Goal: Task Accomplishment & Management: Manage account settings

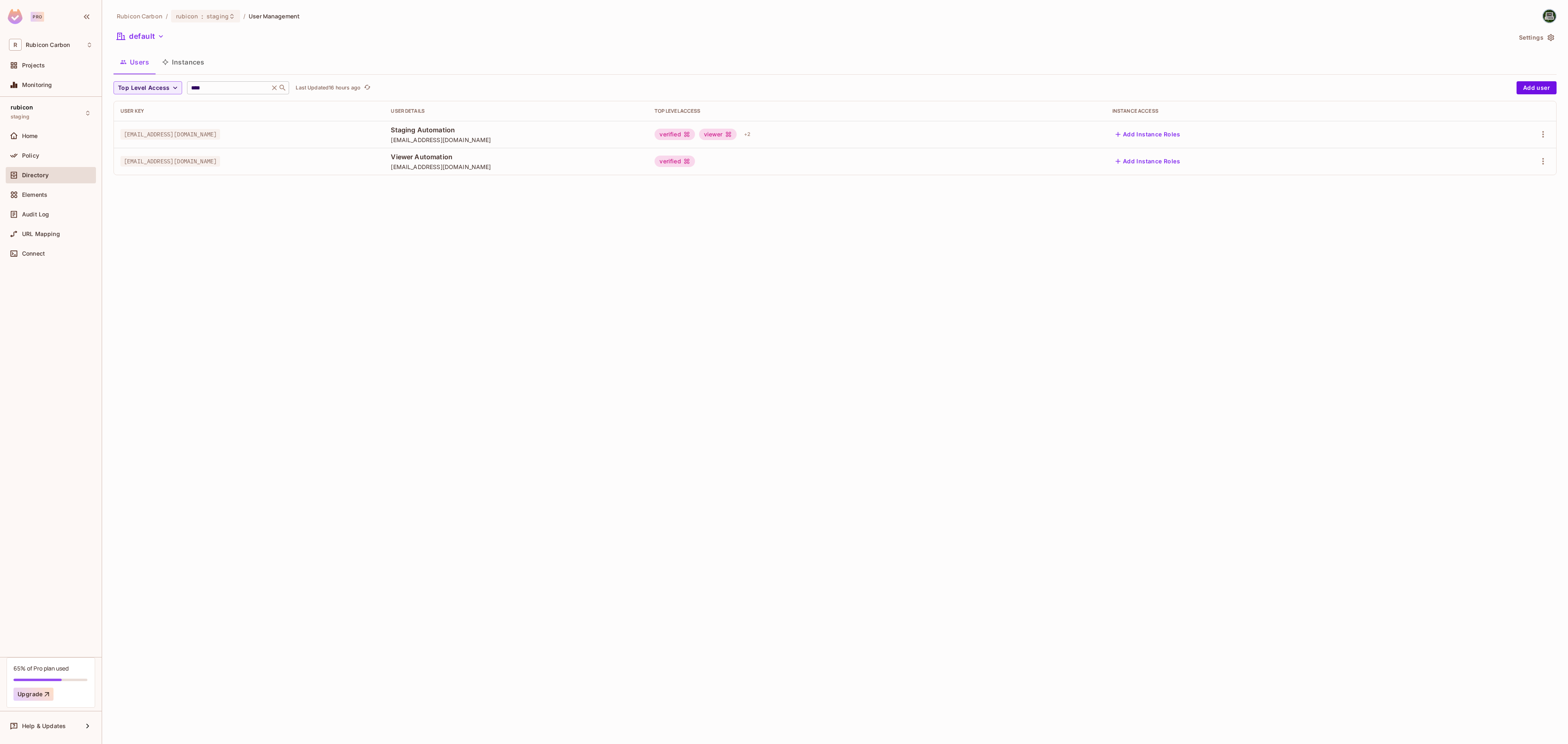
click at [279, 86] on icon at bounding box center [274, 88] width 8 height 8
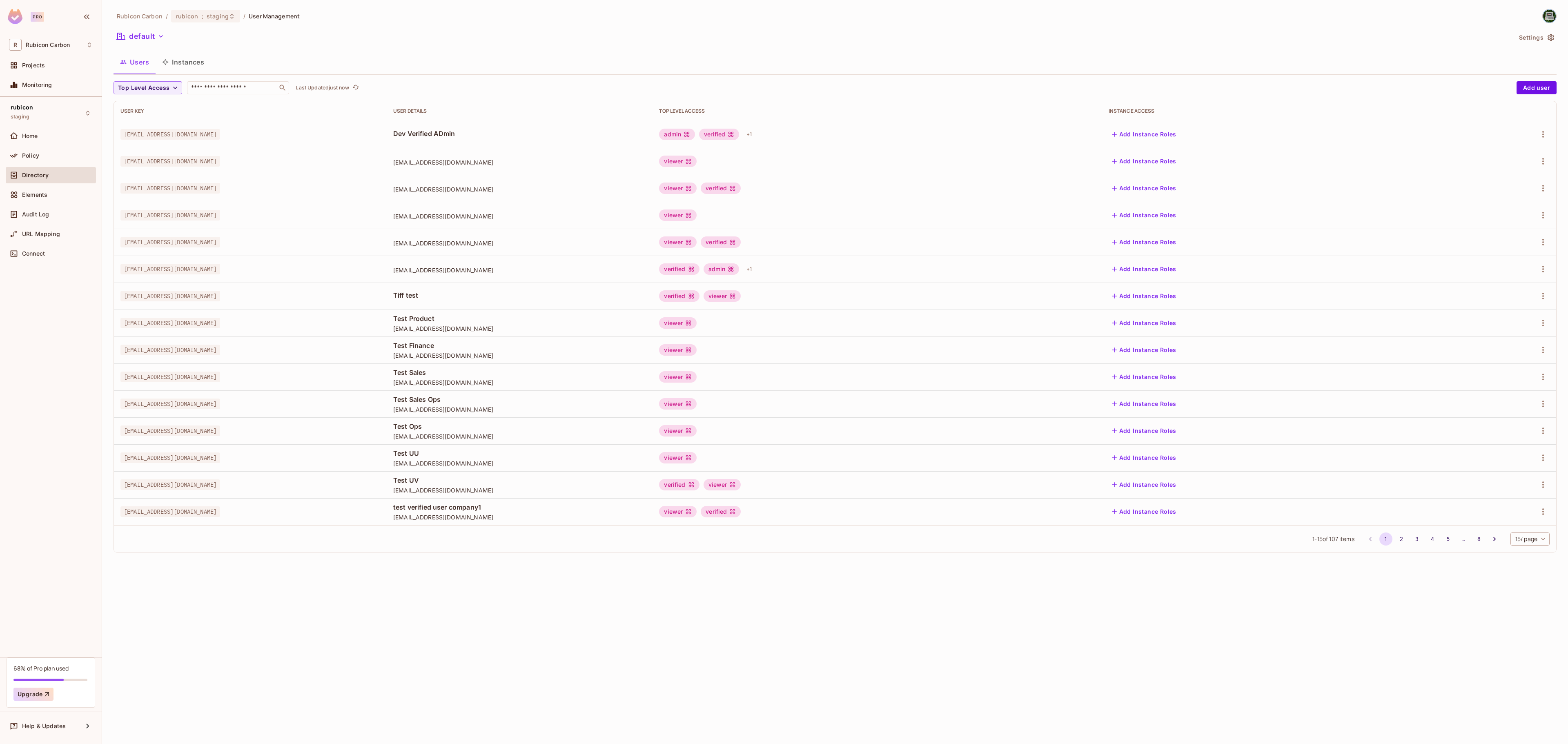
click at [237, 77] on div "Rubicon Carbon / rubicon : staging / User Management default Settings Users Ins…" at bounding box center [835, 284] width 1443 height 550
click at [237, 81] on div "Rubicon Carbon / rubicon : staging / User Management default Settings Users Ins…" at bounding box center [835, 284] width 1443 height 550
click at [234, 86] on input "text" at bounding box center [232, 88] width 86 height 8
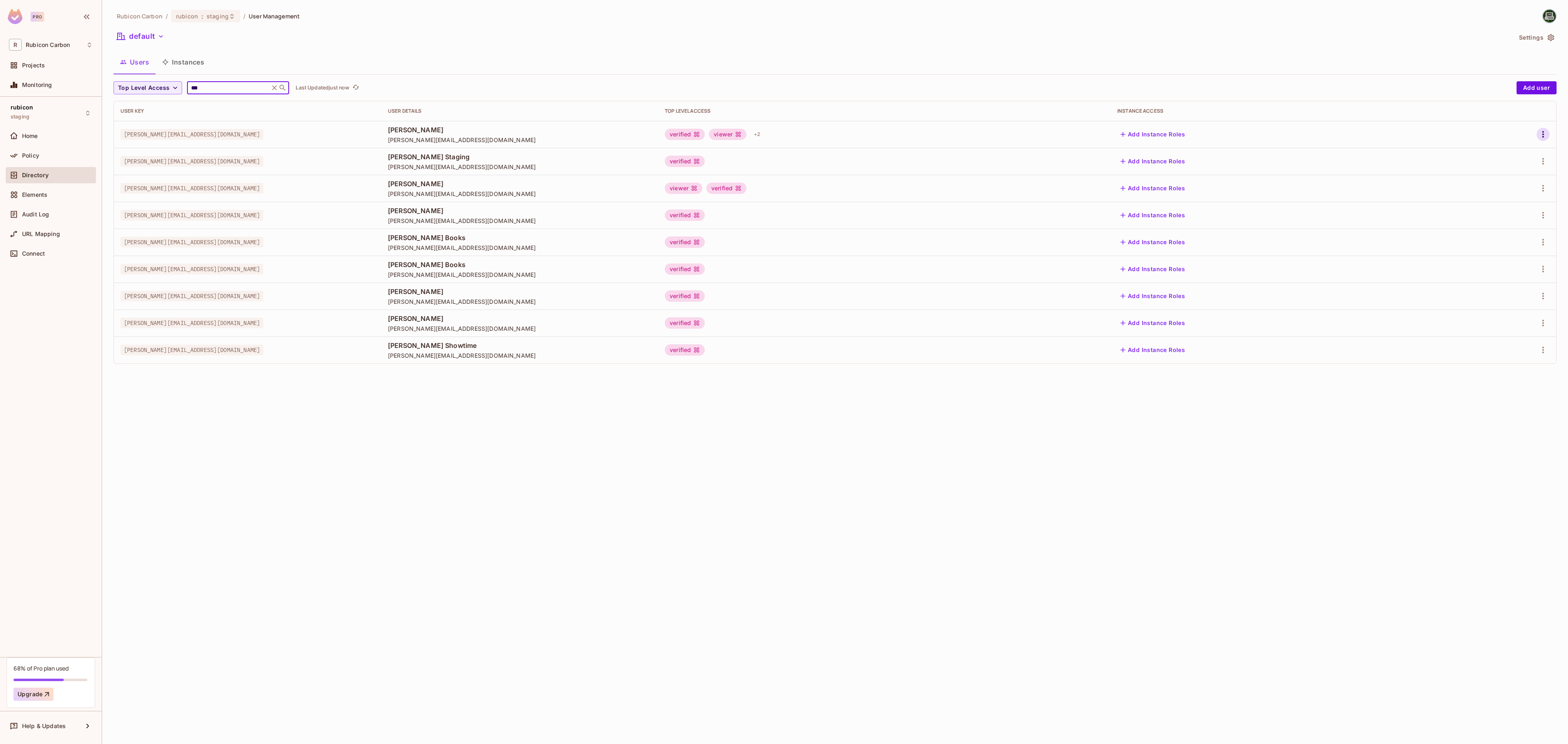
type input "***"
click at [1539, 137] on icon "button" at bounding box center [1543, 135] width 10 height 10
click at [1513, 158] on li "Edit" at bounding box center [1507, 154] width 72 height 18
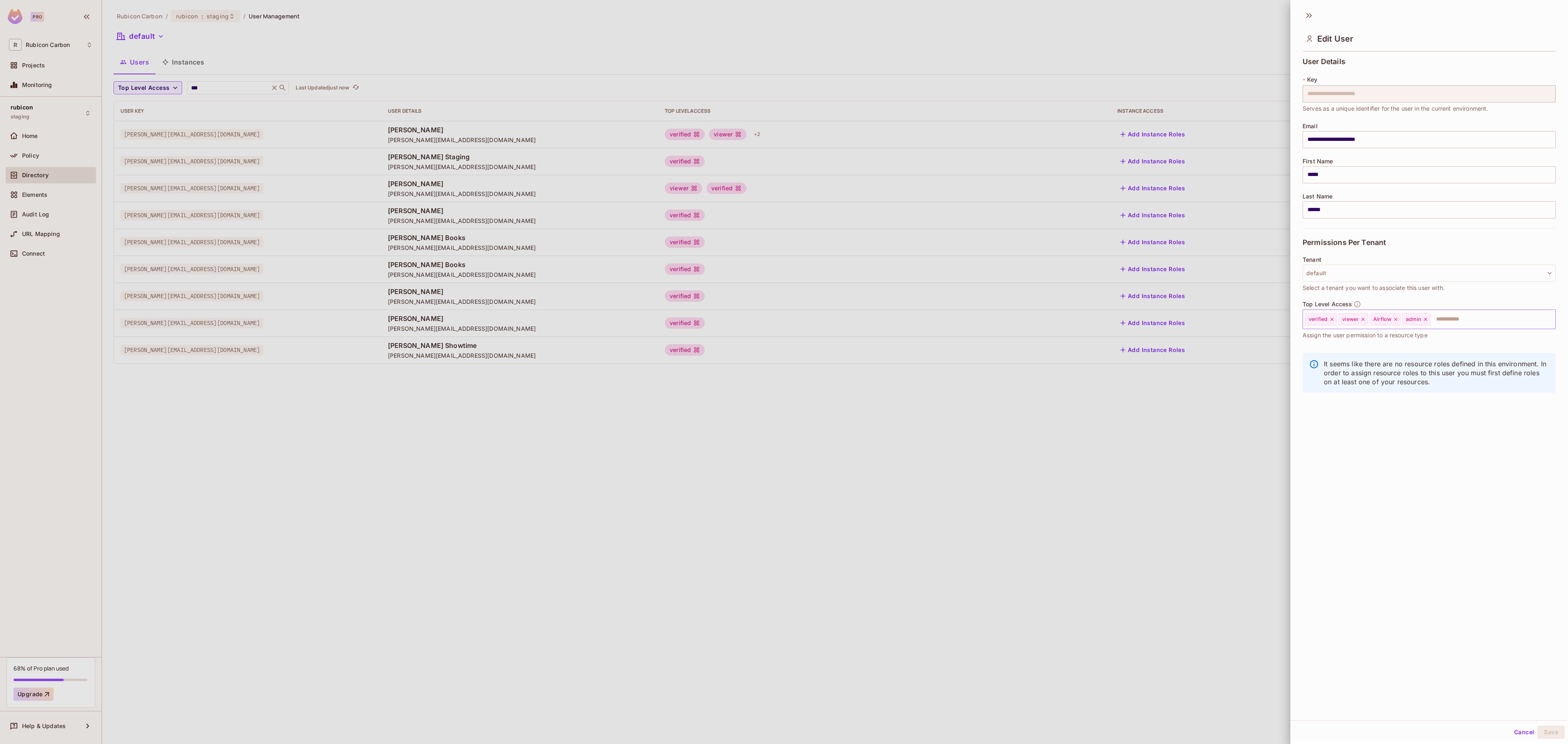
click at [1429, 317] on icon at bounding box center [1425, 319] width 5 height 5
click at [1429, 317] on input "text" at bounding box center [1470, 319] width 138 height 16
click at [1406, 389] on li "Finance" at bounding box center [1417, 385] width 229 height 15
click at [1546, 731] on button "Save" at bounding box center [1551, 732] width 27 height 13
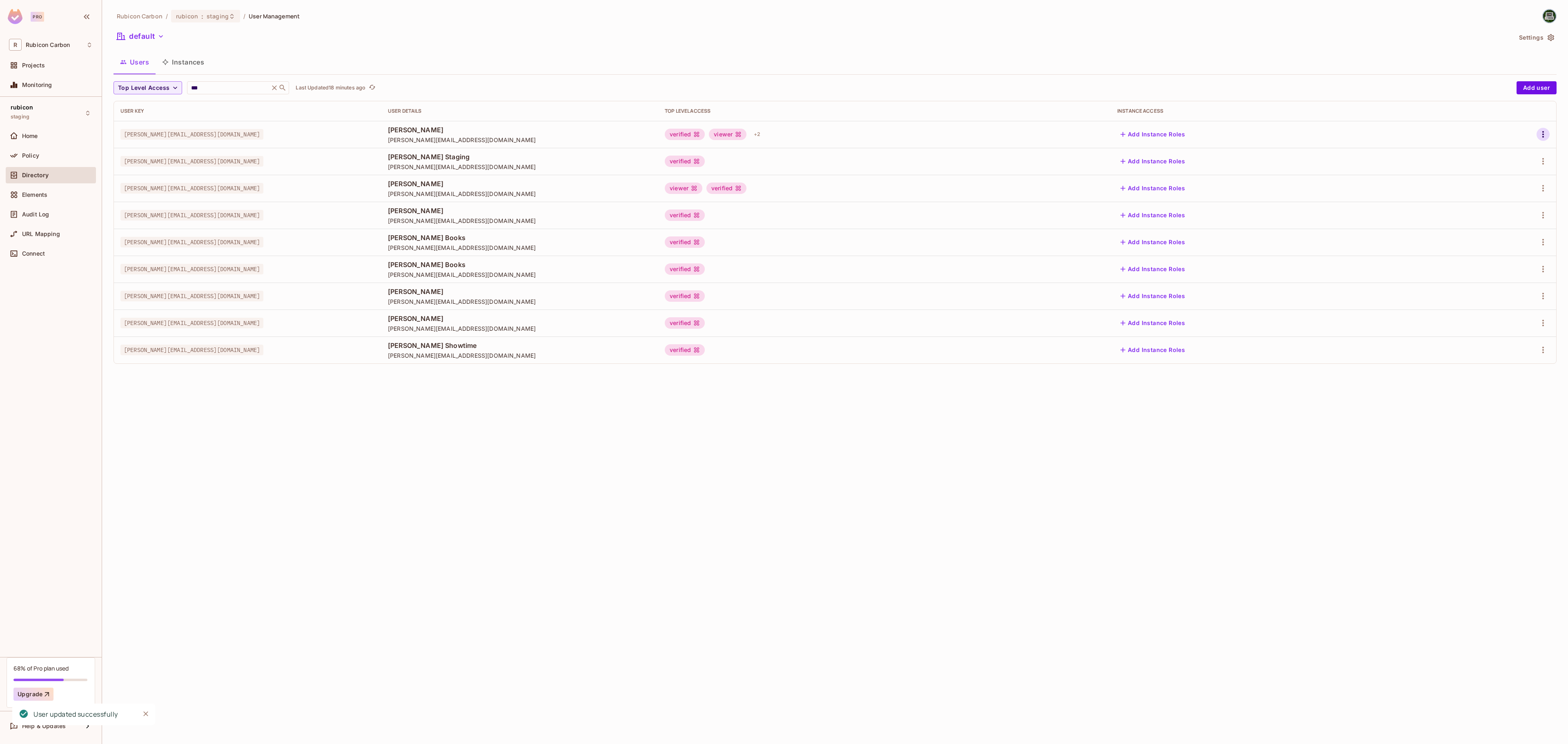
click at [1545, 136] on icon "button" at bounding box center [1543, 135] width 10 height 10
click at [1489, 152] on div "Edit" at bounding box center [1493, 153] width 30 height 13
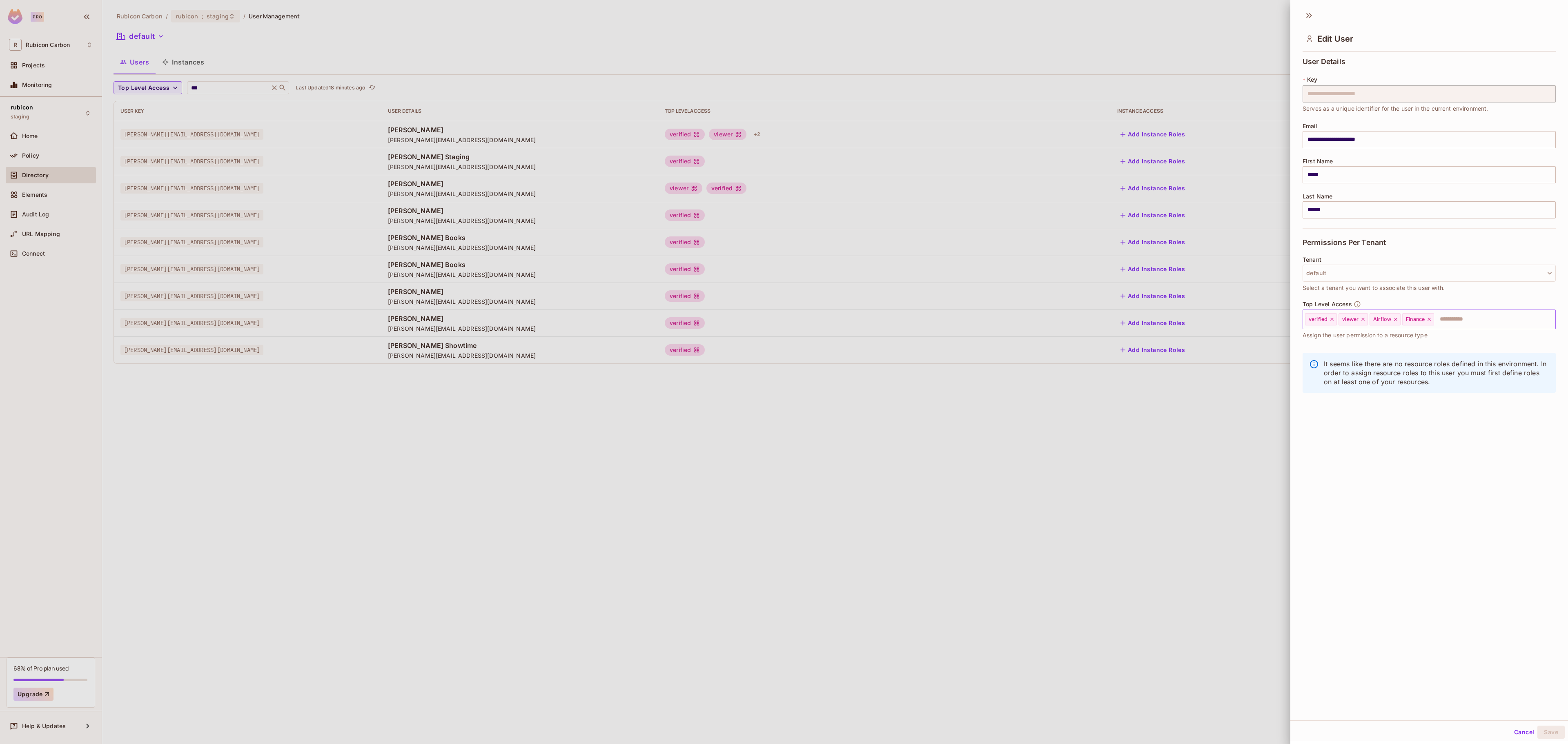
click at [1432, 322] on icon at bounding box center [1429, 319] width 5 height 5
click at [1436, 322] on input "text" at bounding box center [1470, 319] width 138 height 16
click at [1410, 402] on li "Sales" at bounding box center [1417, 399] width 229 height 15
click at [1494, 318] on input "text" at bounding box center [1485, 319] width 110 height 16
click at [1343, 511] on li "Sales Admin" at bounding box center [1417, 517] width 229 height 15
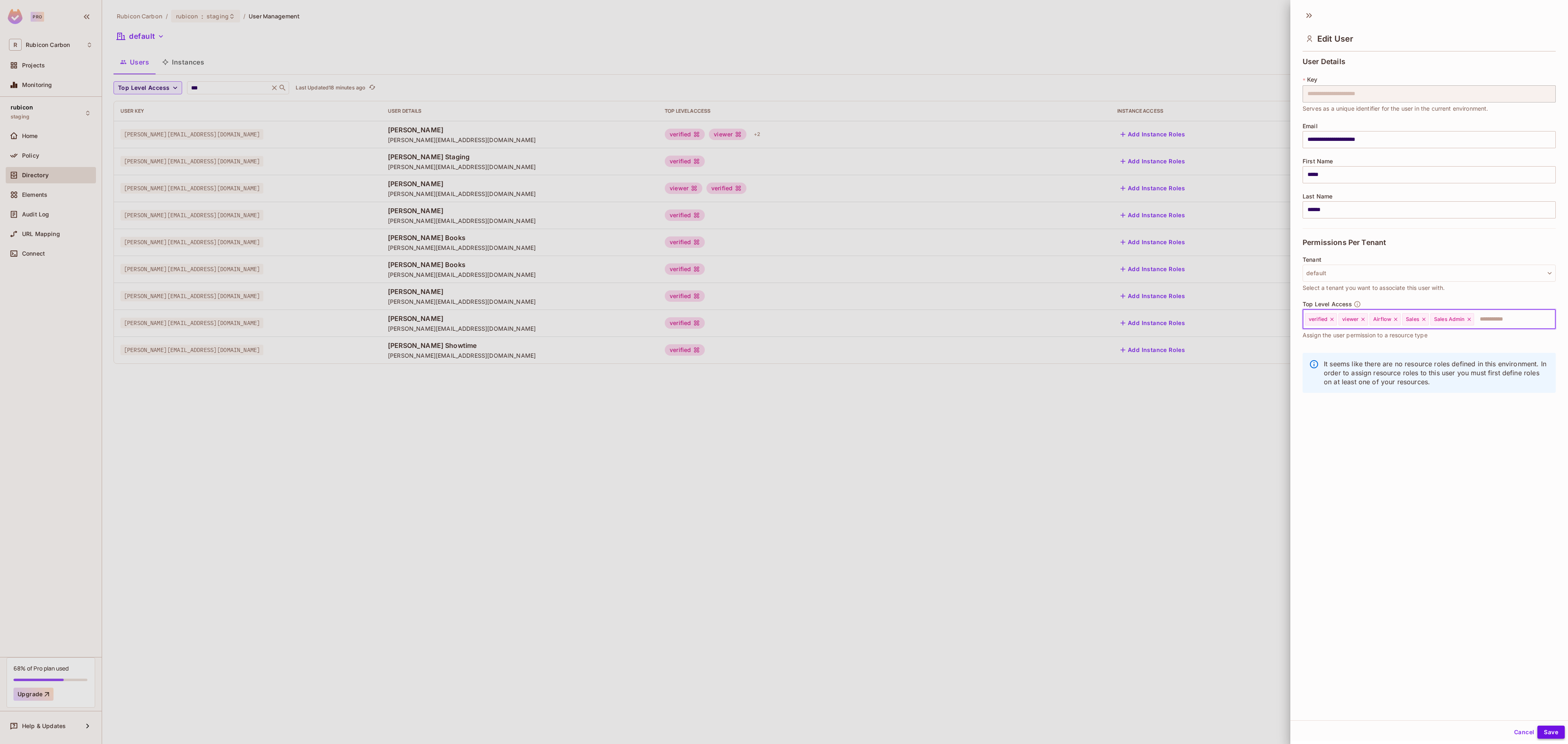
click at [1538, 736] on button "Save" at bounding box center [1551, 732] width 27 height 13
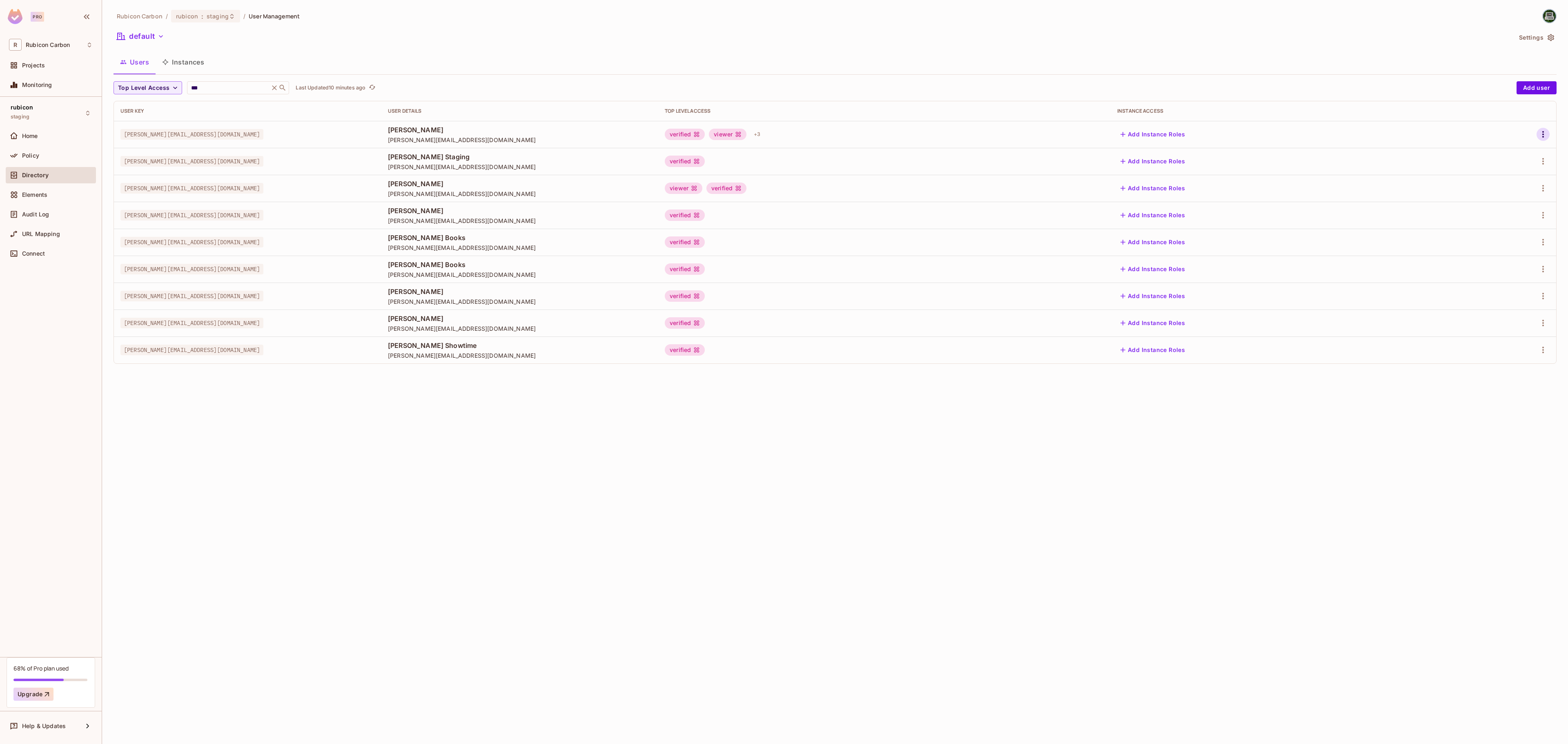
click at [1542, 136] on icon "button" at bounding box center [1543, 135] width 10 height 10
click at [1492, 163] on li "Edit Attributes" at bounding box center [1507, 172] width 72 height 18
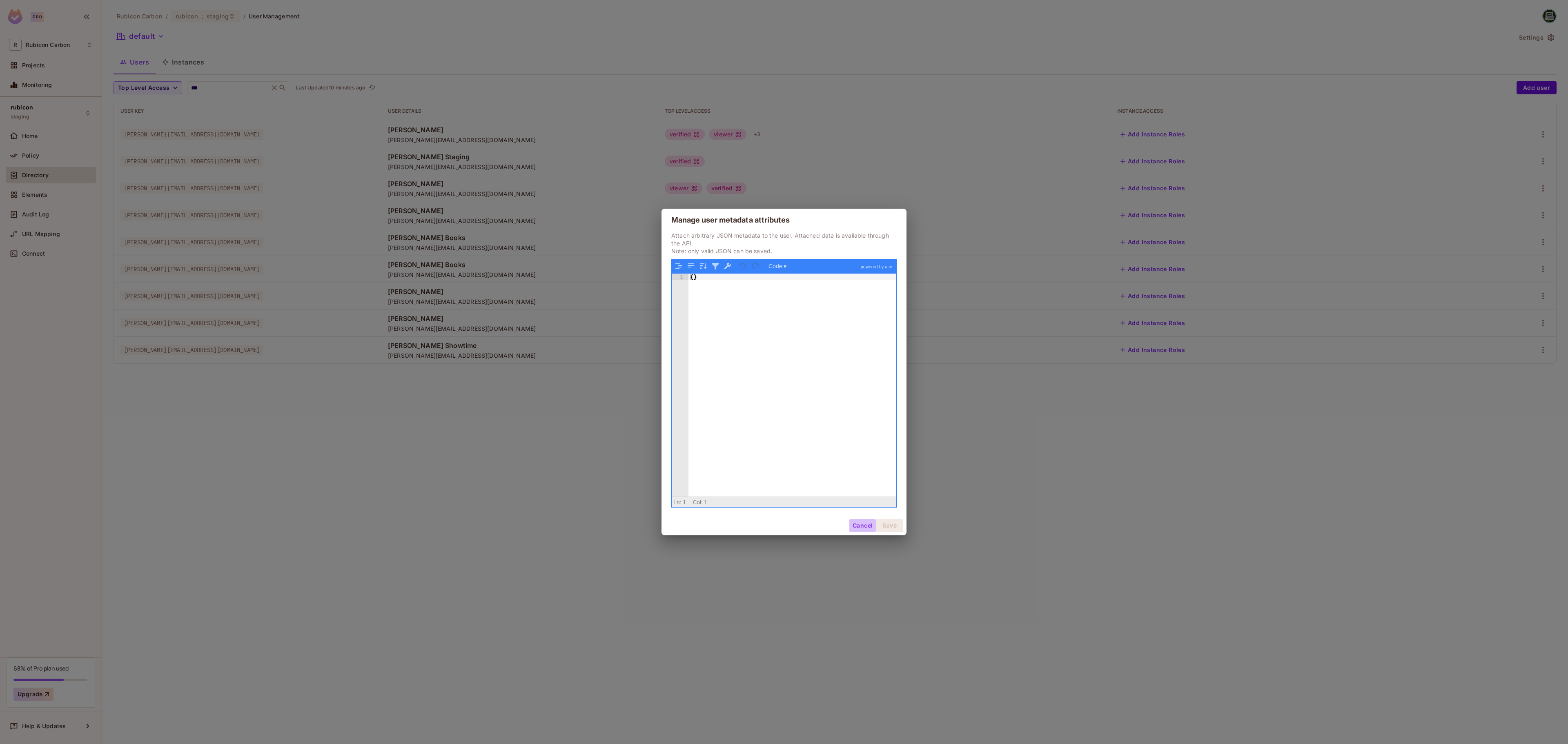
click at [867, 524] on button "Cancel" at bounding box center [863, 525] width 27 height 13
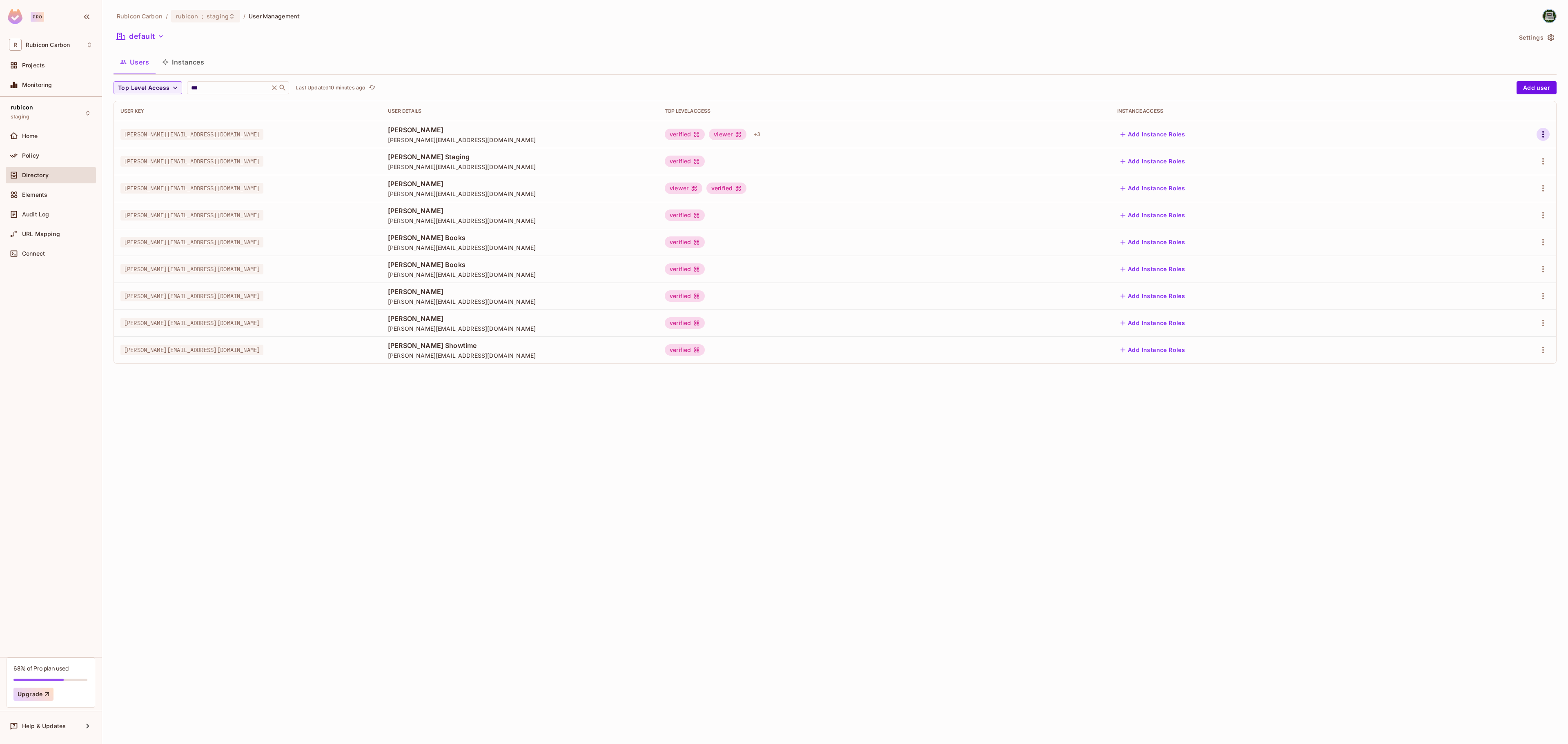
click at [1540, 139] on icon "button" at bounding box center [1543, 135] width 10 height 10
click at [1513, 153] on li "Edit" at bounding box center [1507, 154] width 72 height 18
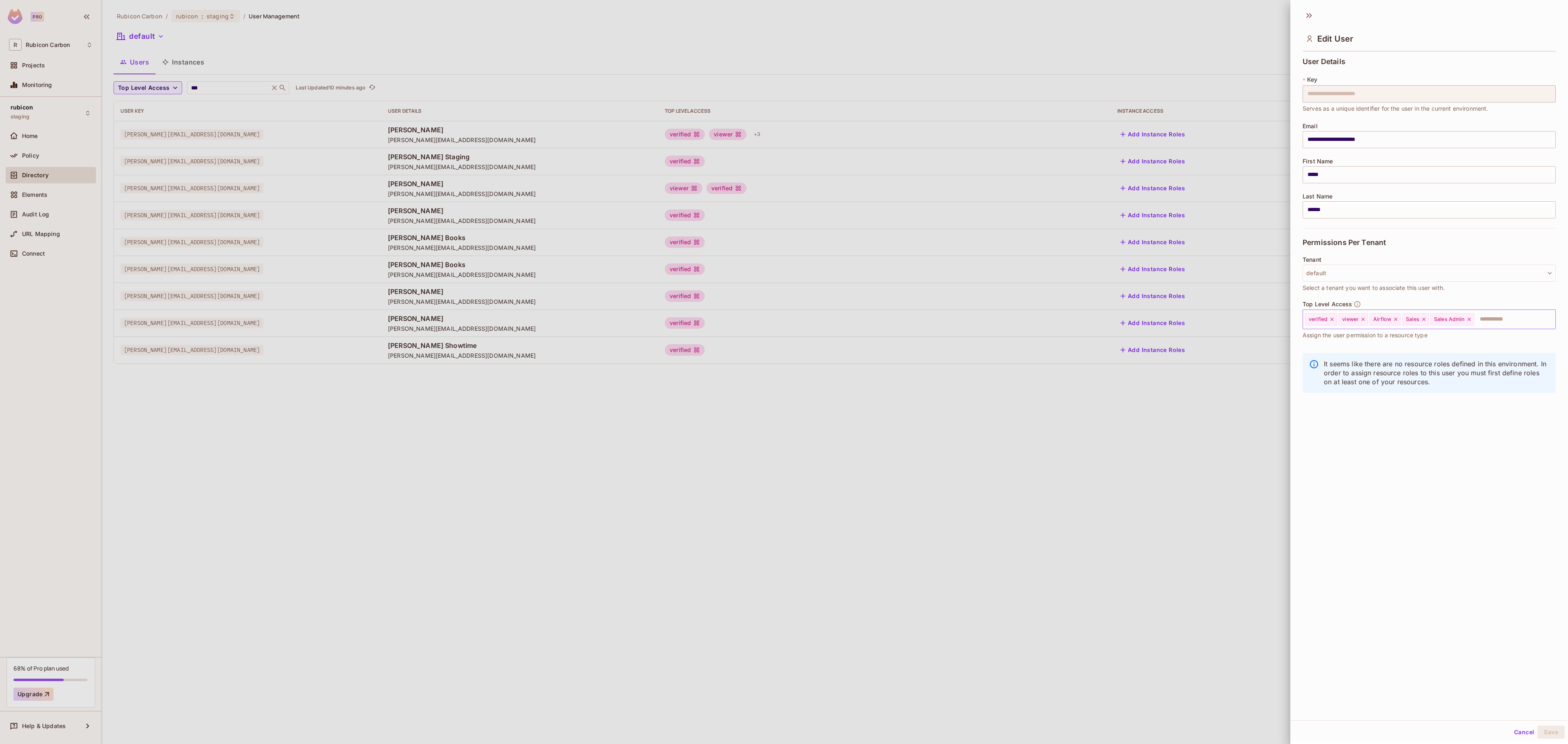
click at [1471, 322] on icon at bounding box center [1469, 319] width 5 height 5
click at [1426, 320] on icon at bounding box center [1424, 319] width 3 height 3
click at [1441, 320] on input "text" at bounding box center [1470, 319] width 138 height 16
click at [1391, 419] on li "Ops" at bounding box center [1417, 414] width 229 height 15
click at [1545, 734] on button "Save" at bounding box center [1551, 732] width 27 height 13
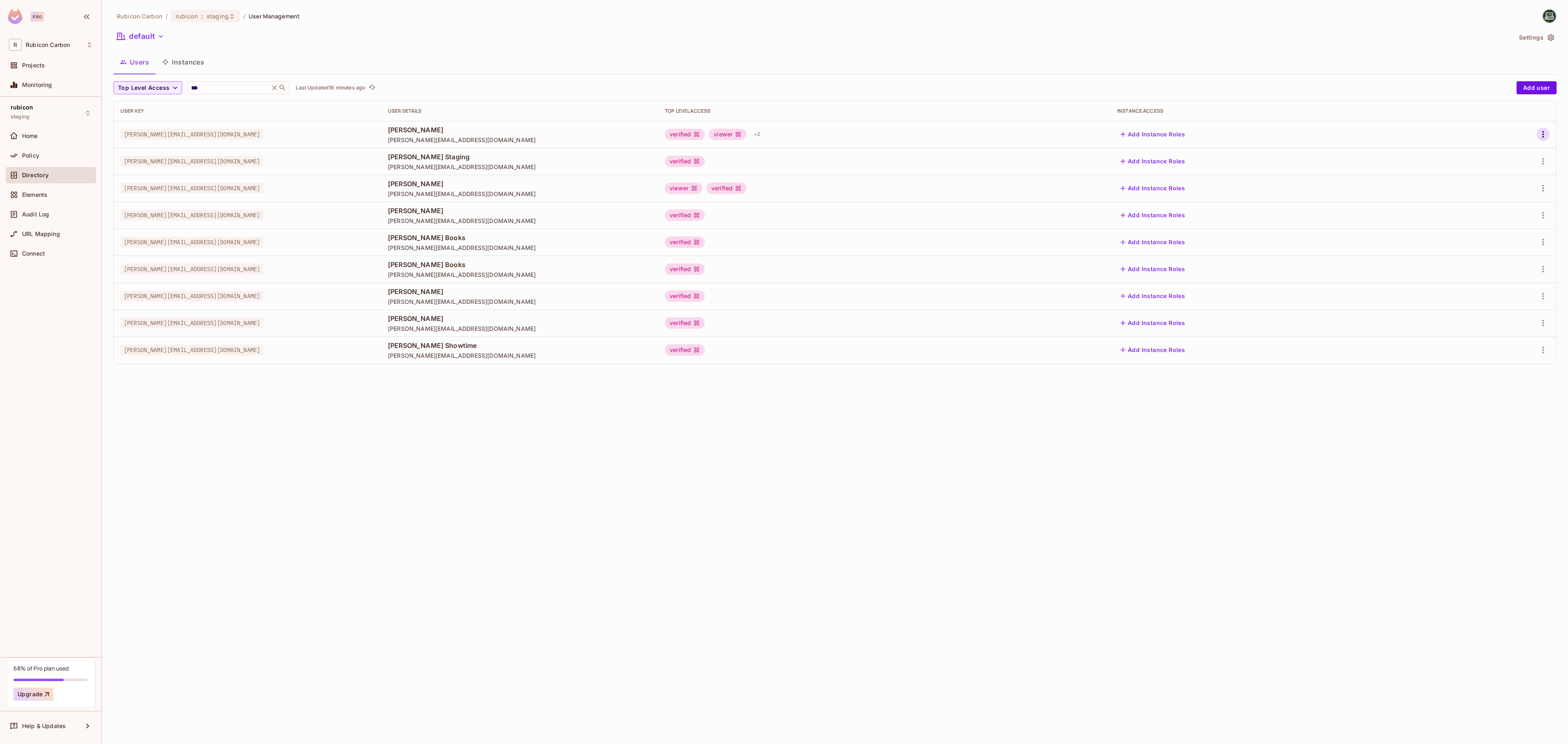
click at [1544, 136] on icon "button" at bounding box center [1543, 135] width 10 height 10
click at [1530, 157] on li "Edit" at bounding box center [1507, 154] width 72 height 18
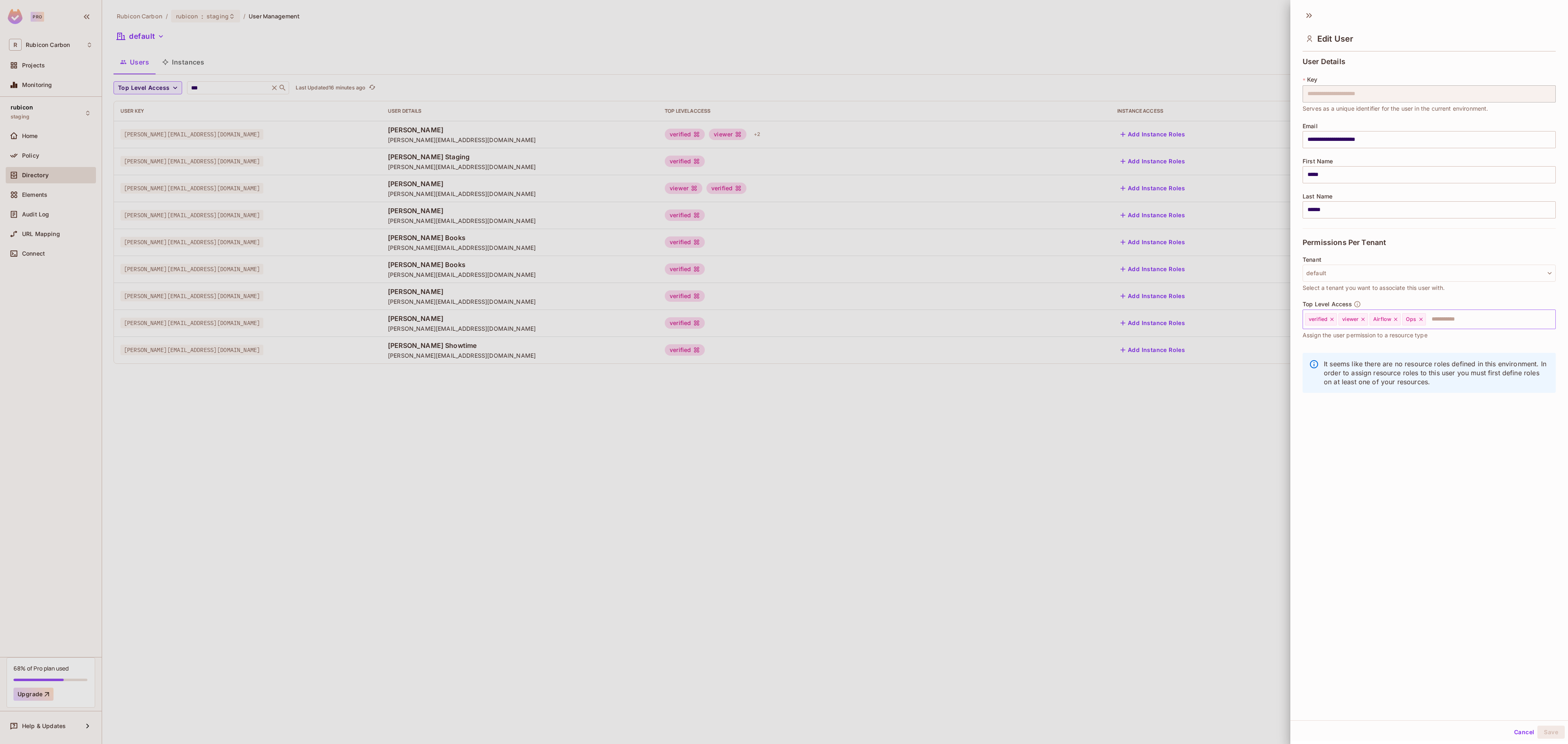
click at [1424, 318] on icon at bounding box center [1421, 319] width 5 height 5
click at [1442, 318] on input "text" at bounding box center [1470, 319] width 138 height 16
click at [1398, 426] on li "Product" at bounding box center [1417, 429] width 229 height 15
click at [1541, 727] on button "Save" at bounding box center [1551, 732] width 27 height 13
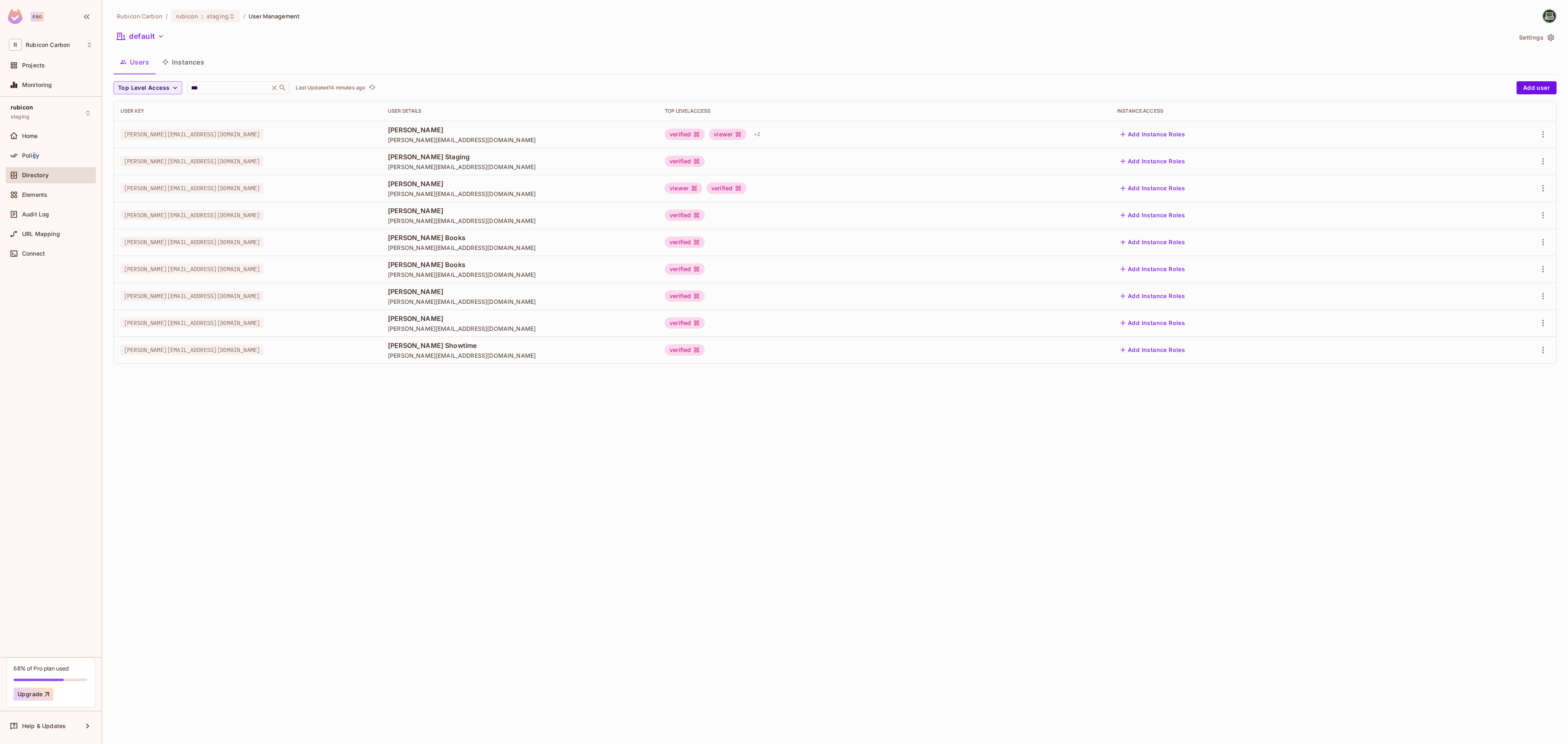
click at [34, 166] on div "Policy" at bounding box center [51, 157] width 90 height 19
click at [48, 155] on div "Policy" at bounding box center [57, 155] width 71 height 7
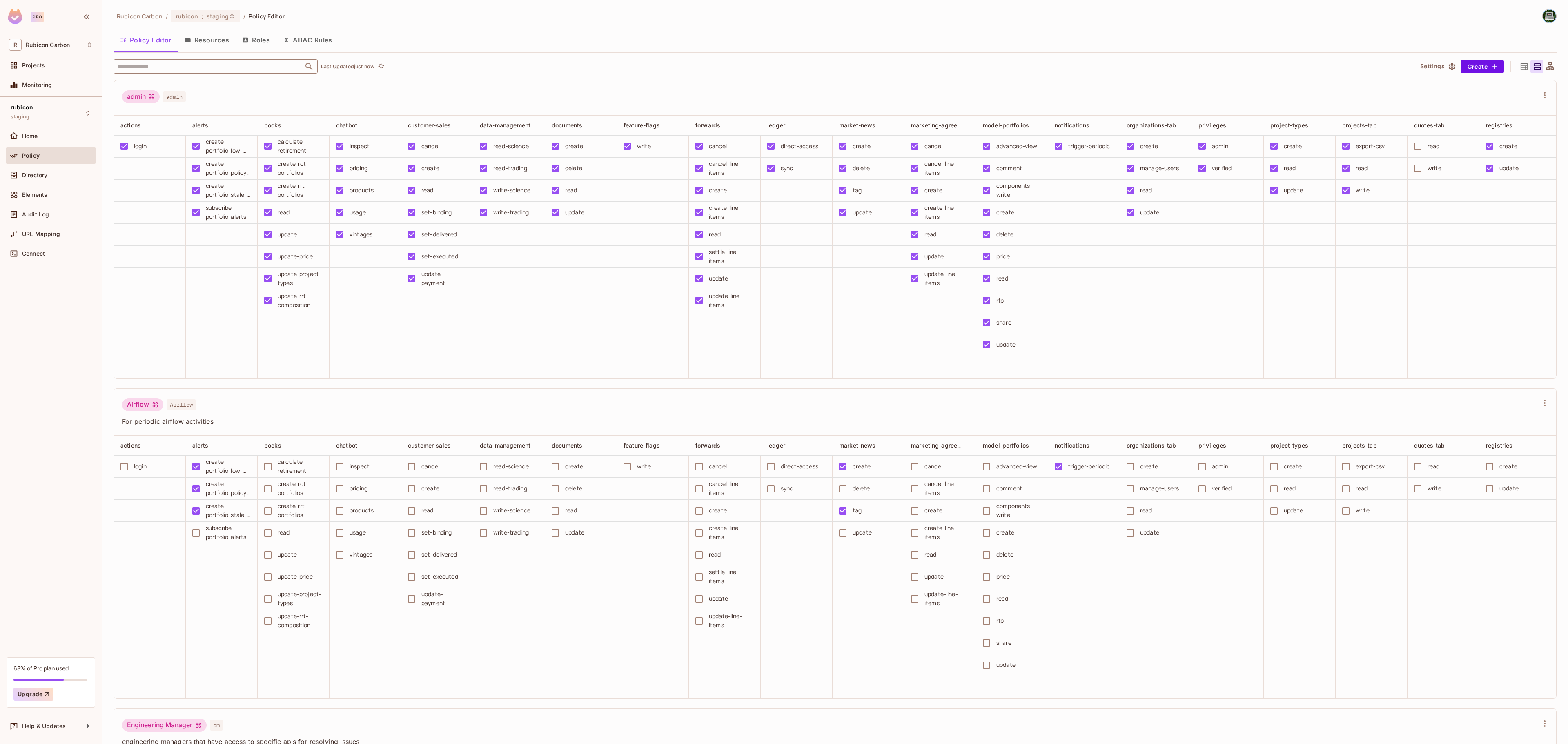
click at [179, 69] on input "text" at bounding box center [208, 66] width 187 height 14
type input "****"
click at [125, 113] on li "admin admin" at bounding box center [215, 108] width 204 height 15
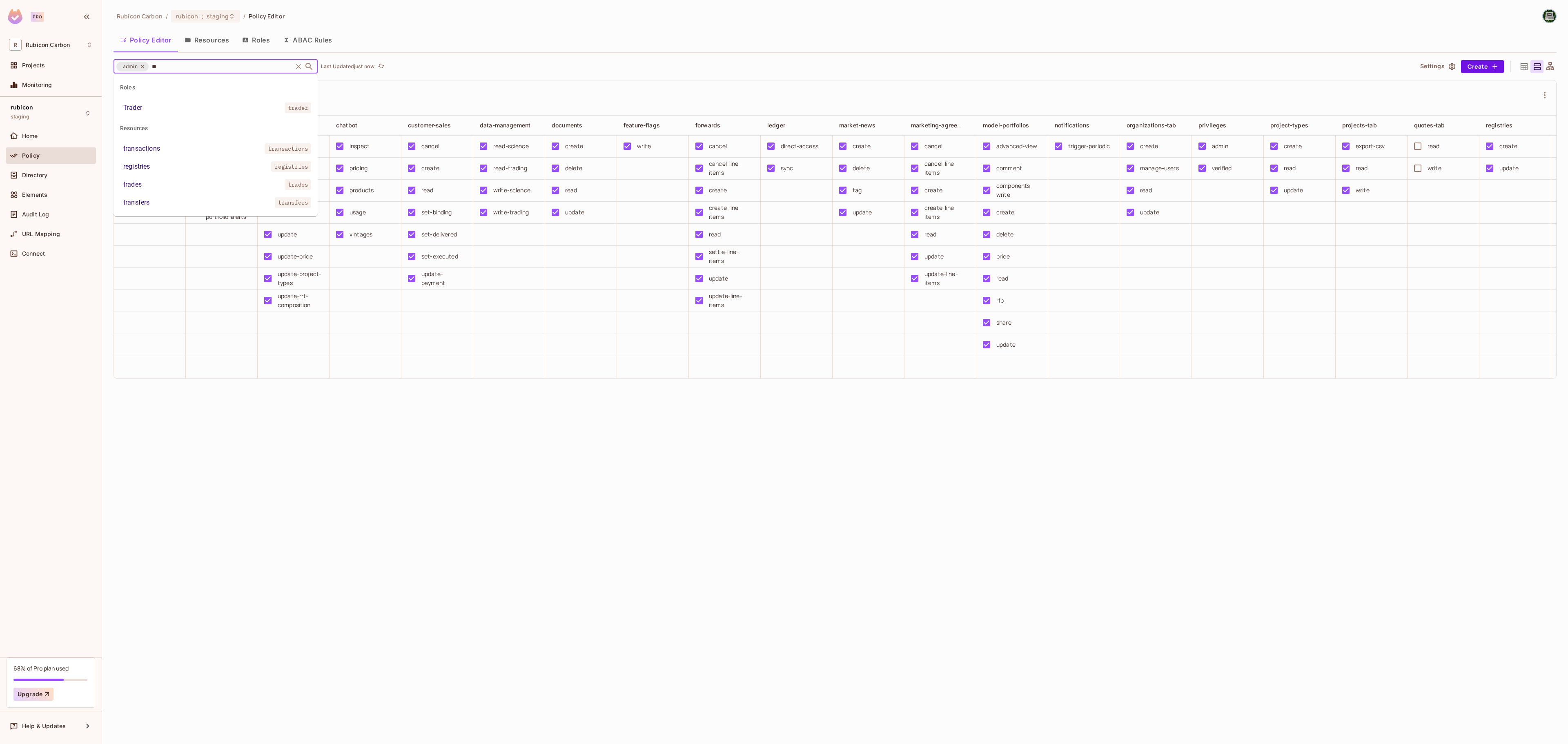
type input "***"
click at [159, 105] on li "Trader trader" at bounding box center [215, 108] width 204 height 15
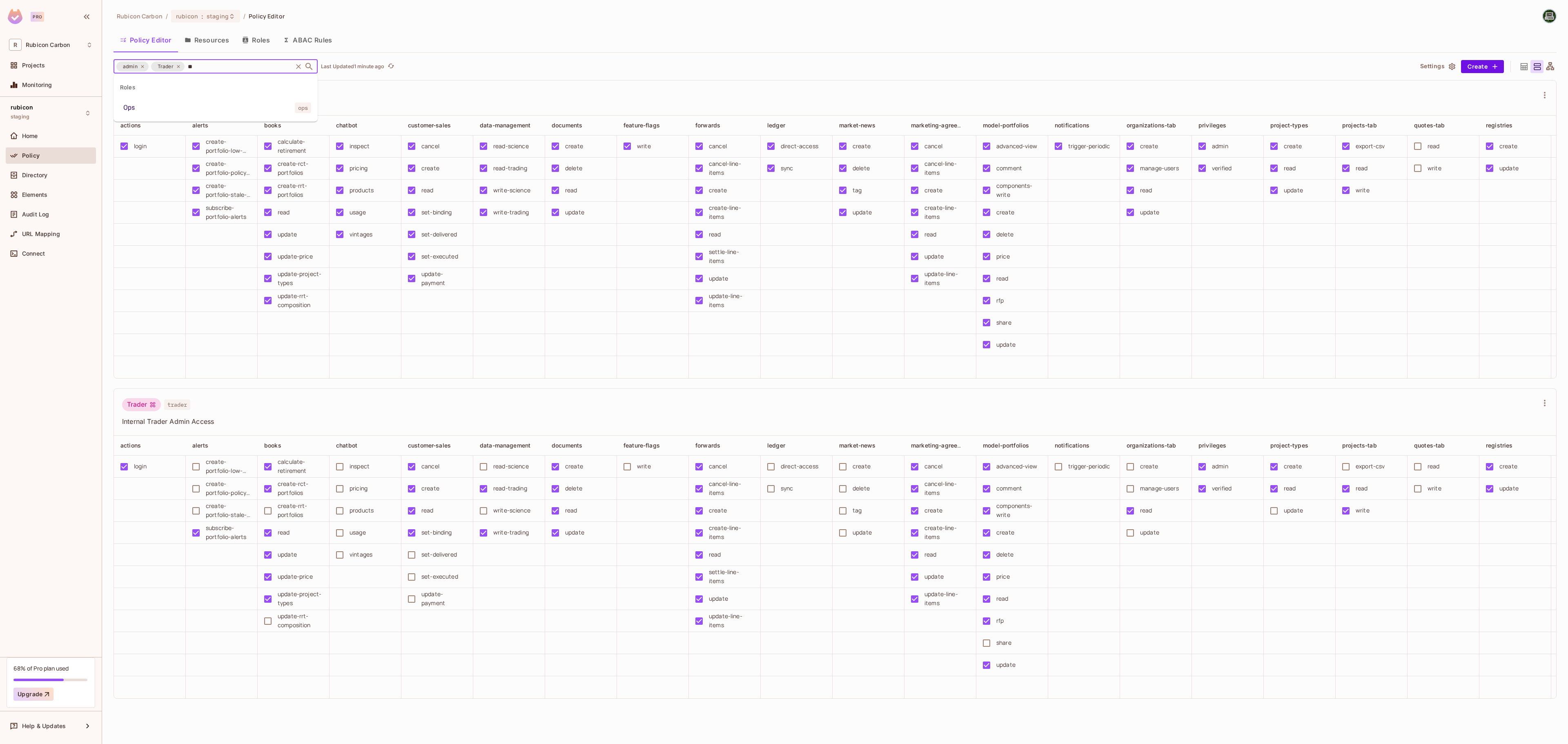
type input "***"
click at [198, 105] on li "Ops ops" at bounding box center [215, 108] width 204 height 15
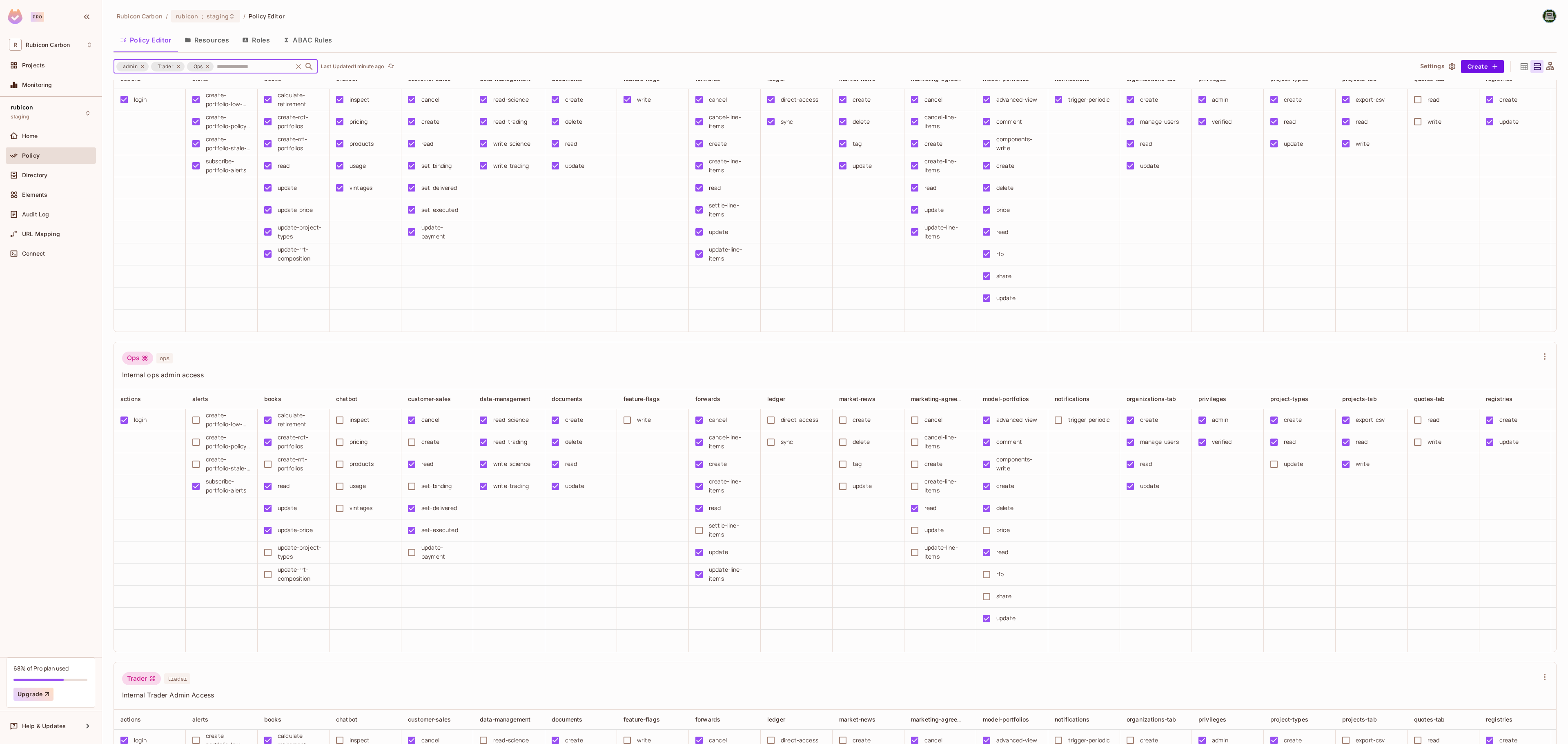
scroll to position [84, 0]
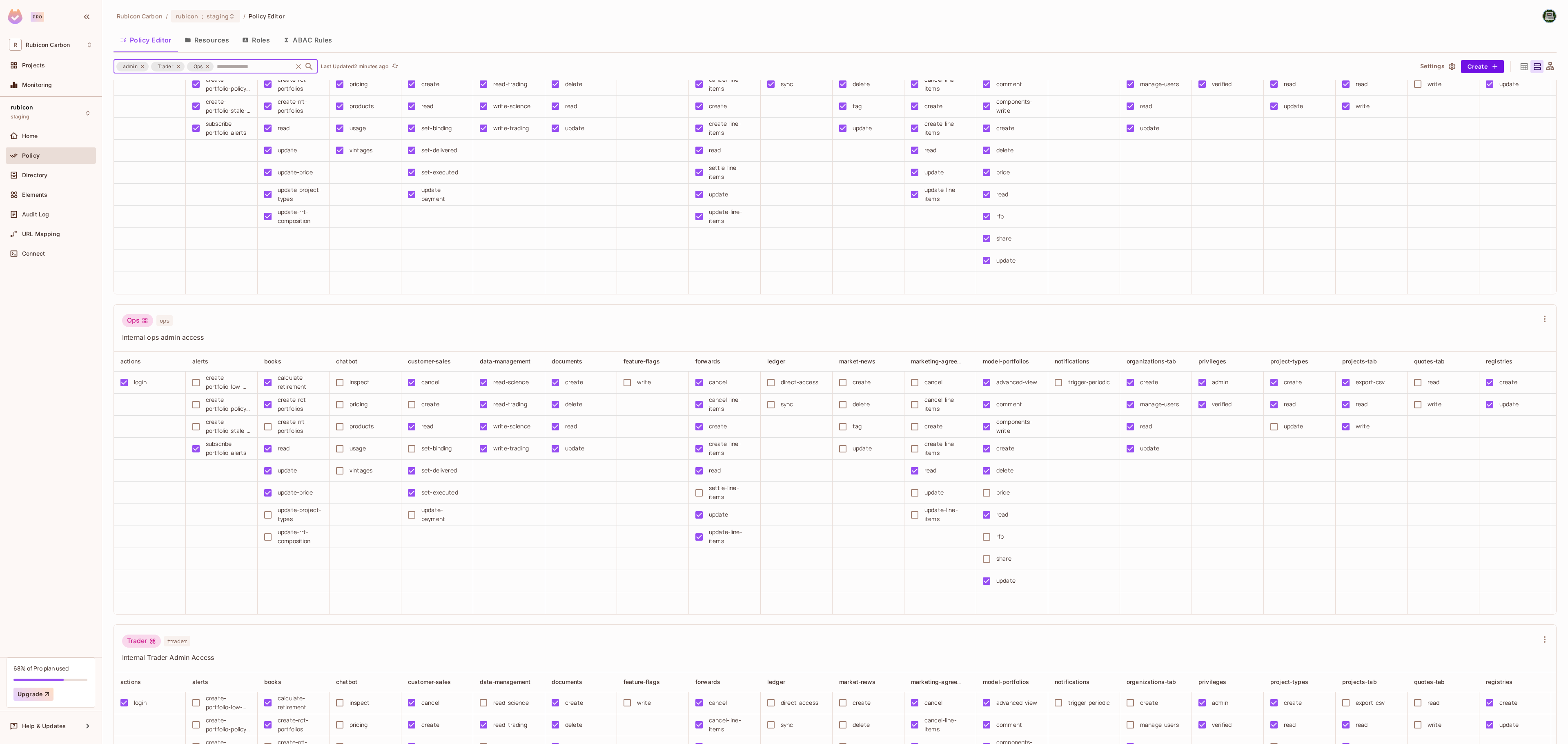
click at [206, 65] on icon at bounding box center [208, 66] width 5 height 5
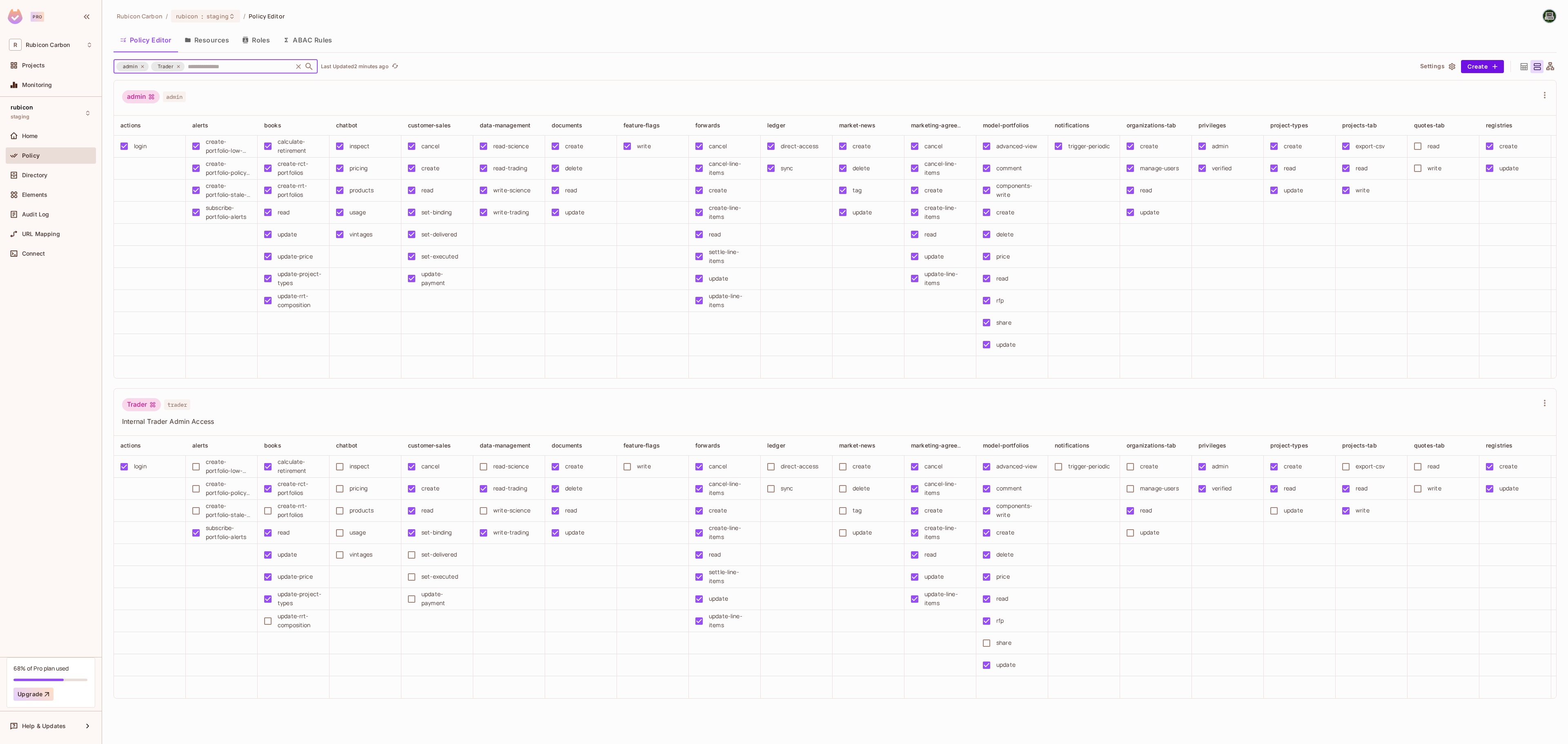
scroll to position [2, 0]
click at [176, 68] on icon at bounding box center [178, 66] width 5 height 5
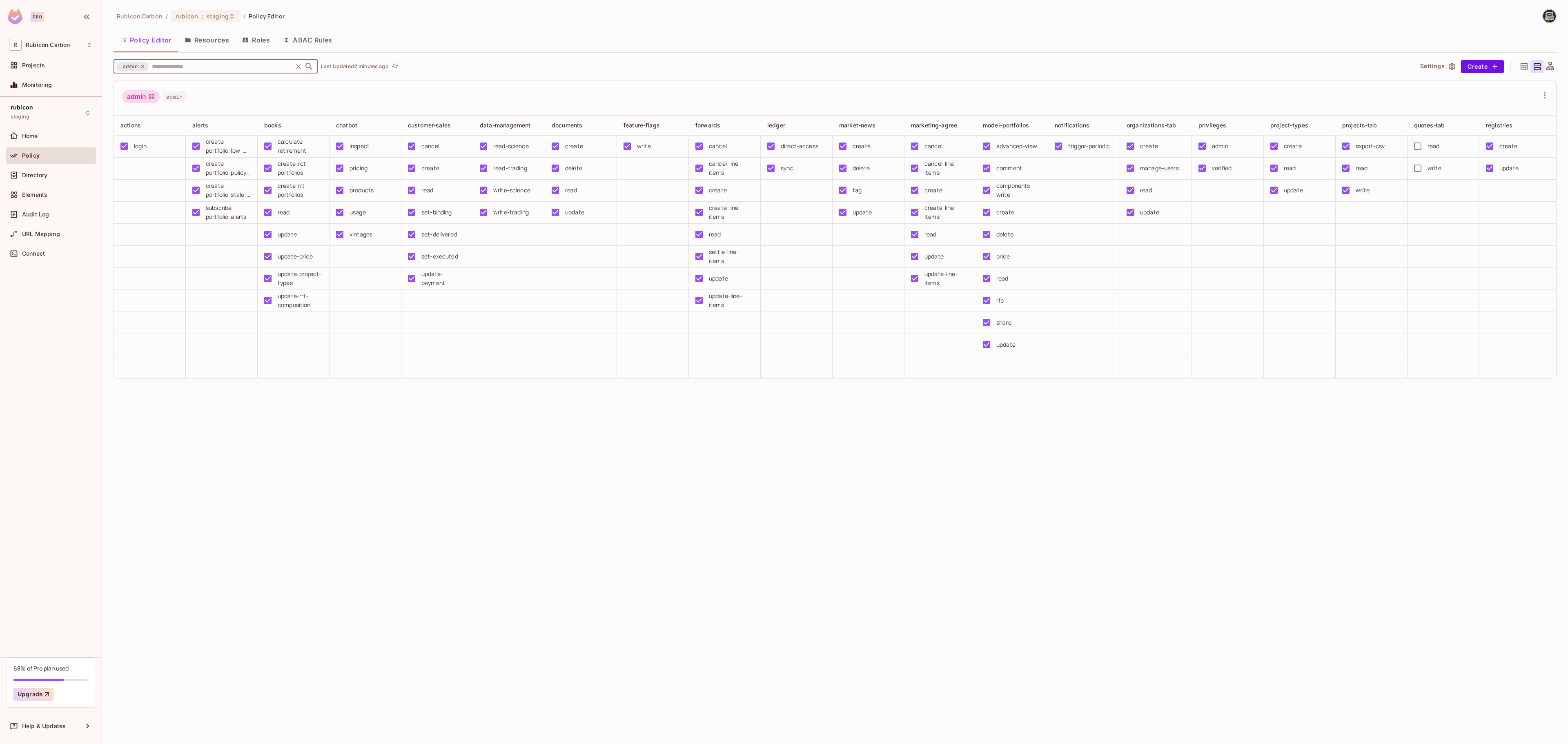
scroll to position [0, 0]
click at [144, 65] on icon at bounding box center [142, 66] width 5 height 5
click at [150, 65] on input "text" at bounding box center [220, 66] width 141 height 14
click at [150, 65] on input "text" at bounding box center [220, 66] width 141 height 14
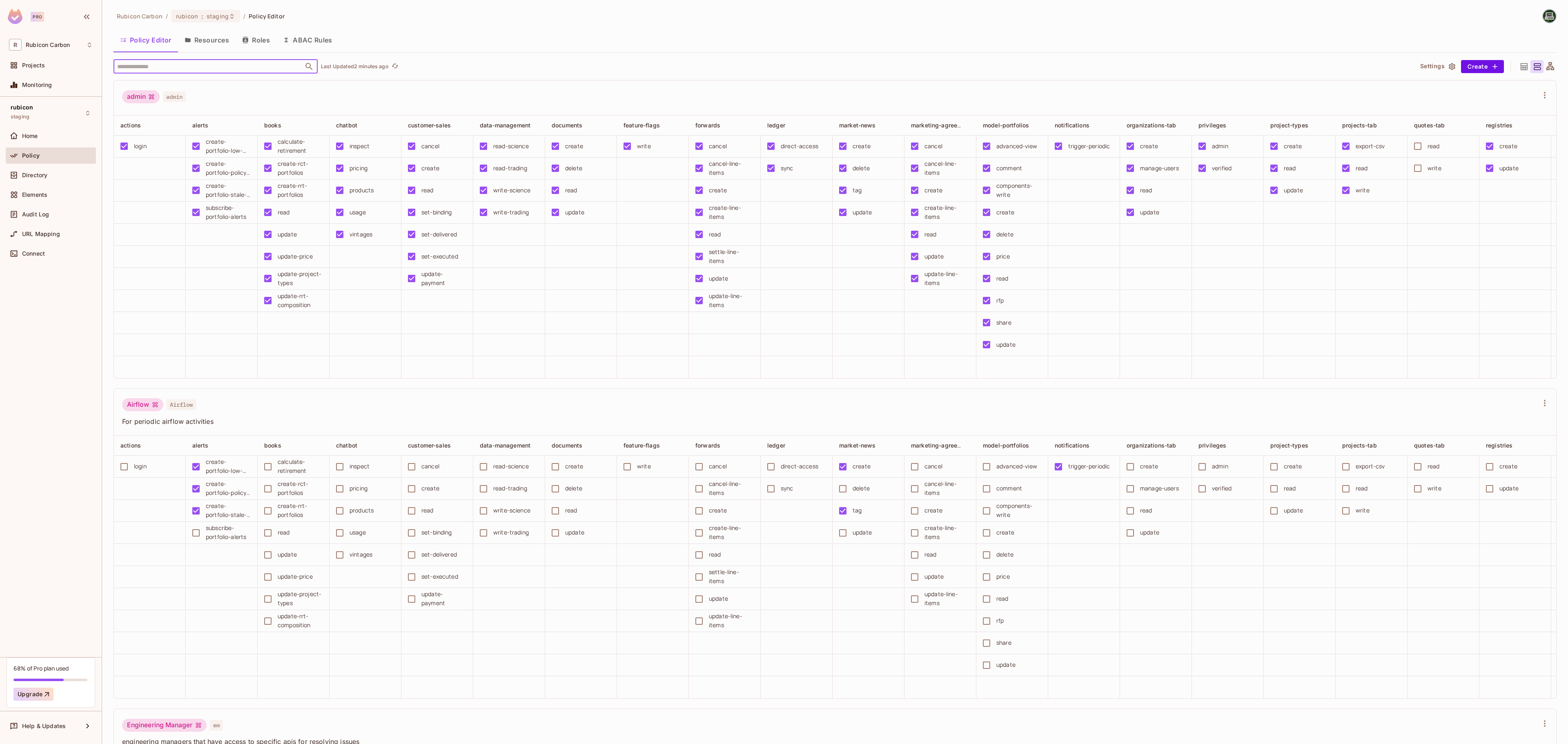
click at [136, 65] on input "text" at bounding box center [208, 66] width 187 height 14
type input "****"
click at [152, 106] on li "alerts alerts" at bounding box center [215, 108] width 204 height 15
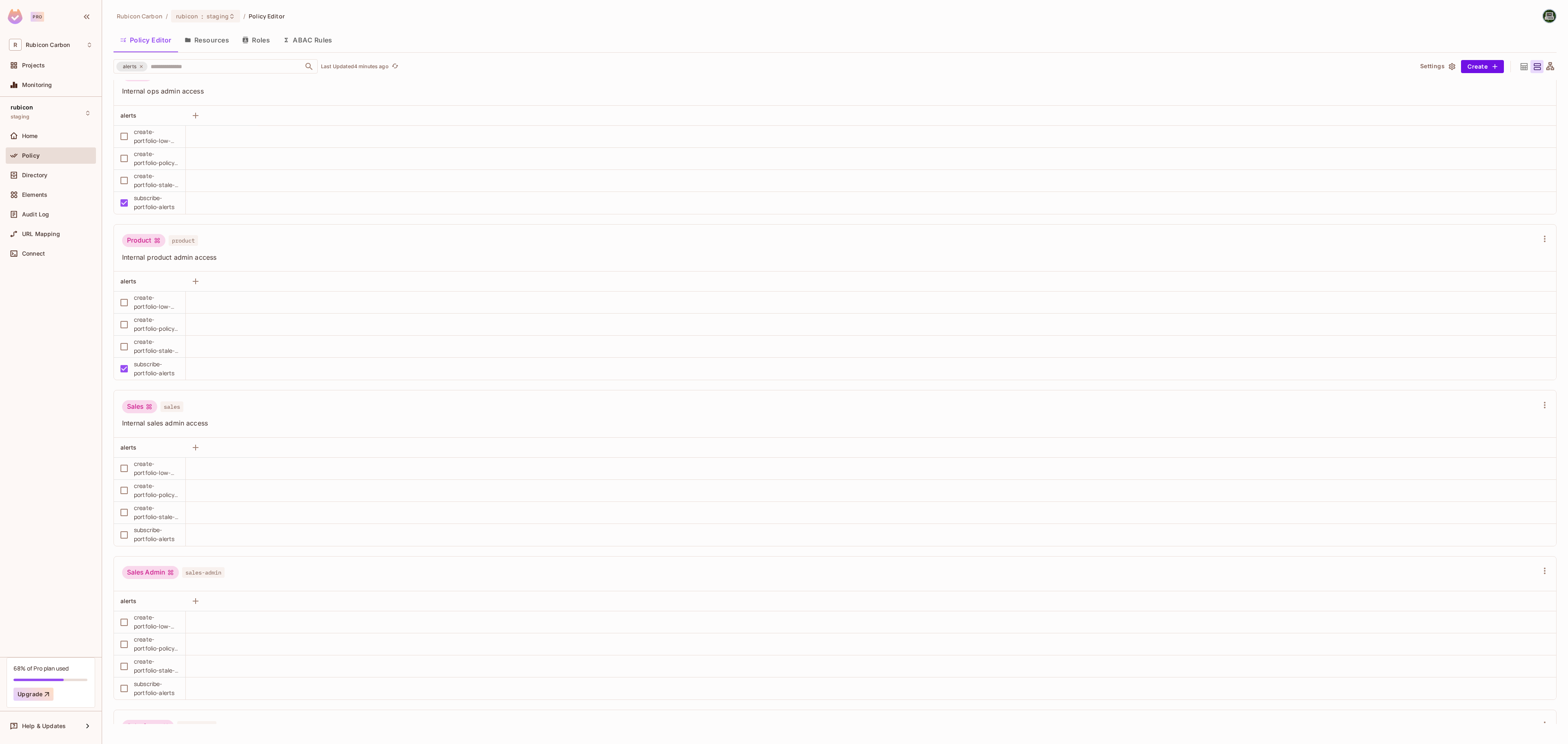
scroll to position [490, 0]
click at [48, 175] on div "Directory" at bounding box center [57, 175] width 71 height 7
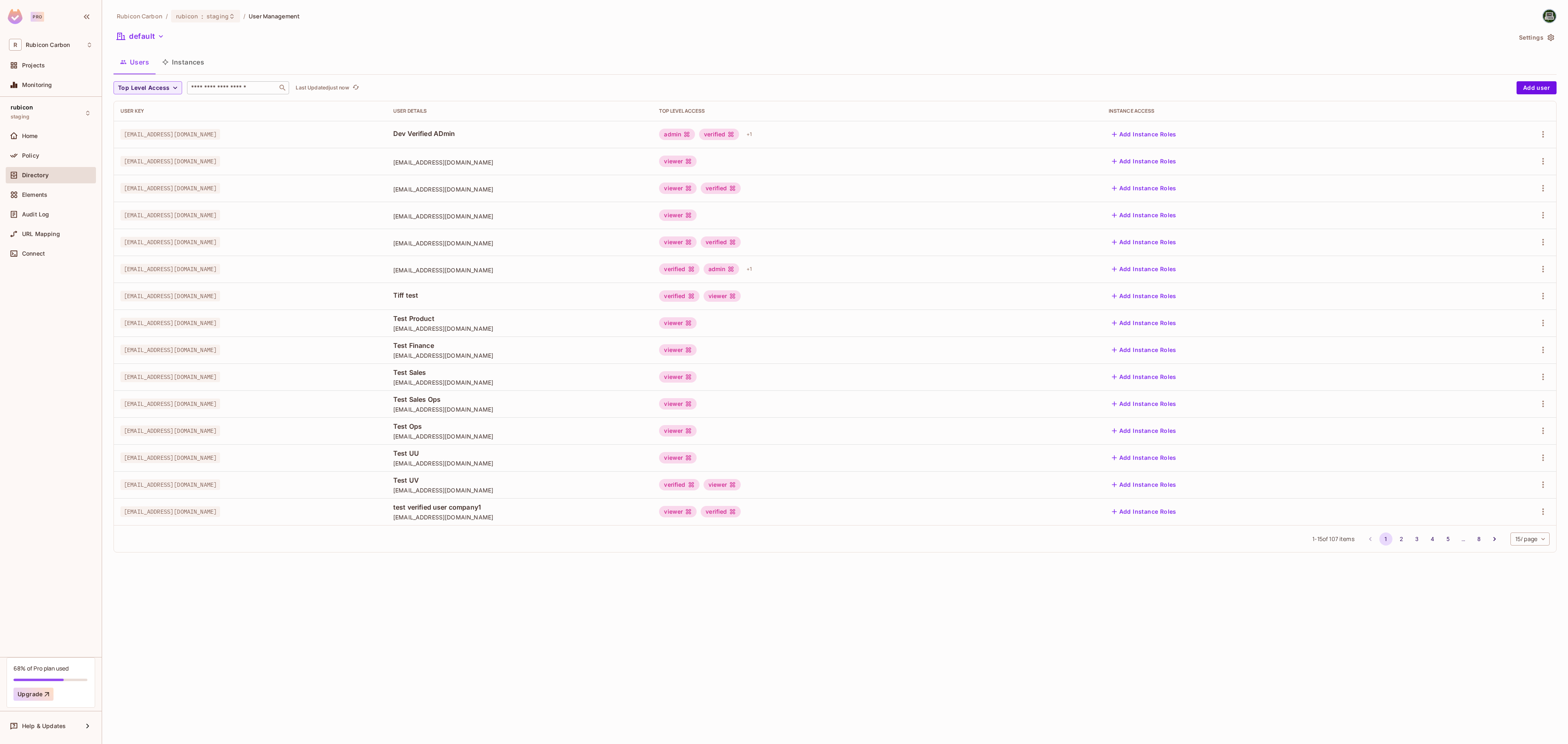
click at [209, 90] on input "text" at bounding box center [232, 88] width 86 height 8
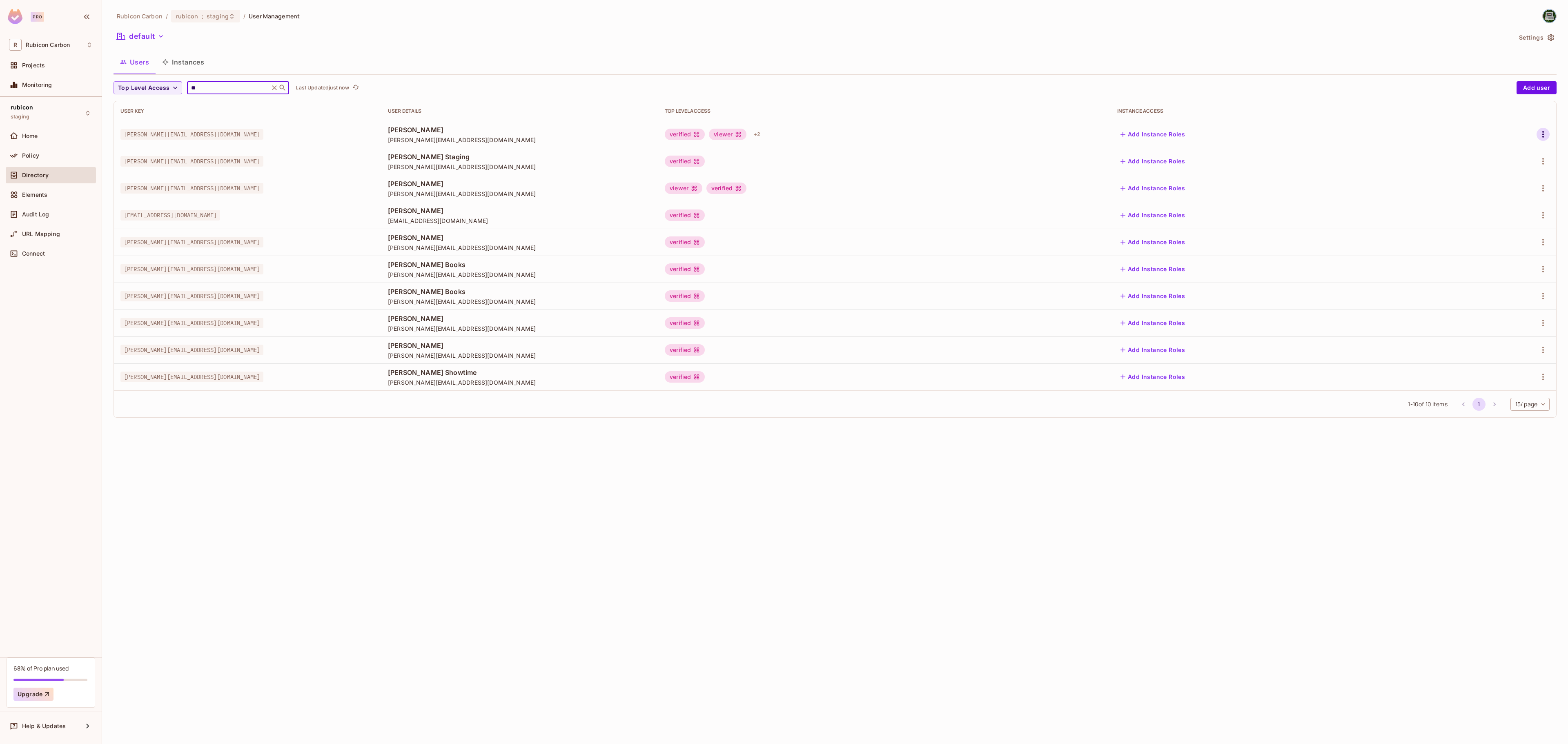
type input "**"
click at [1542, 135] on icon "button" at bounding box center [1543, 134] width 2 height 7
click at [1517, 153] on li "Edit" at bounding box center [1507, 154] width 72 height 18
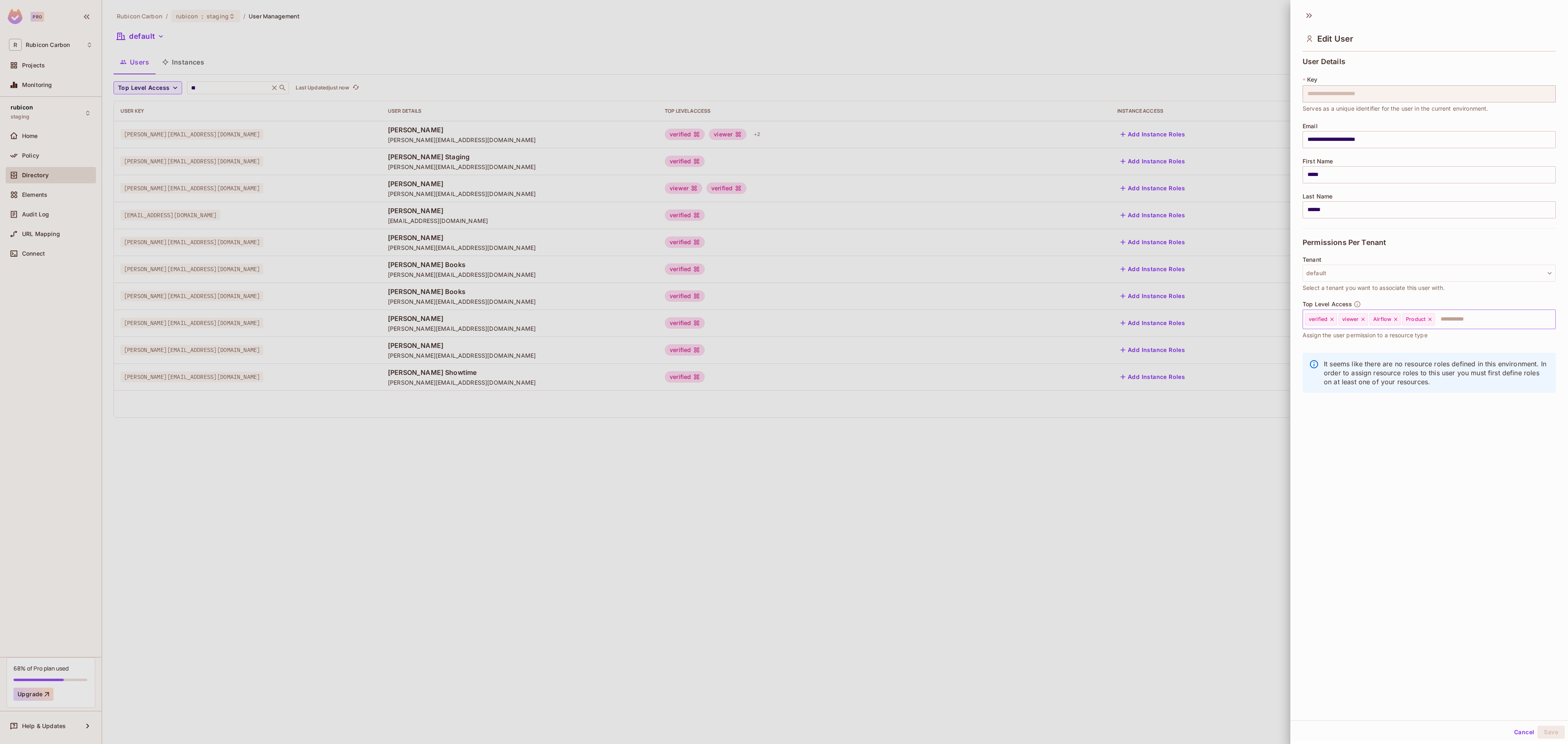
click at [1433, 318] on icon at bounding box center [1430, 319] width 5 height 5
click at [1436, 318] on input "text" at bounding box center [1470, 319] width 138 height 16
click at [1395, 382] on li "Finance" at bounding box center [1417, 385] width 229 height 15
click at [1541, 735] on button "Save" at bounding box center [1551, 732] width 27 height 13
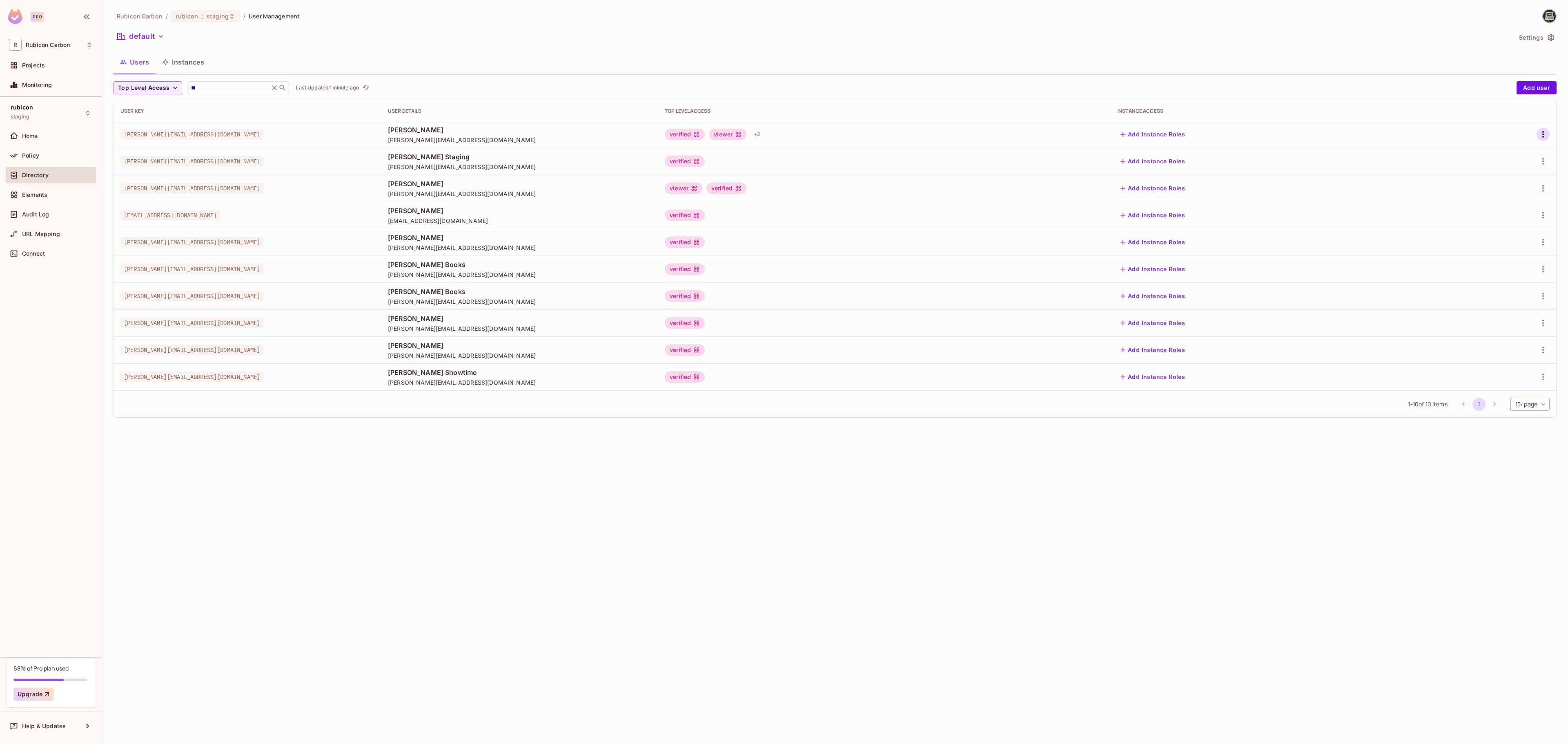
click at [1542, 133] on icon "button" at bounding box center [1543, 135] width 10 height 10
click at [1510, 150] on li "Edit" at bounding box center [1507, 154] width 72 height 18
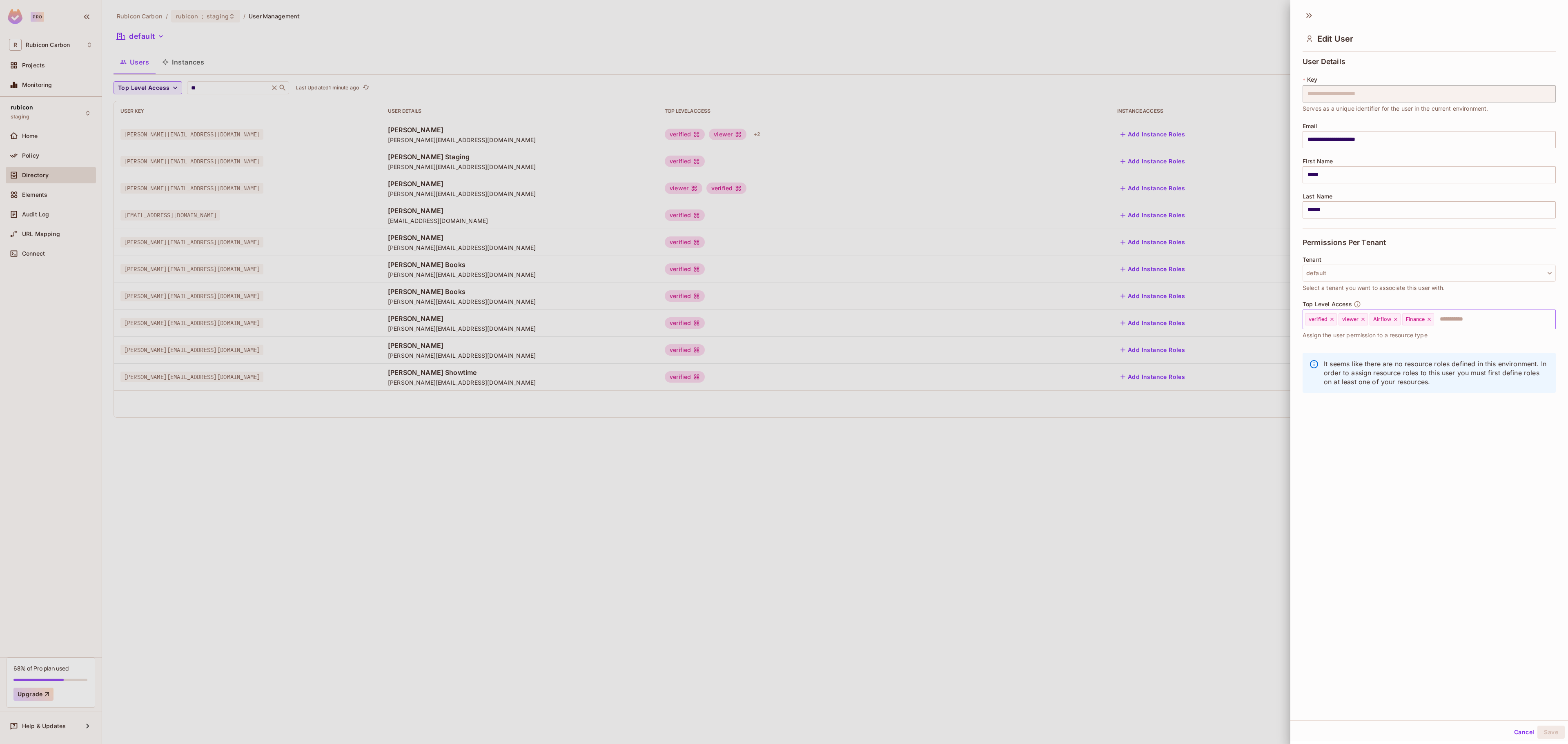
click at [1432, 322] on icon at bounding box center [1429, 319] width 5 height 5
click at [1433, 322] on input "text" at bounding box center [1470, 319] width 138 height 16
click at [1348, 421] on li "Ops" at bounding box center [1417, 414] width 229 height 15
click at [1538, 732] on button "Save" at bounding box center [1551, 732] width 27 height 13
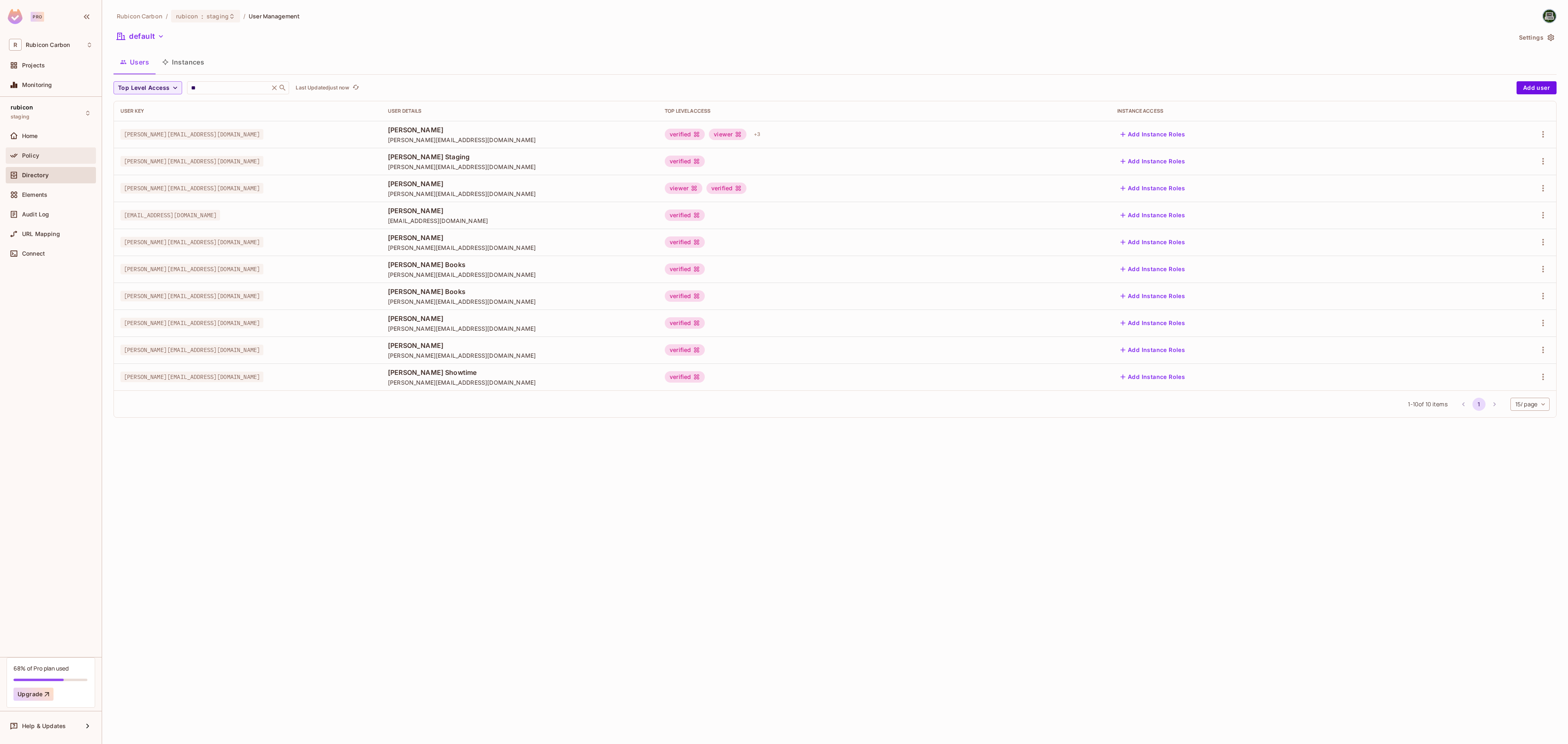
click at [32, 158] on span "Policy" at bounding box center [30, 155] width 17 height 7
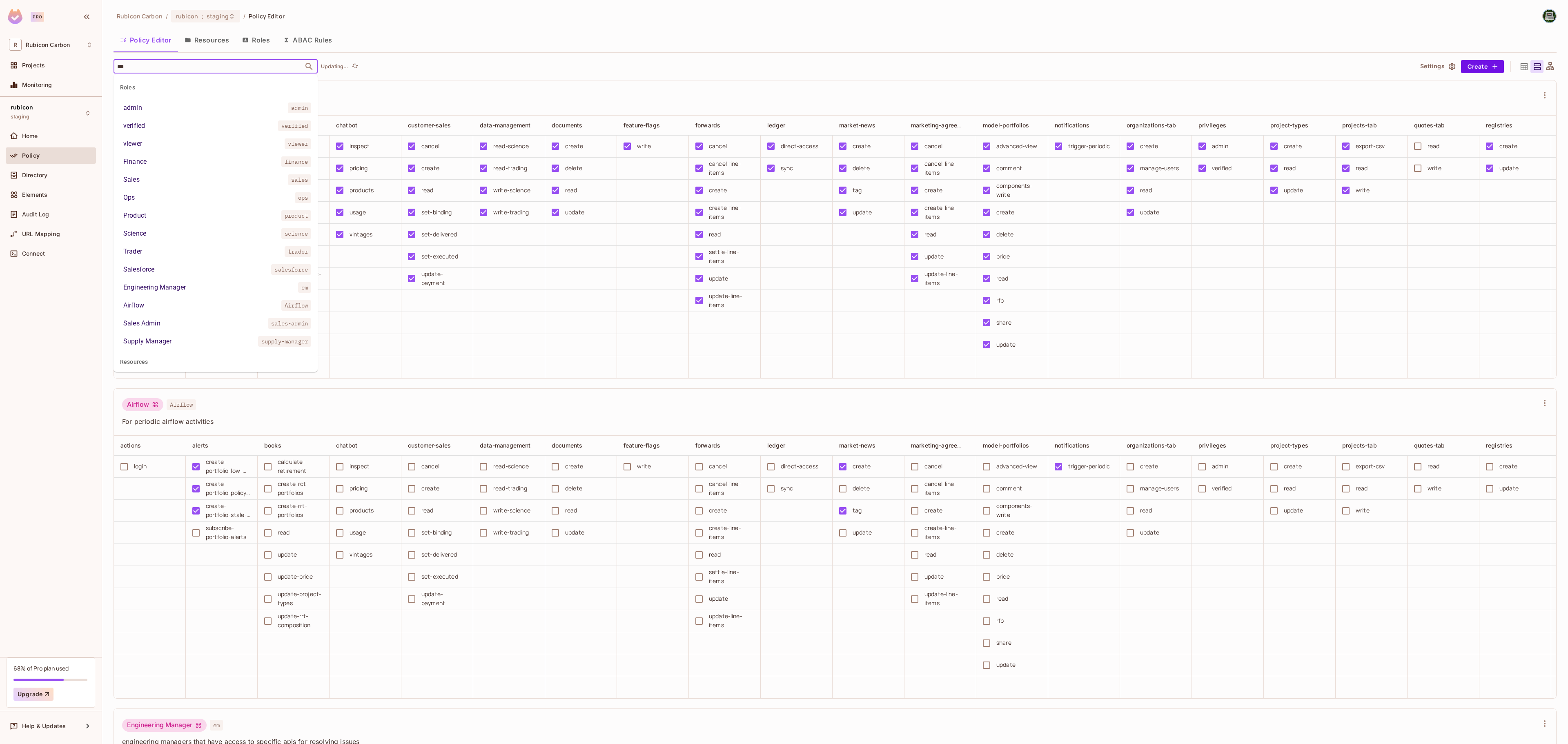
type input "****"
drag, startPoint x: 152, startPoint y: 105, endPoint x: 167, endPoint y: 75, distance: 33.5
click at [153, 106] on li "Trader trader" at bounding box center [215, 108] width 204 height 15
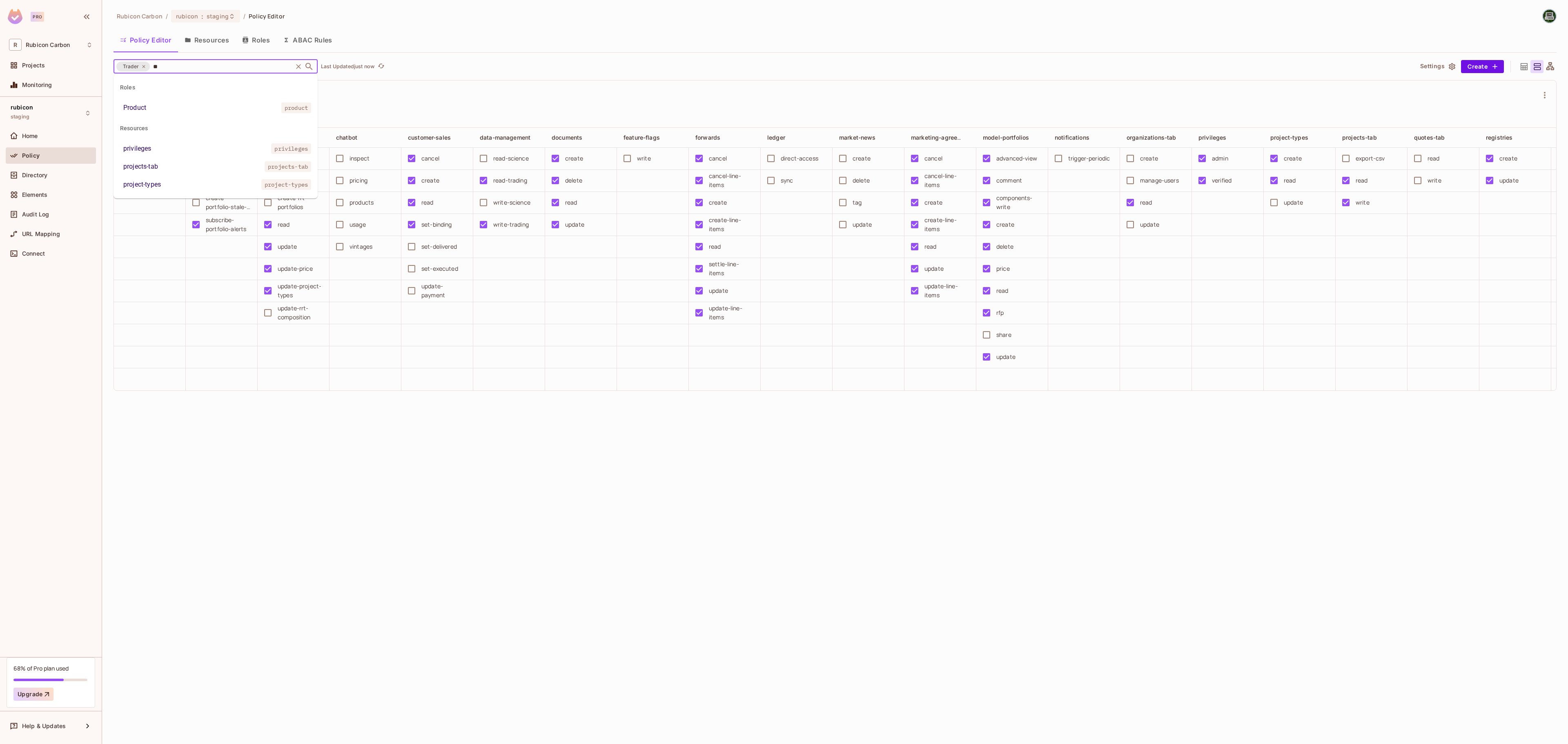
type input "***"
click at [162, 103] on li "Product product" at bounding box center [215, 108] width 204 height 15
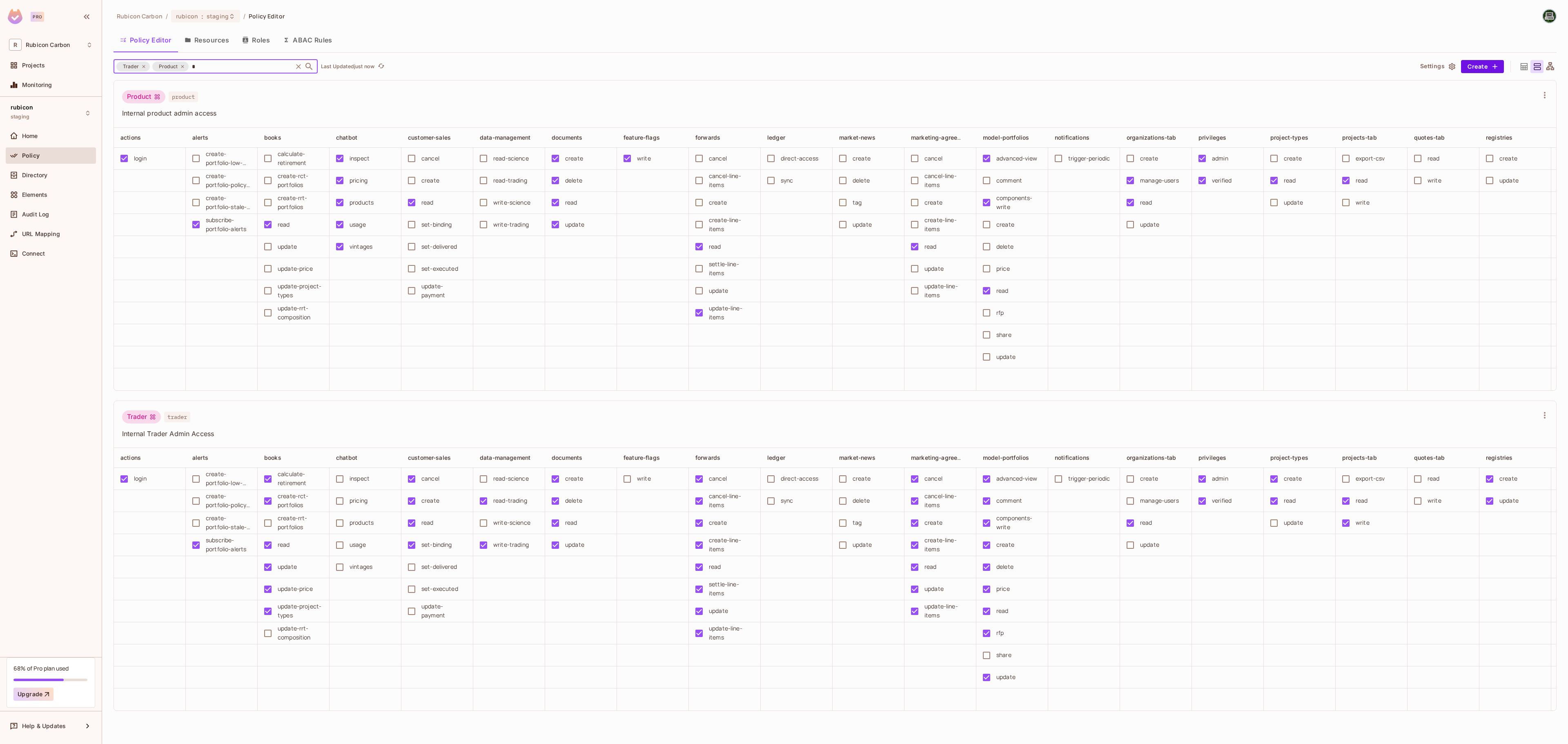
type input "**"
click at [166, 112] on li "Ops ops" at bounding box center [215, 108] width 204 height 15
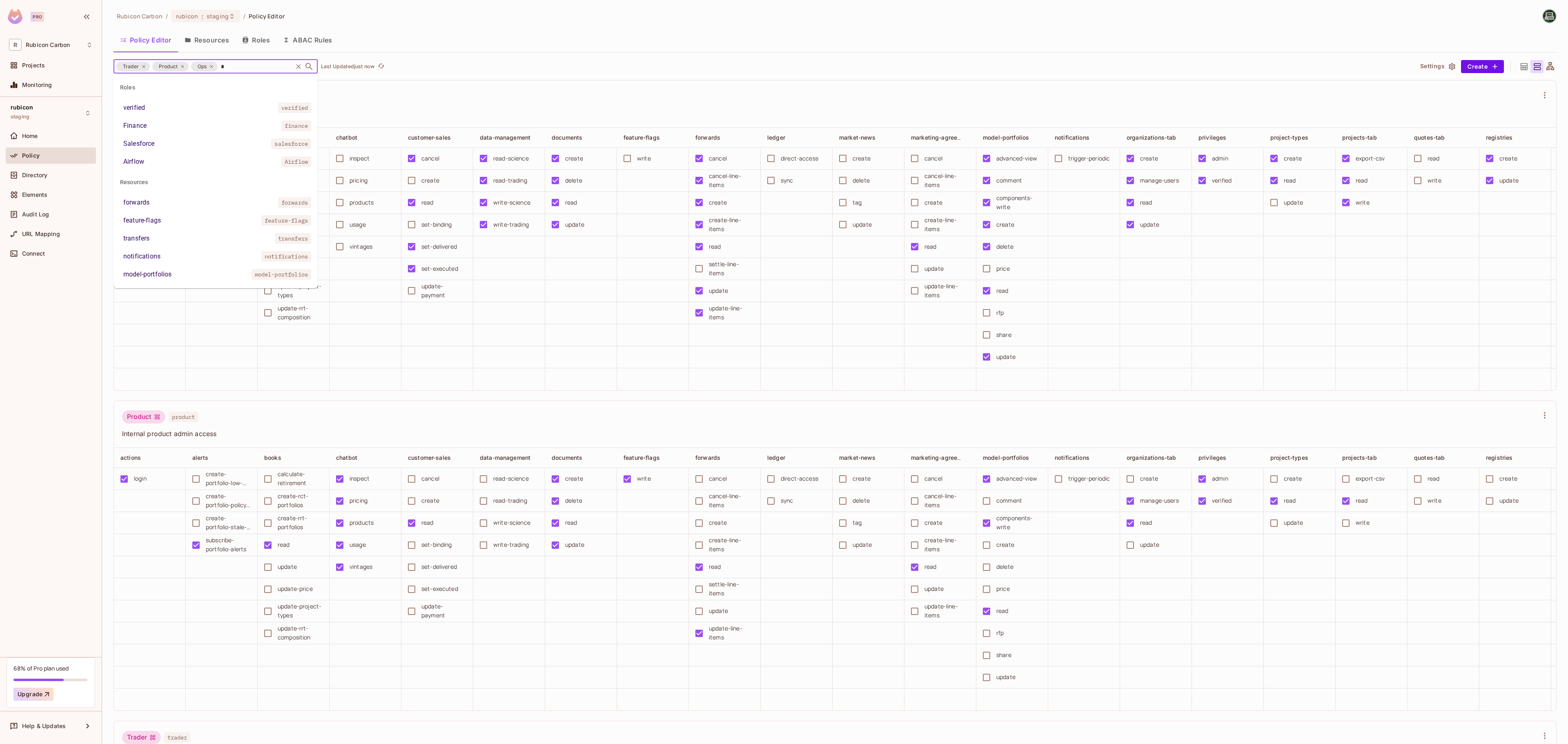
type input "**"
click at [167, 127] on li "Finance finance" at bounding box center [215, 126] width 204 height 15
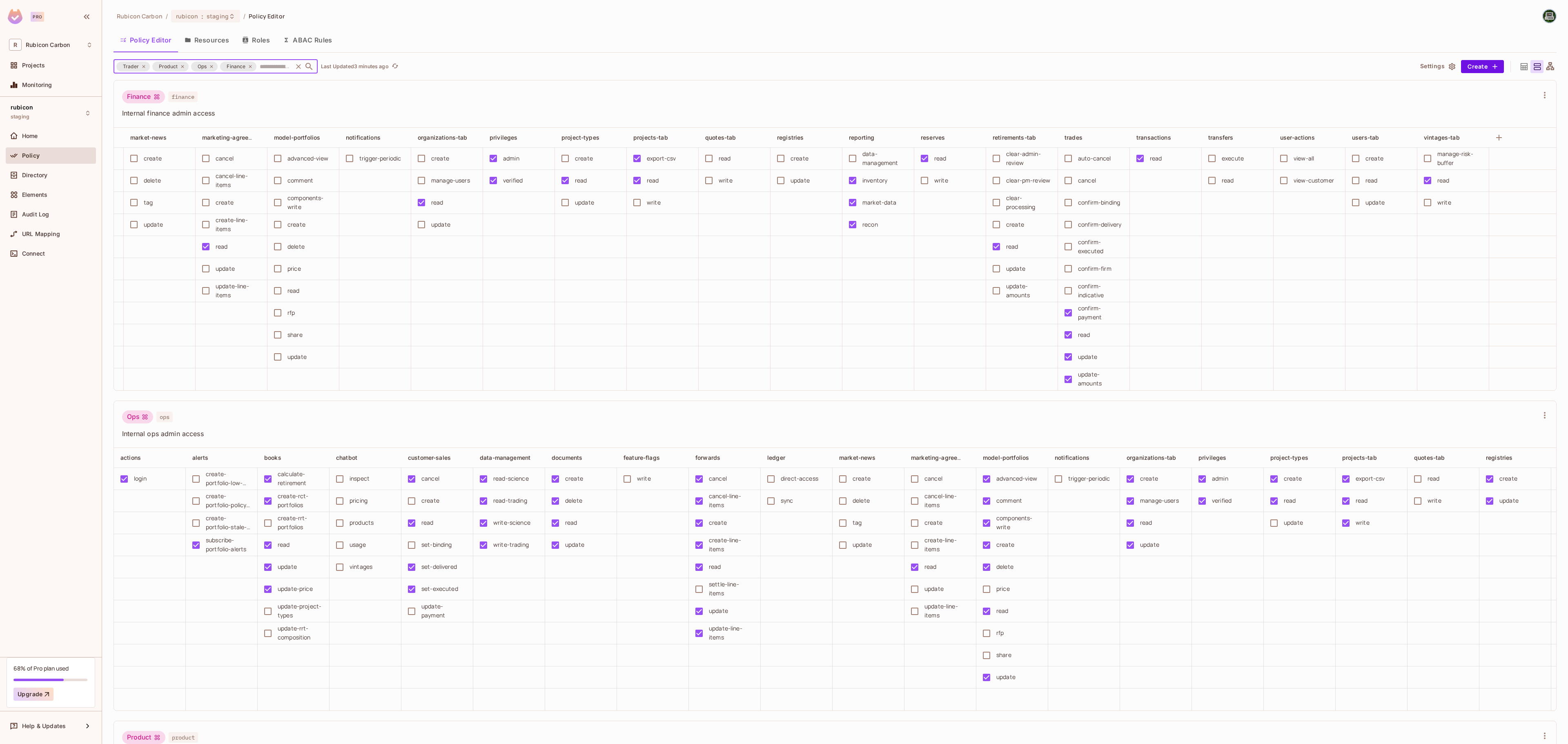
click at [210, 65] on icon at bounding box center [211, 66] width 5 height 5
click at [145, 65] on icon at bounding box center [144, 66] width 5 height 5
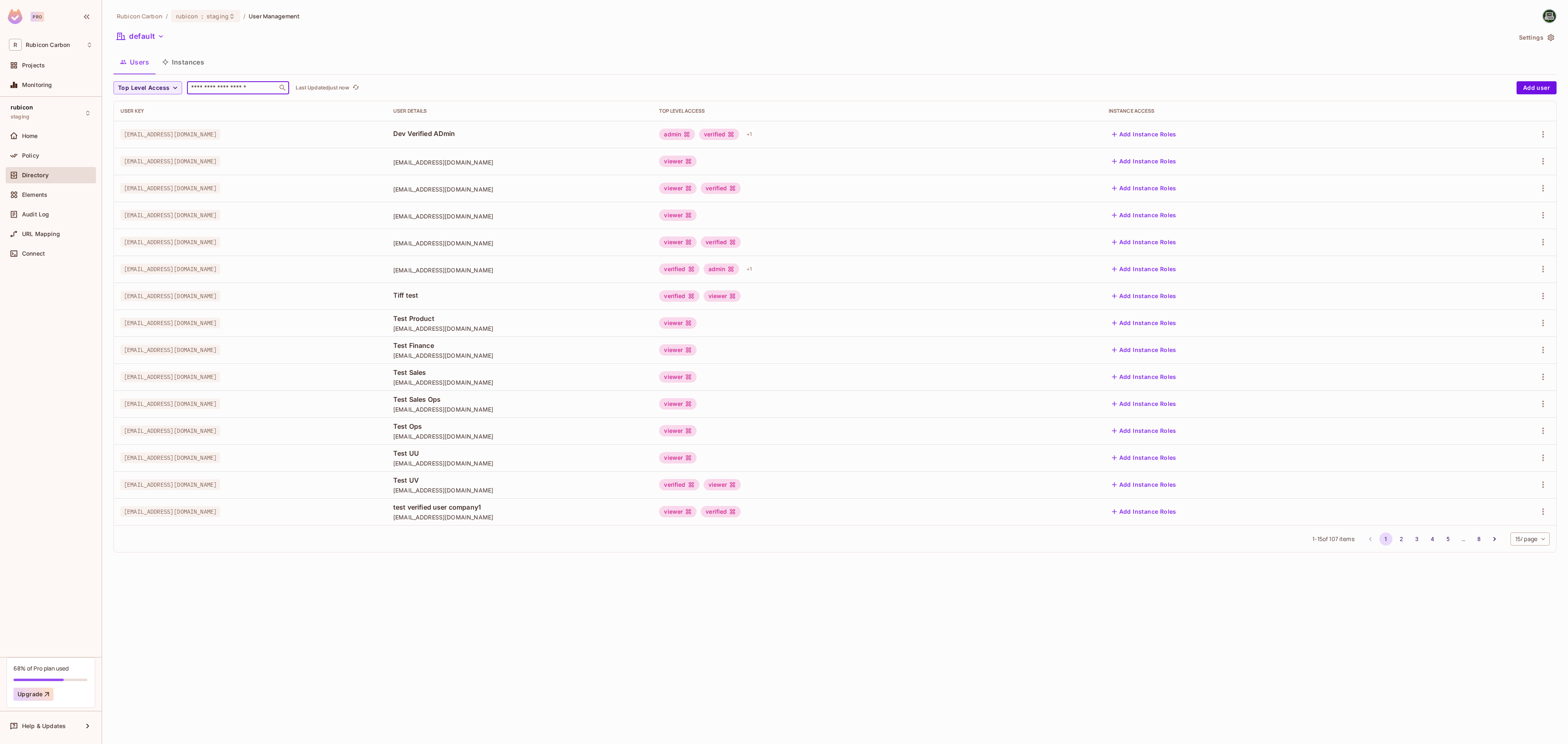
click at [209, 86] on input "text" at bounding box center [232, 88] width 86 height 8
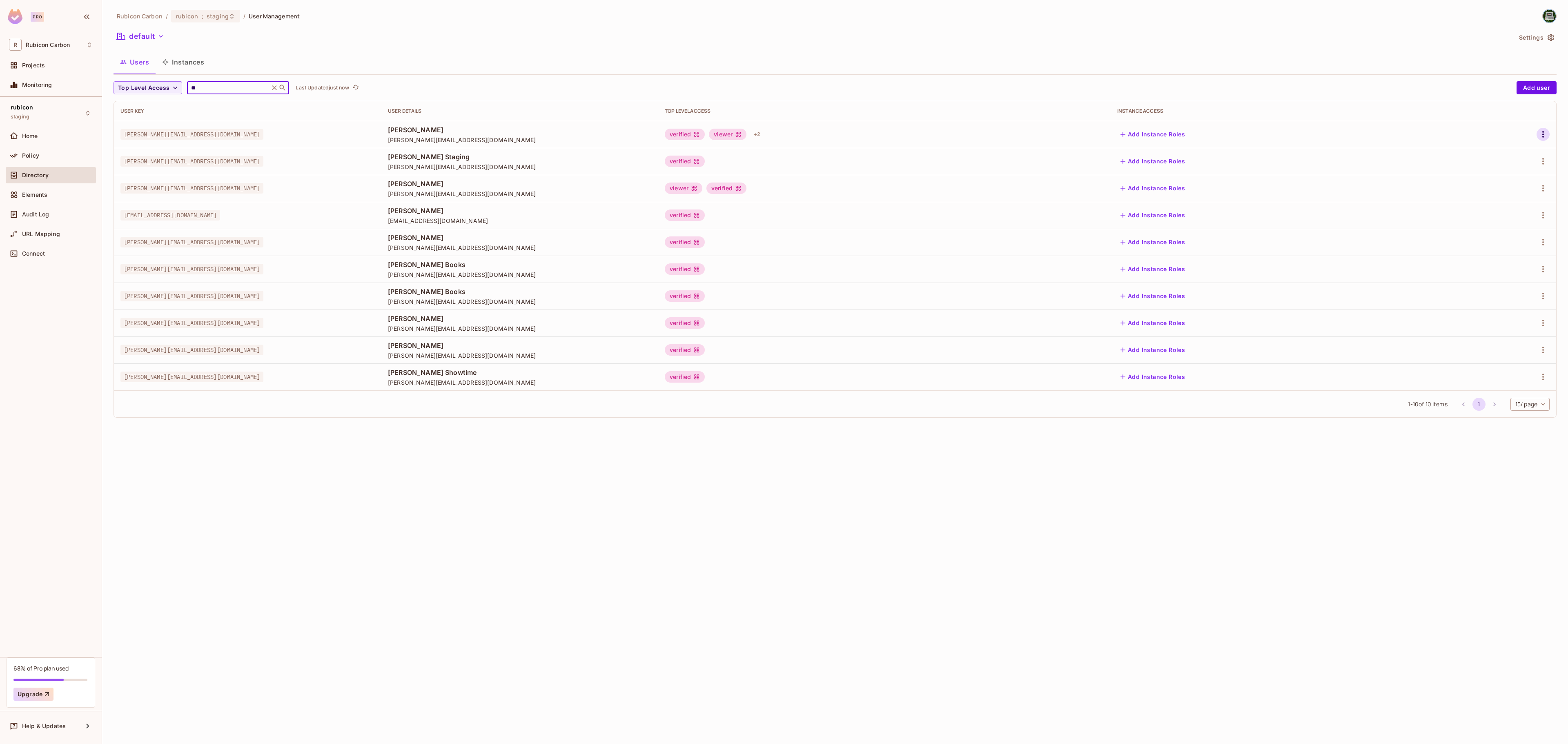
type input "**"
click at [1544, 135] on icon "button" at bounding box center [1543, 135] width 10 height 10
click at [1505, 149] on span "Edit" at bounding box center [1500, 153] width 16 height 13
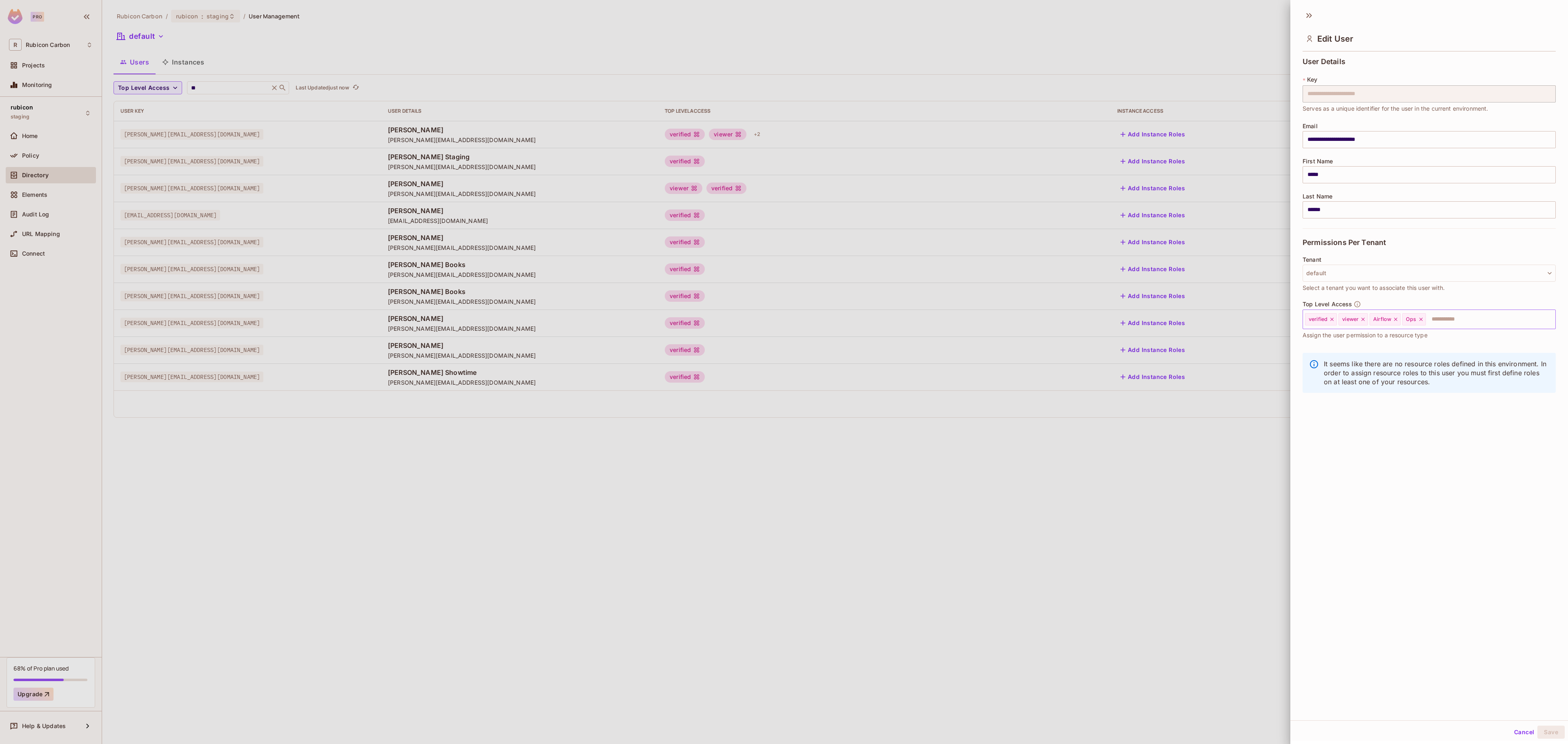
click at [1422, 318] on icon at bounding box center [1421, 319] width 5 height 5
click at [1422, 318] on input "text" at bounding box center [1470, 319] width 138 height 16
click at [1373, 426] on li "Product" at bounding box center [1417, 429] width 229 height 15
click at [1538, 734] on button "Save" at bounding box center [1551, 732] width 27 height 13
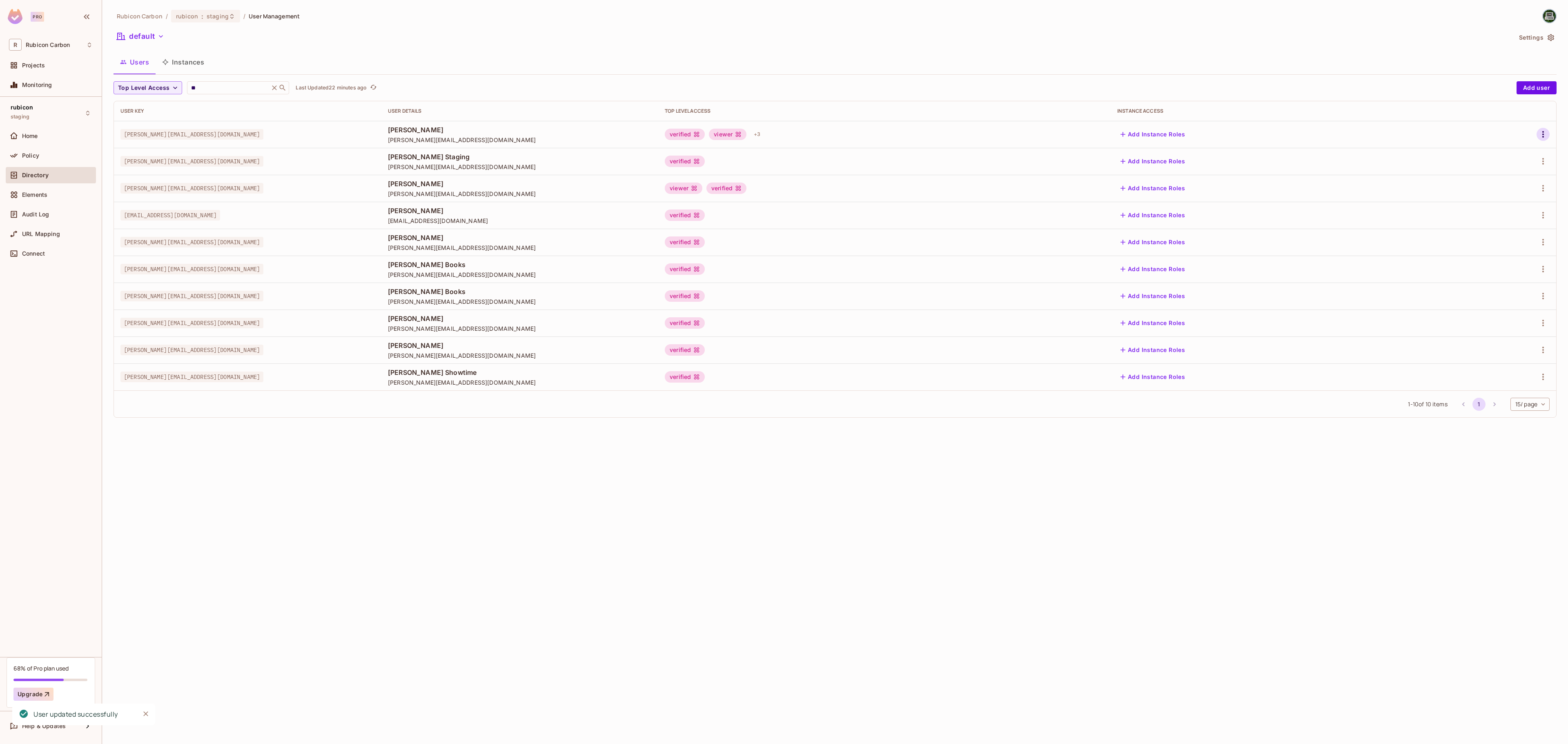
click at [1539, 132] on icon "button" at bounding box center [1543, 135] width 10 height 10
click at [1501, 149] on span "Edit" at bounding box center [1500, 153] width 16 height 13
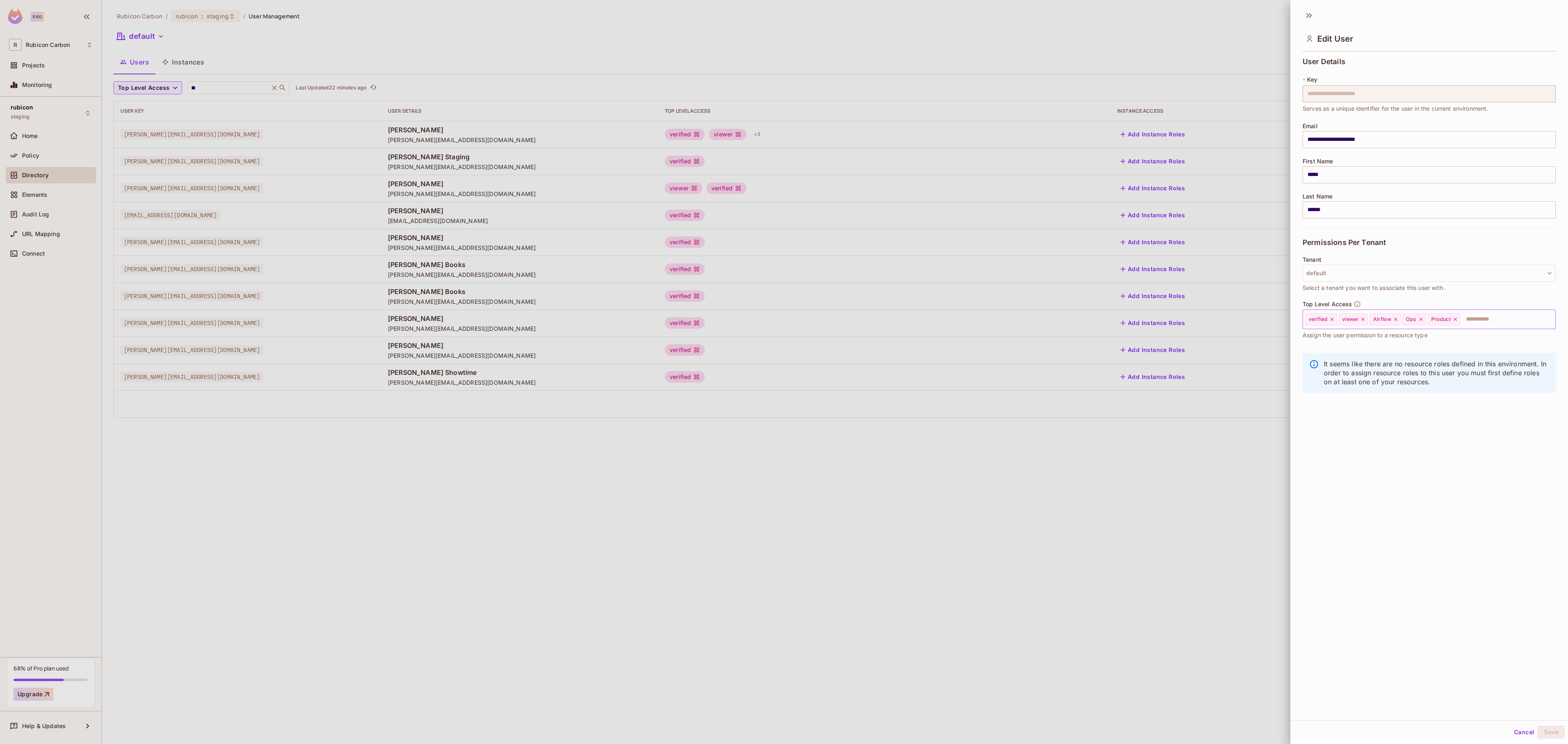
click at [1456, 320] on icon at bounding box center [1455, 319] width 5 height 5
click at [1420, 320] on icon at bounding box center [1421, 319] width 5 height 5
click at [1420, 320] on input "text" at bounding box center [1470, 319] width 138 height 16
click at [1511, 734] on button "Cancel" at bounding box center [1524, 732] width 27 height 13
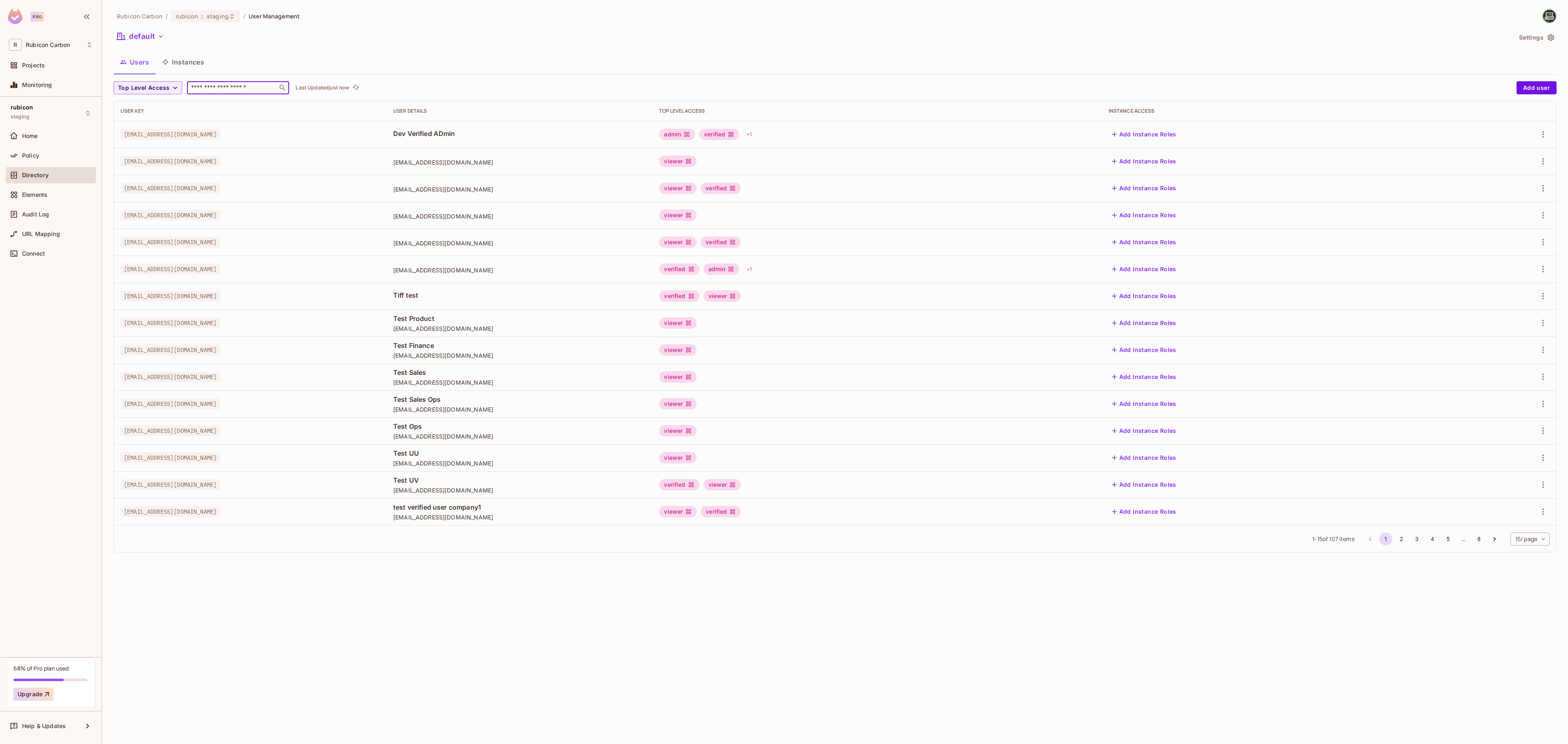
click at [218, 86] on input "text" at bounding box center [232, 88] width 86 height 8
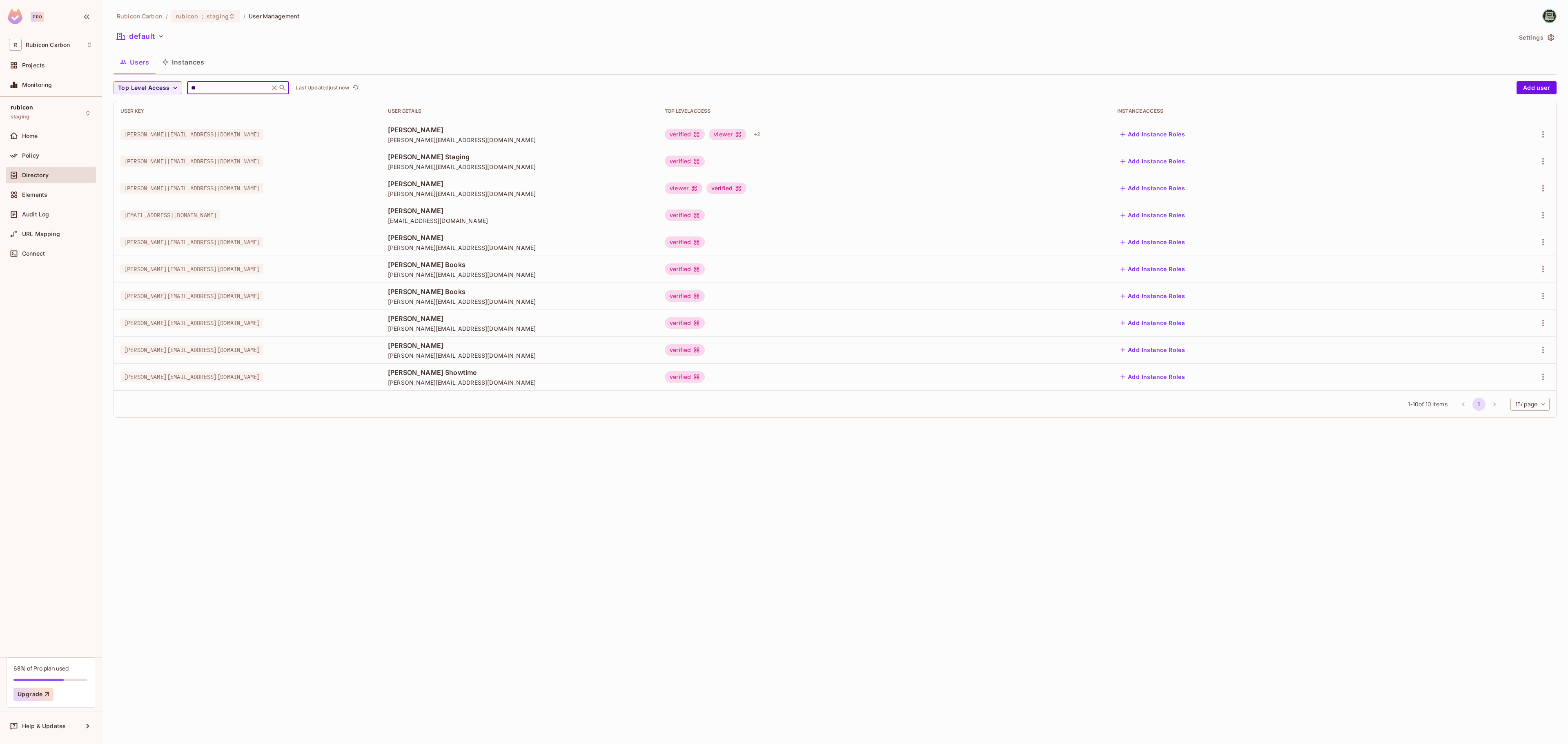
type input "**"
click at [1546, 141] on div at bounding box center [1503, 134] width 93 height 13
click at [1542, 136] on icon "button" at bounding box center [1543, 135] width 10 height 10
click at [1503, 156] on div "Edit" at bounding box center [1500, 153] width 11 height 8
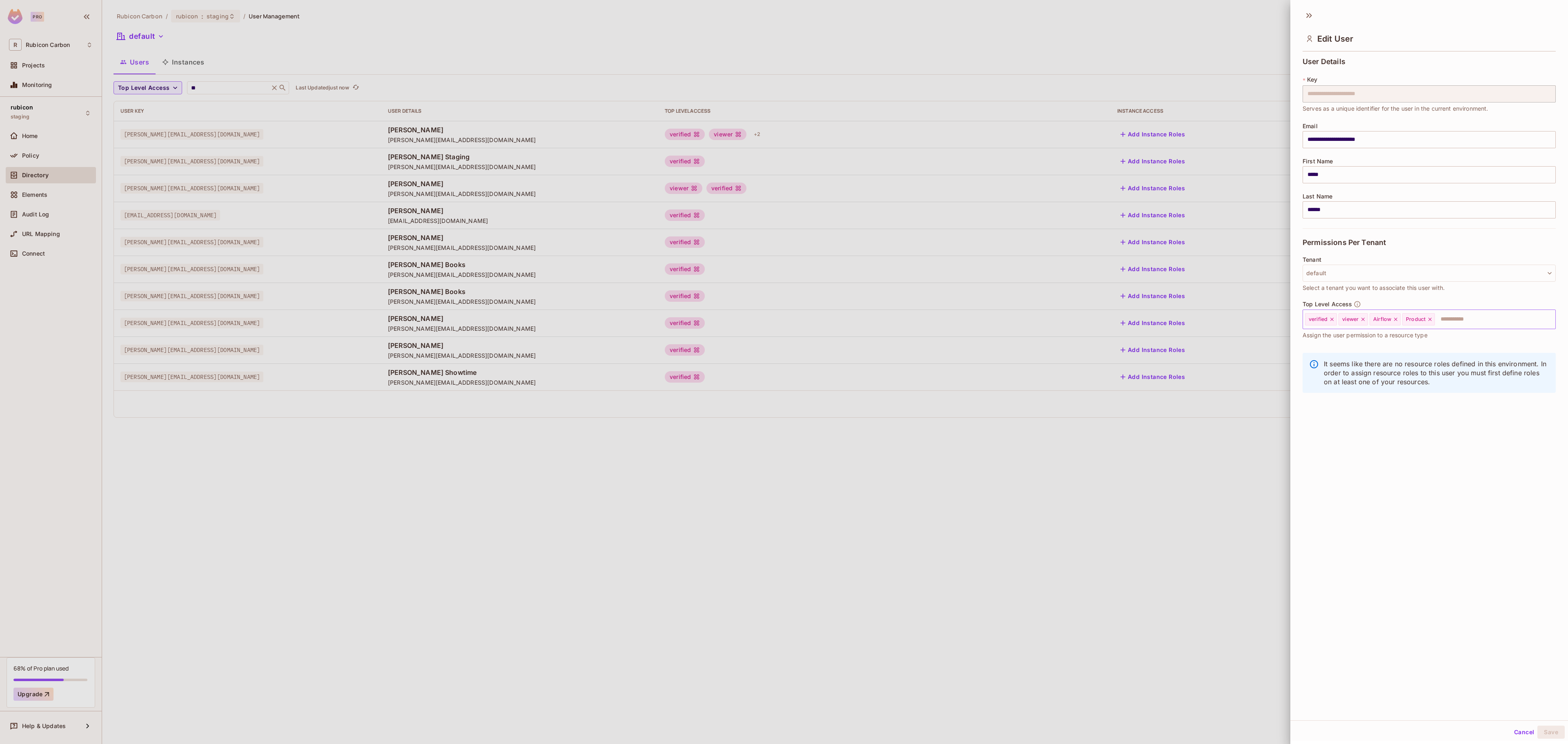
click at [1432, 320] on icon at bounding box center [1430, 319] width 3 height 3
click at [1429, 318] on input "text" at bounding box center [1470, 319] width 138 height 16
click at [1367, 340] on li "admin" at bounding box center [1417, 340] width 229 height 15
click at [1538, 732] on button "Save" at bounding box center [1551, 732] width 27 height 13
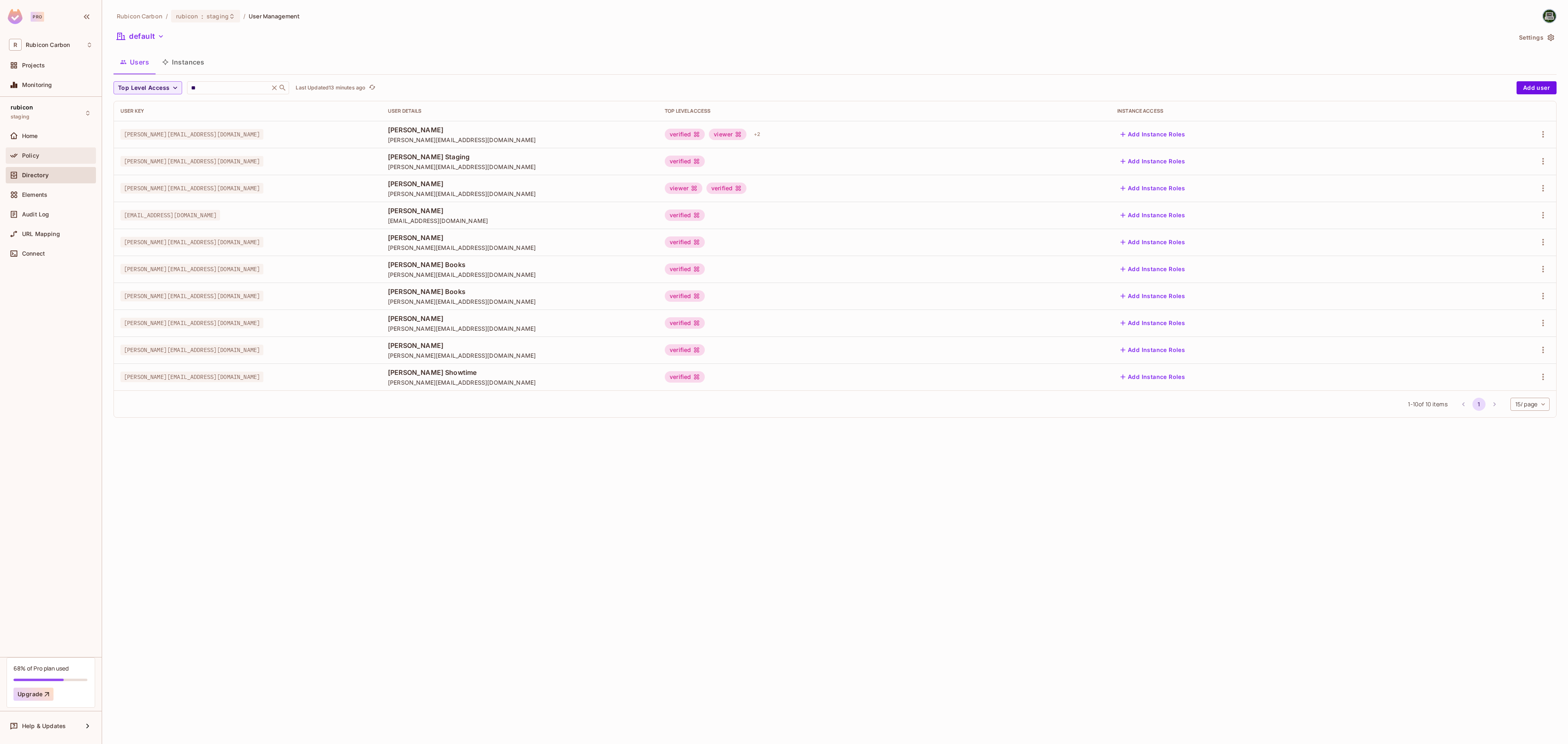
click at [28, 151] on div "Policy" at bounding box center [51, 156] width 84 height 10
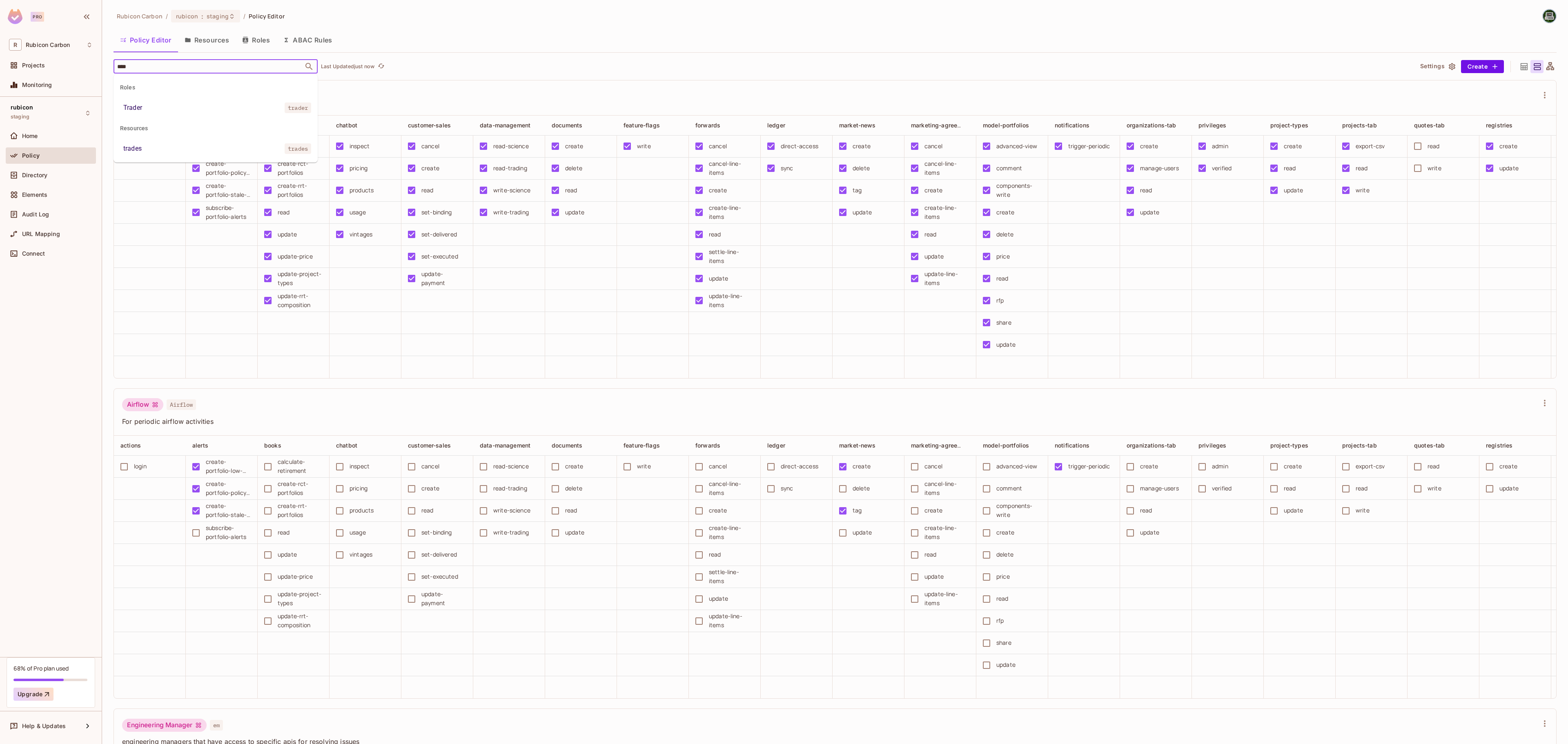
type input "*****"
click at [193, 103] on li "Trader trader" at bounding box center [215, 108] width 204 height 15
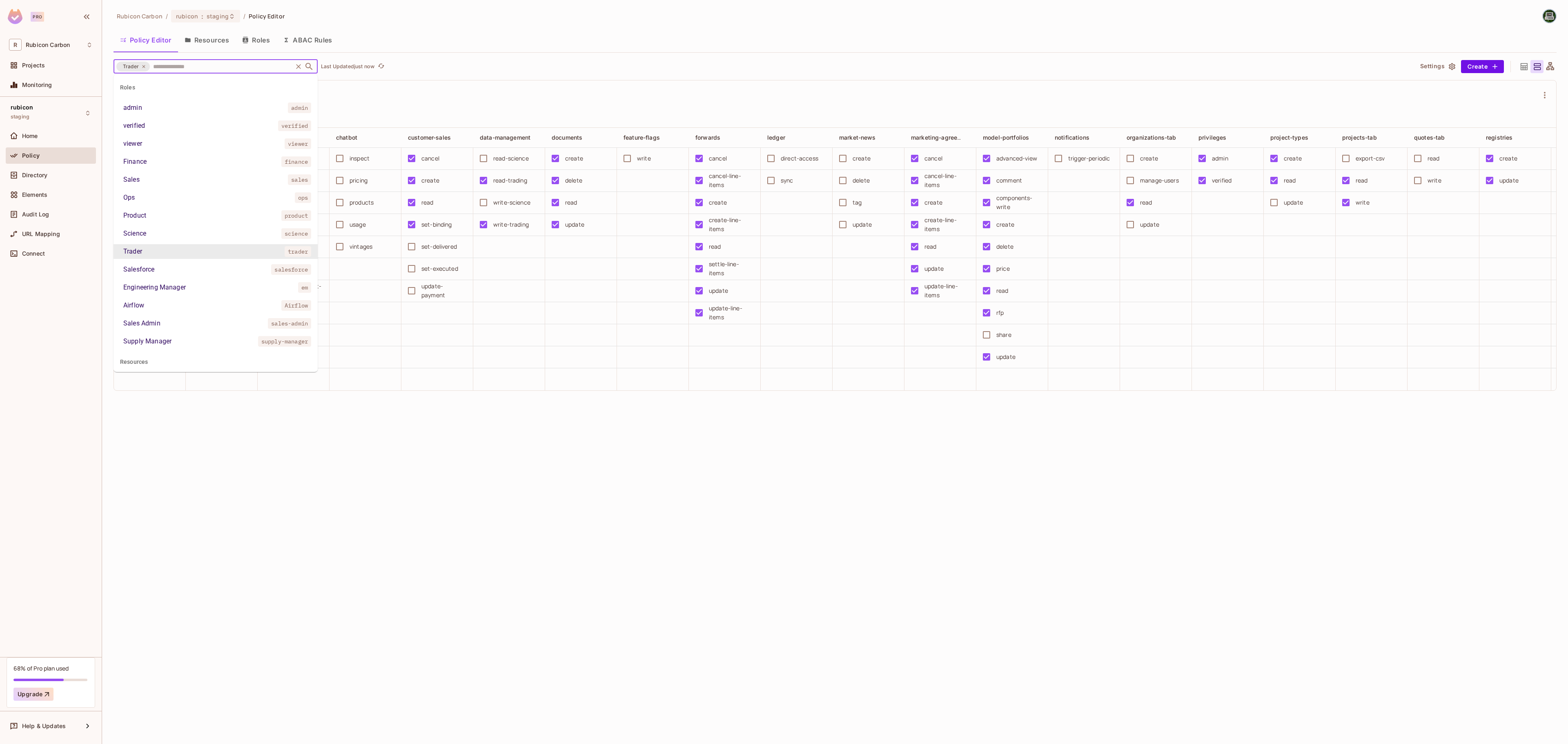
click at [197, 70] on input "text" at bounding box center [221, 66] width 140 height 14
type input "**"
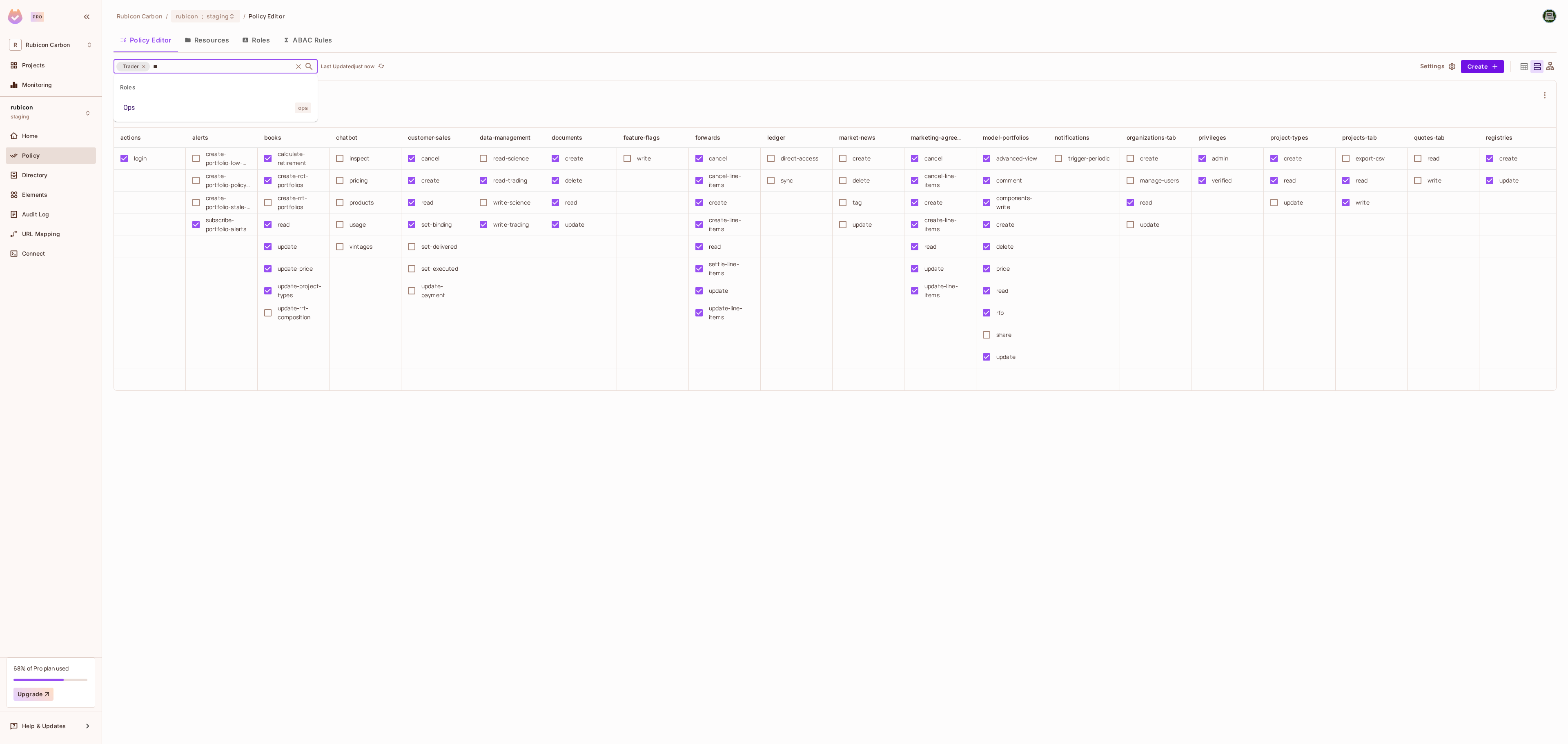
click at [167, 107] on li "Ops ops" at bounding box center [215, 108] width 204 height 15
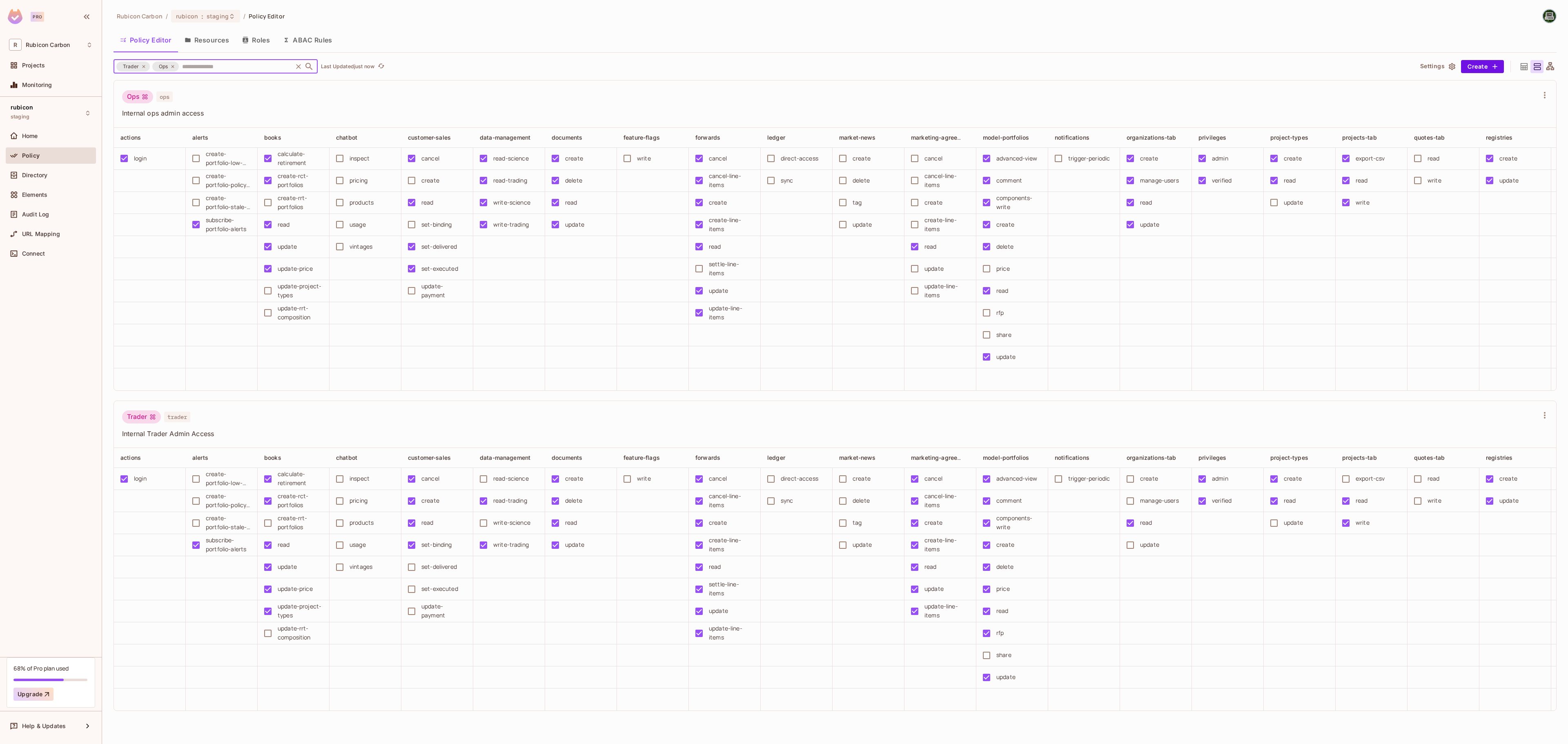
scroll to position [1, 0]
drag, startPoint x: 299, startPoint y: 617, endPoint x: 278, endPoint y: 609, distance: 22.5
click at [278, 609] on div "update-project-types" at bounding box center [300, 611] width 45 height 18
copy div "update-project-types"
click at [172, 67] on icon at bounding box center [173, 66] width 5 height 5
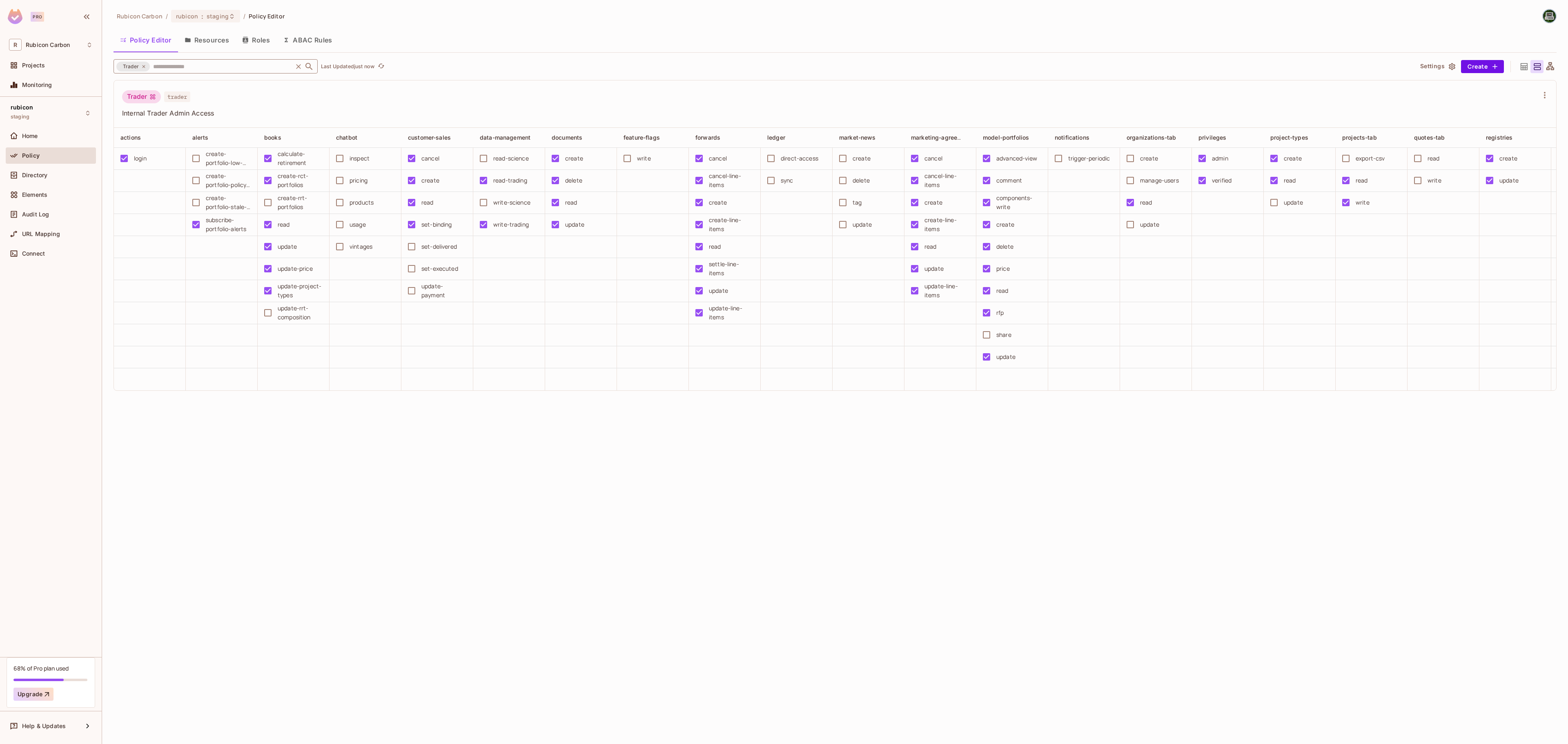
scroll to position [0, 0]
click at [144, 65] on icon at bounding box center [144, 66] width 5 height 5
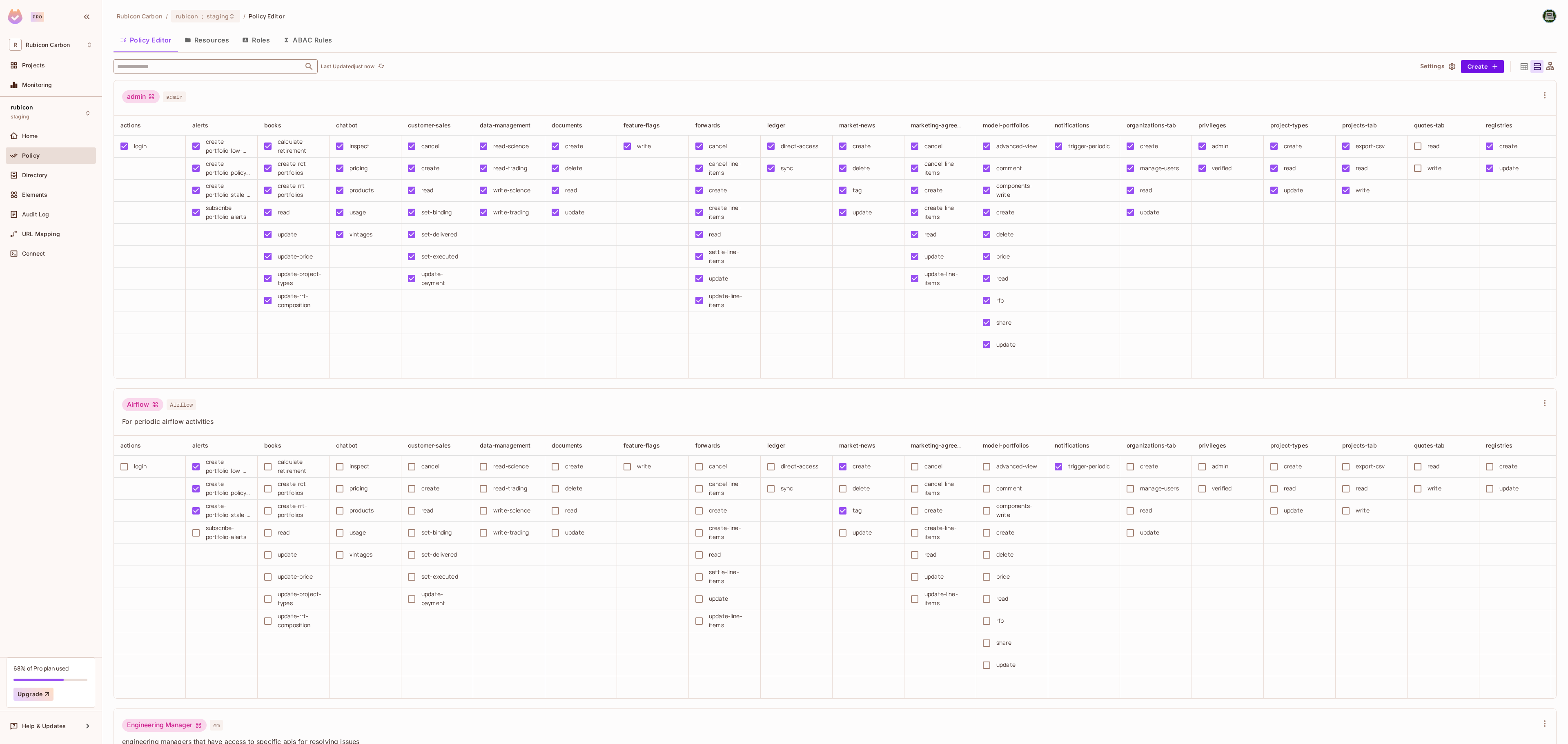
click at [145, 68] on input "text" at bounding box center [208, 66] width 187 height 14
type input "****"
click at [170, 103] on li "books books" at bounding box center [215, 108] width 204 height 15
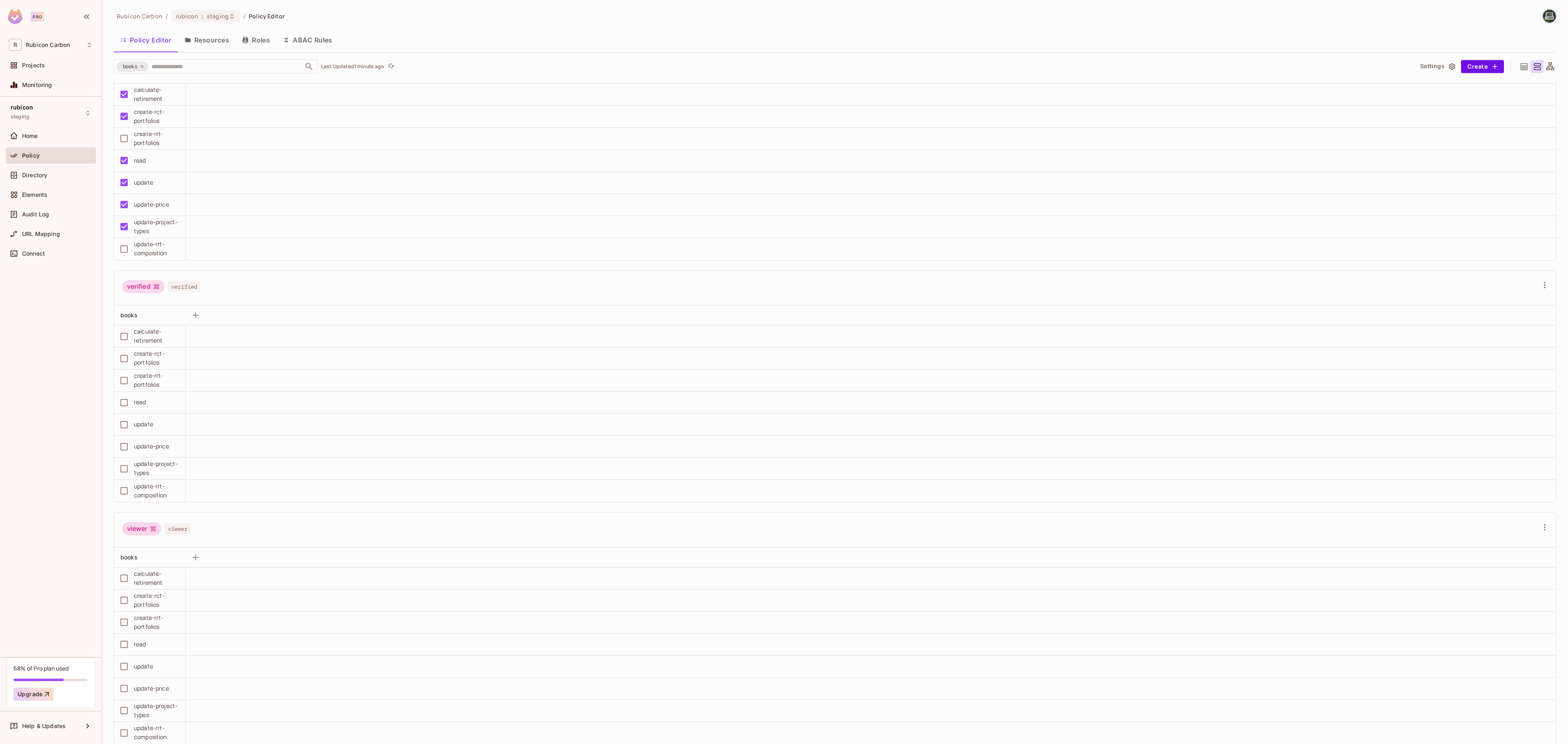
scroll to position [2837, 0]
click at [139, 70] on span "books" at bounding box center [130, 66] width 24 height 8
click at [144, 65] on icon at bounding box center [142, 66] width 5 height 5
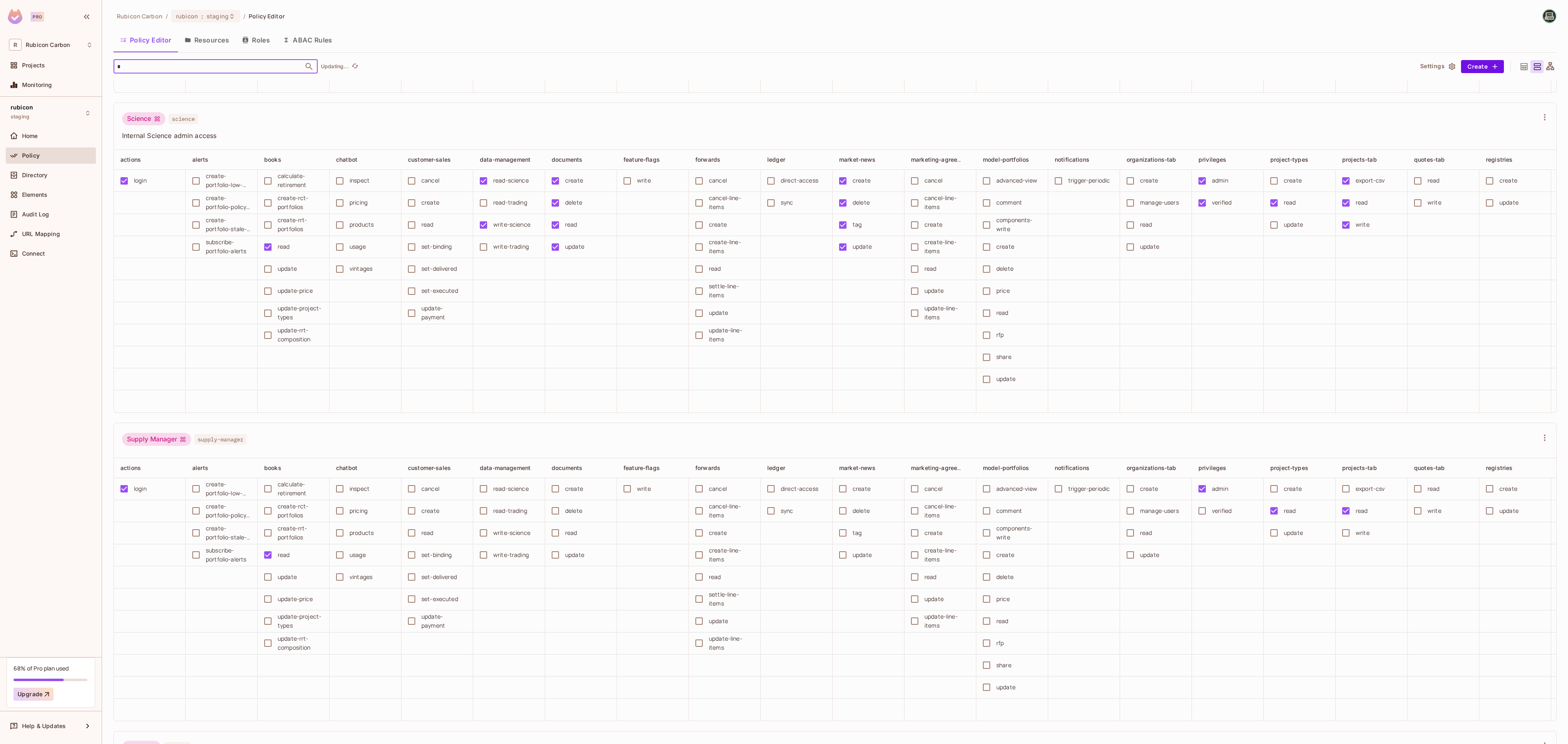
type input "**"
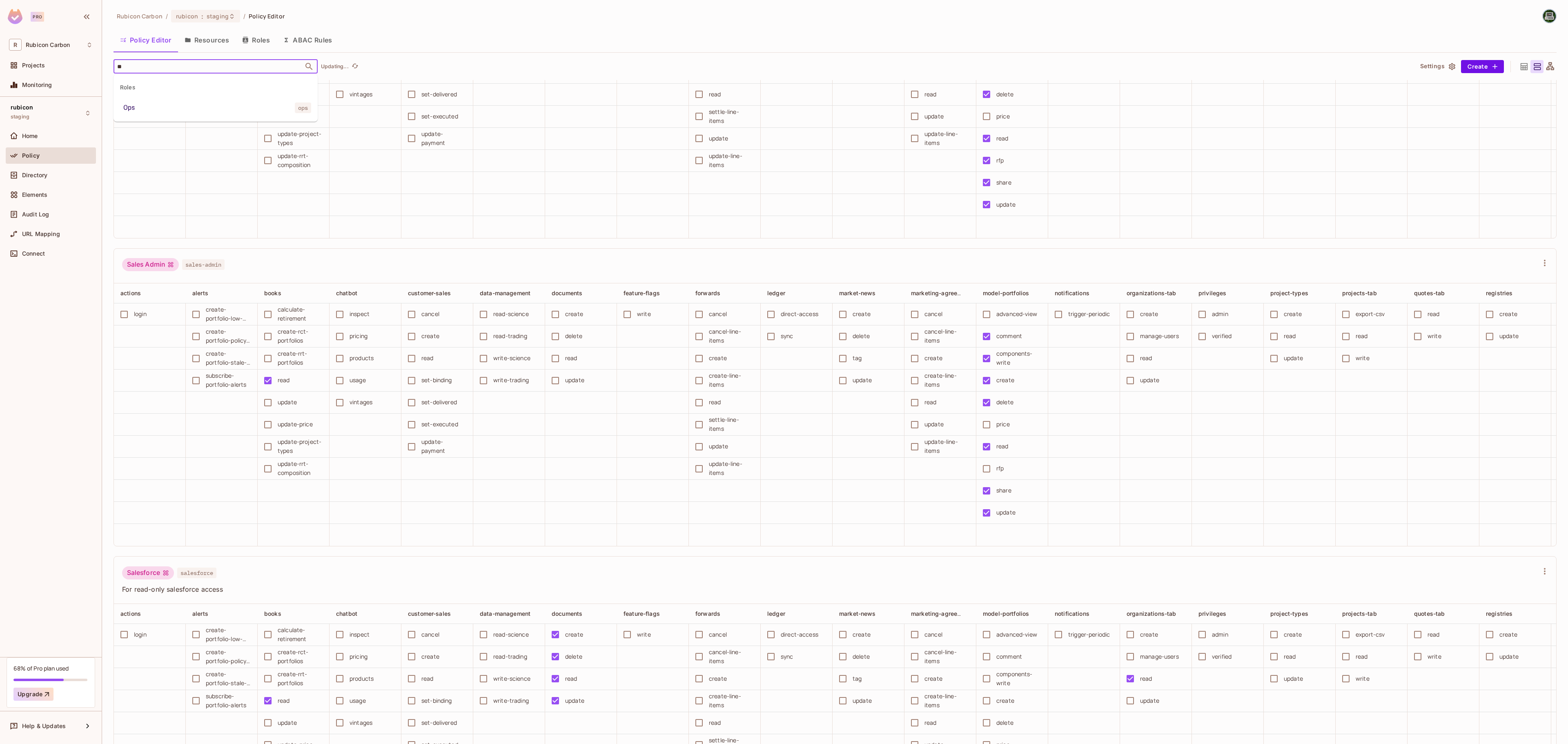
click at [163, 111] on li "Ops ops" at bounding box center [215, 108] width 204 height 15
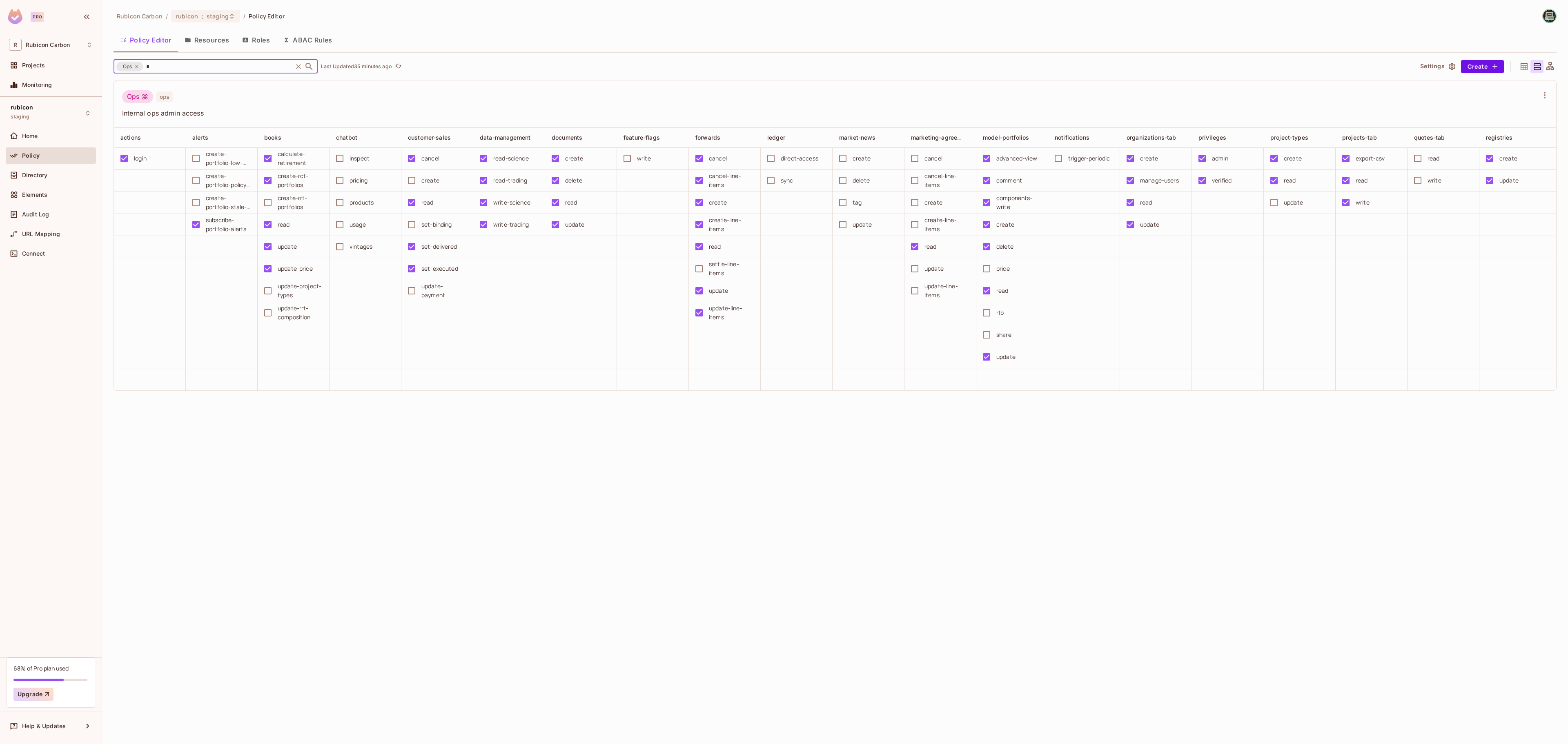
type input "**"
click at [153, 112] on li "Trader trader" at bounding box center [215, 108] width 204 height 15
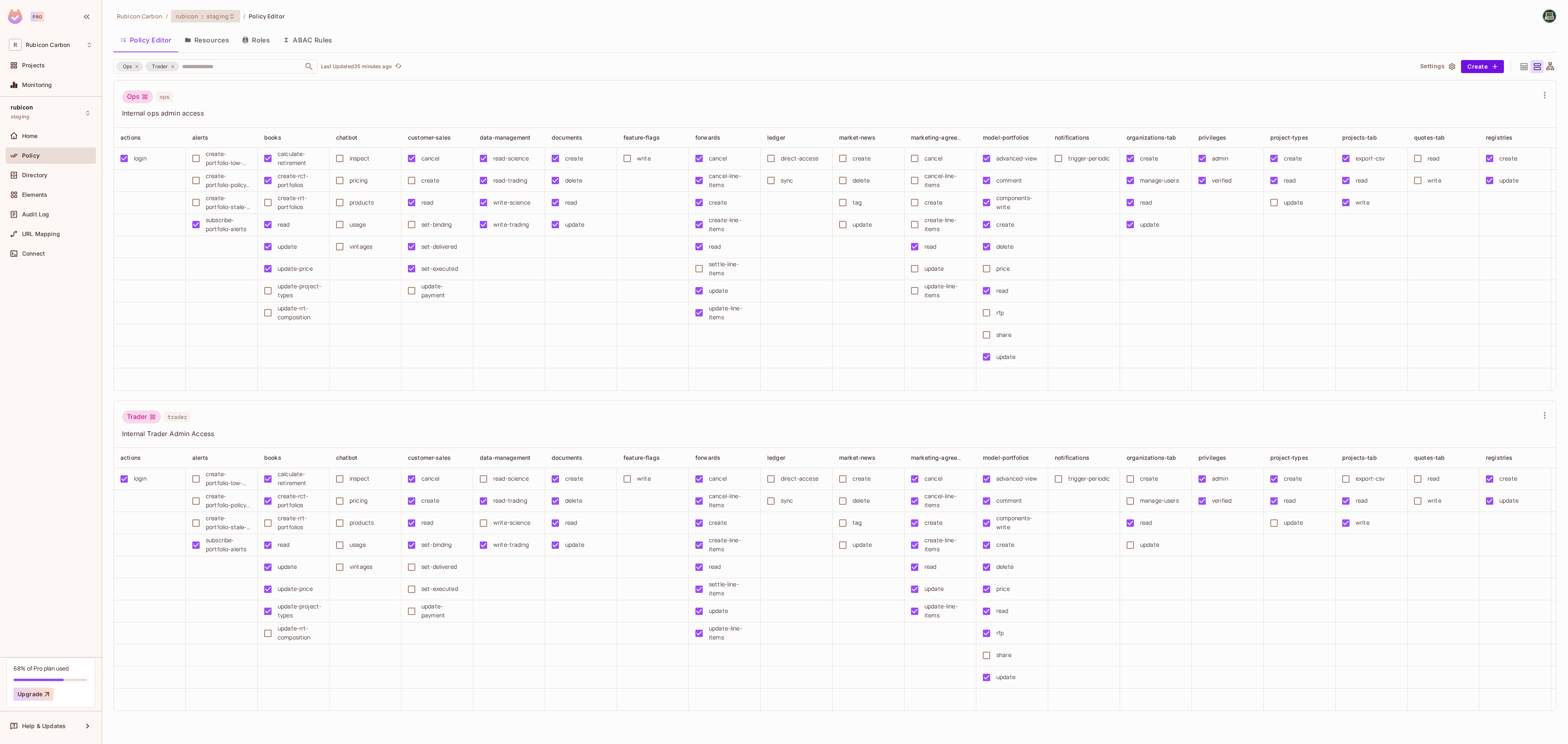
click at [225, 21] on div "rubicon : staging" at bounding box center [205, 16] width 69 height 13
click at [308, 138] on div "prod" at bounding box center [350, 133] width 106 height 10
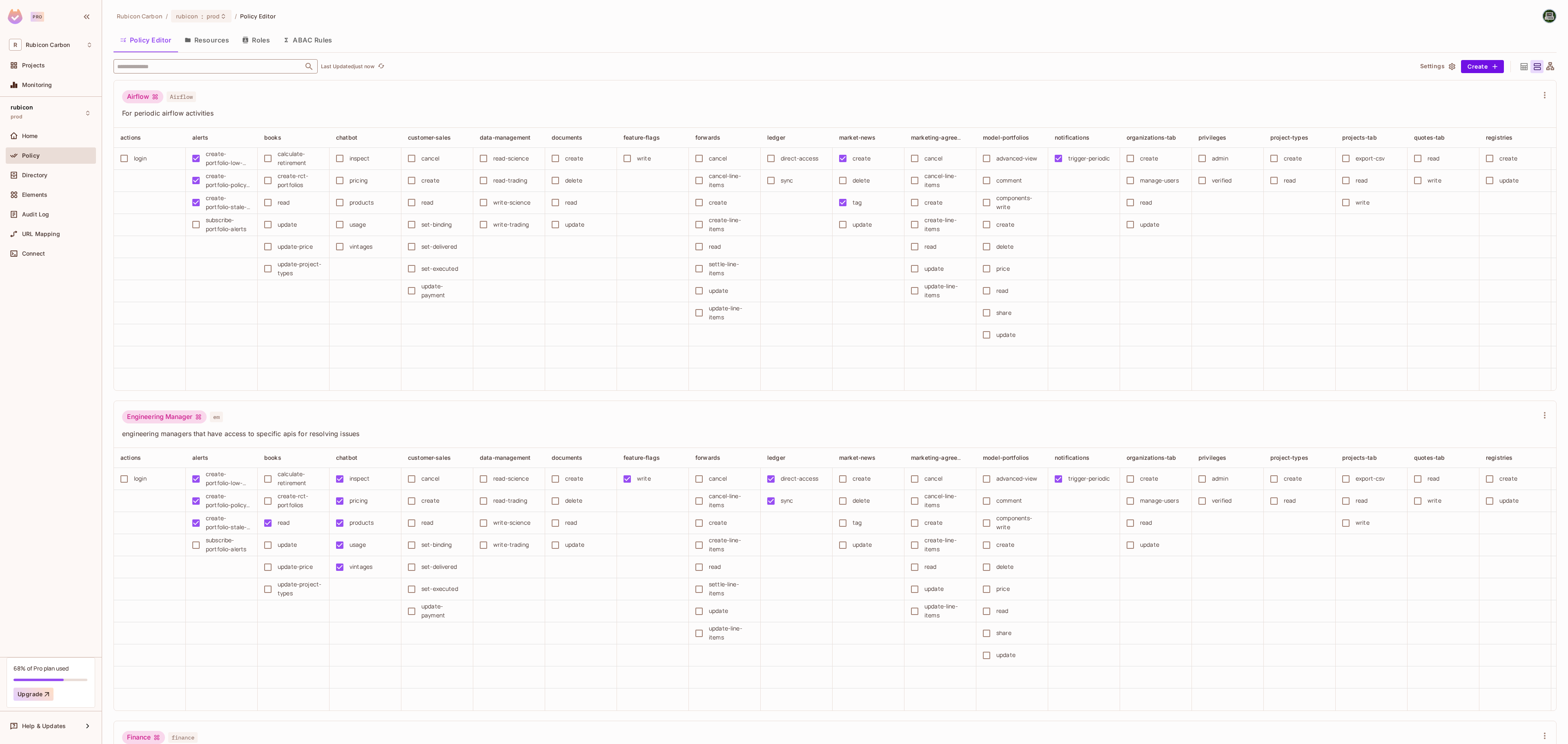
click at [181, 70] on input "text" at bounding box center [208, 66] width 187 height 14
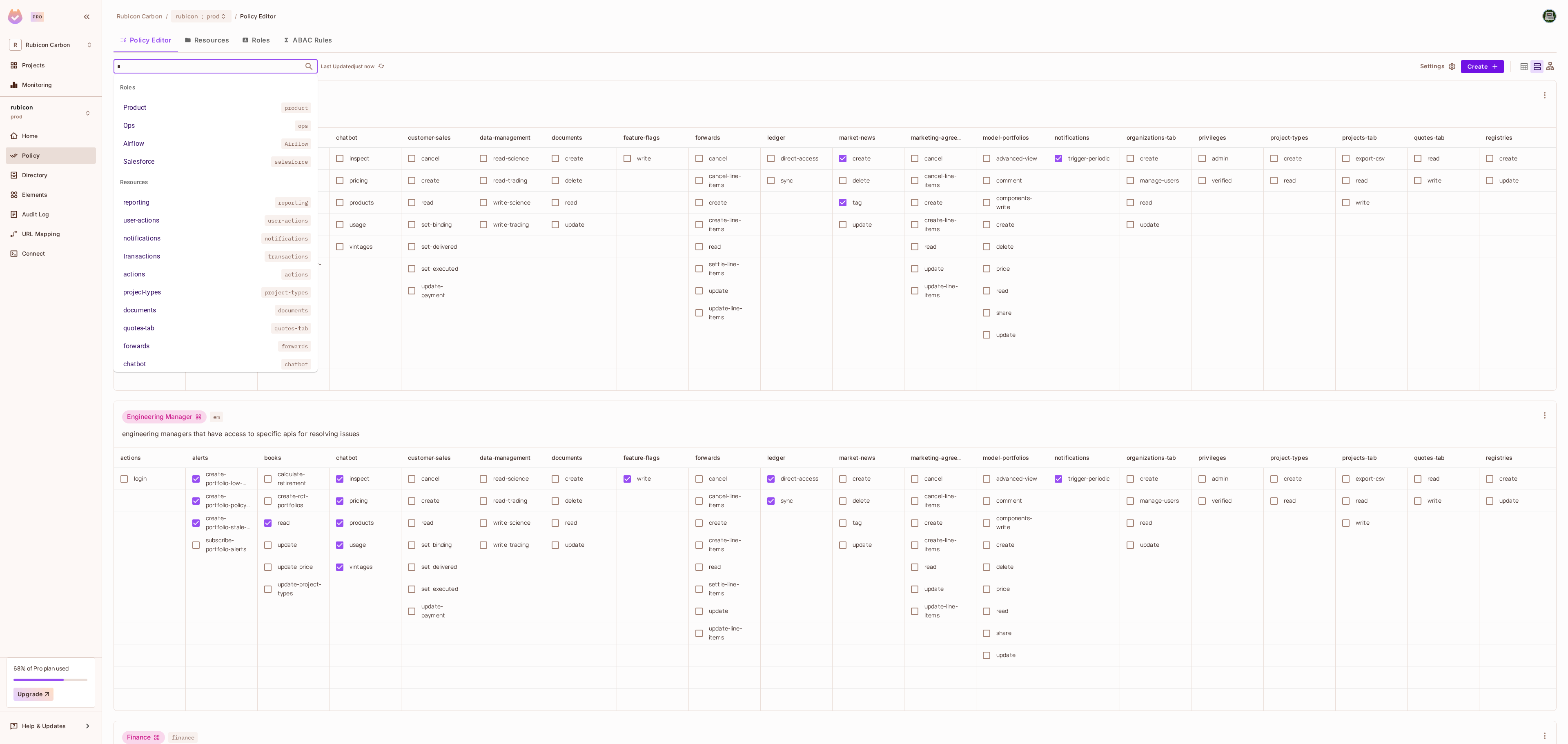
type input "**"
click at [172, 107] on li "Ops ops" at bounding box center [215, 108] width 204 height 15
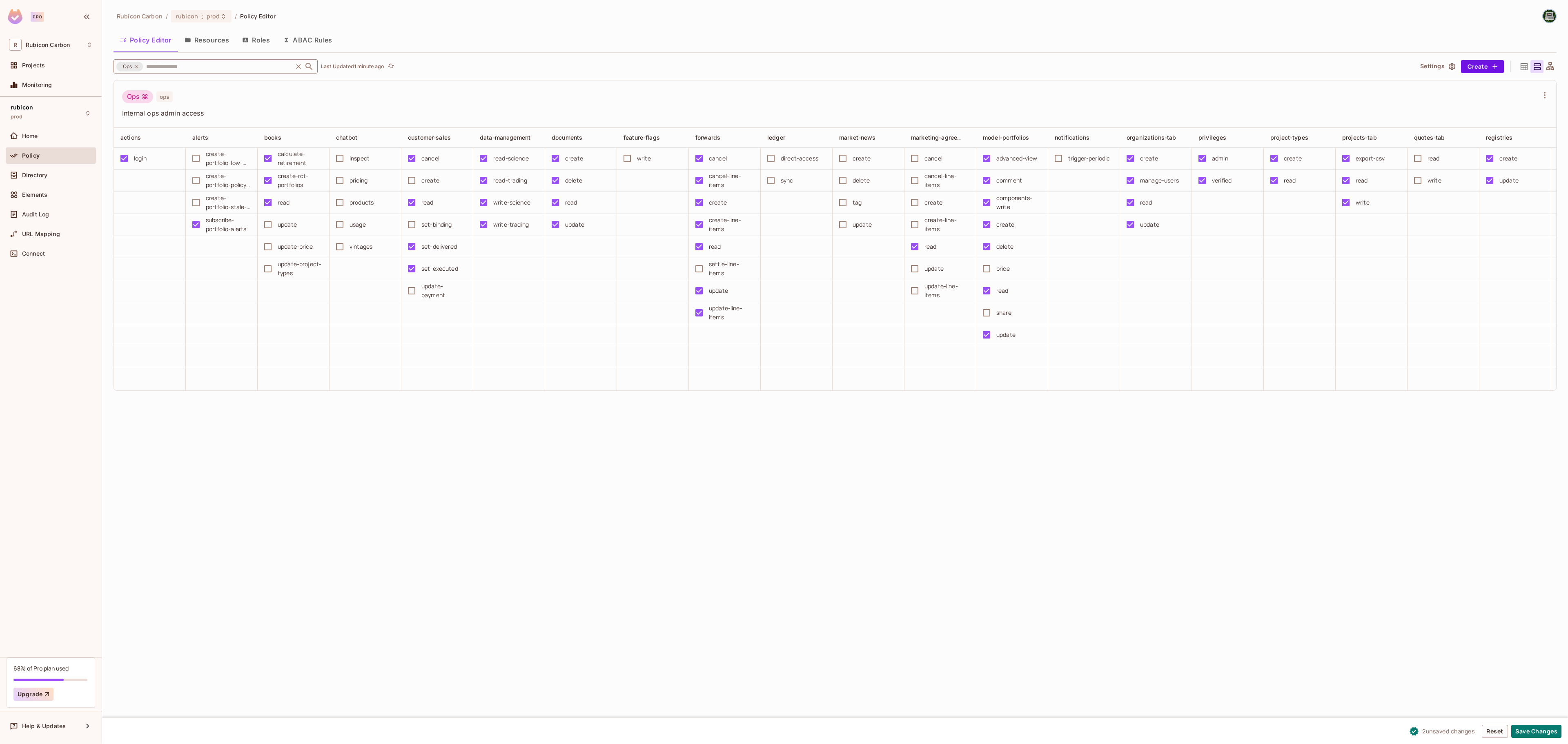
click at [234, 64] on input "text" at bounding box center [217, 66] width 147 height 14
type input "***"
click at [188, 107] on li "Product product" at bounding box center [215, 108] width 204 height 15
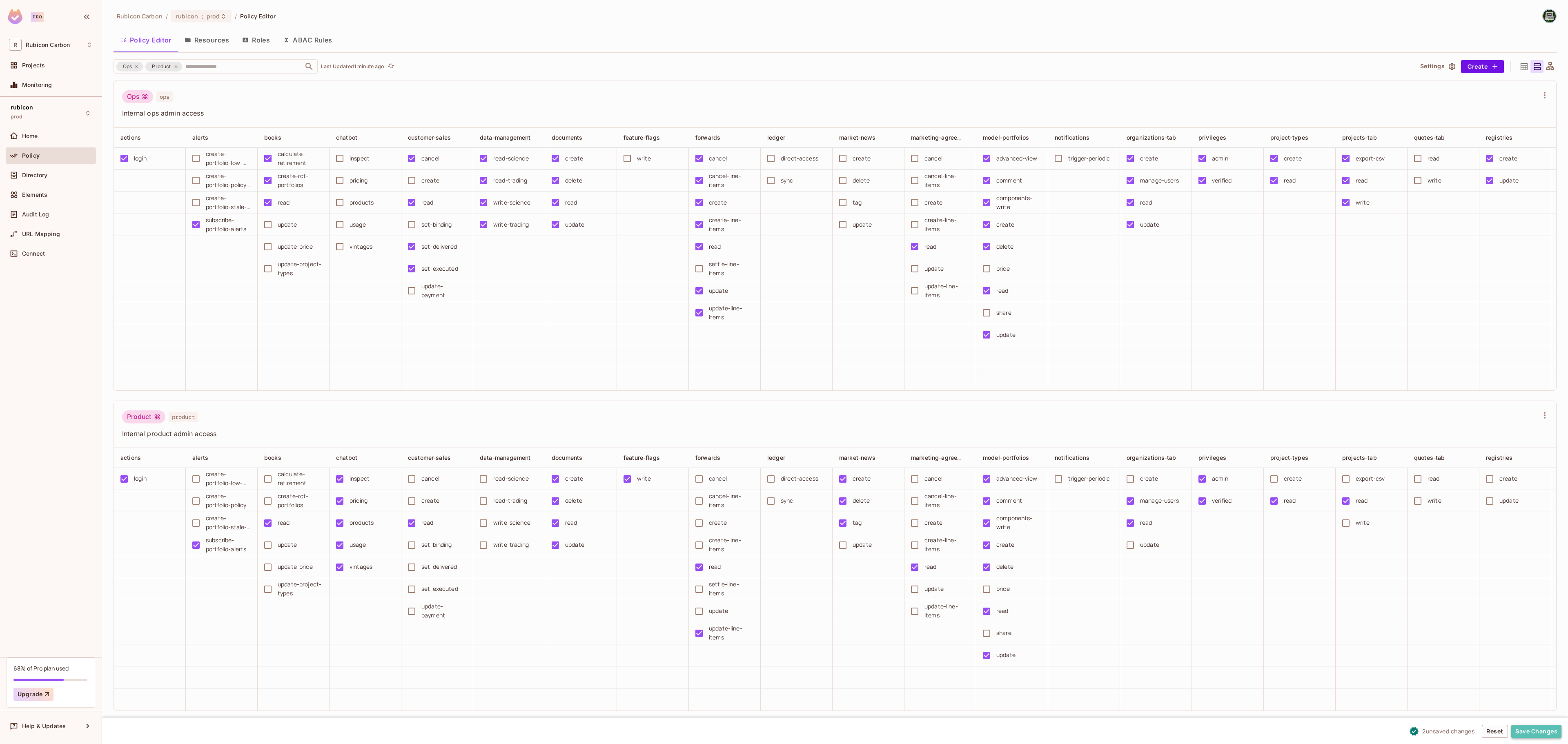
click at [1530, 731] on button "Save Changes" at bounding box center [1536, 731] width 51 height 13
click at [212, 17] on span "prod" at bounding box center [213, 16] width 13 height 8
click at [337, 108] on div "staging" at bounding box center [350, 107] width 106 height 10
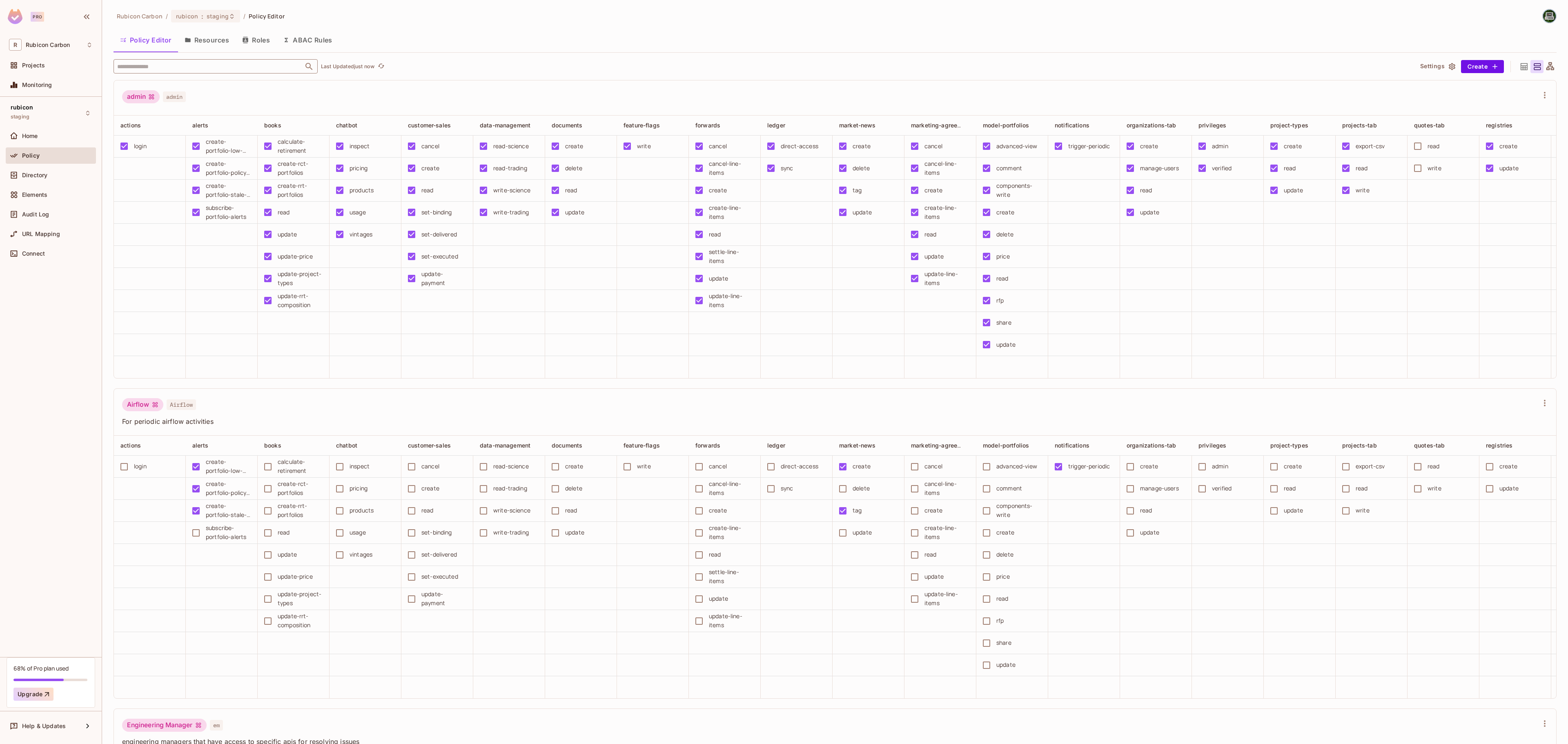
click at [208, 68] on input "text" at bounding box center [208, 66] width 187 height 14
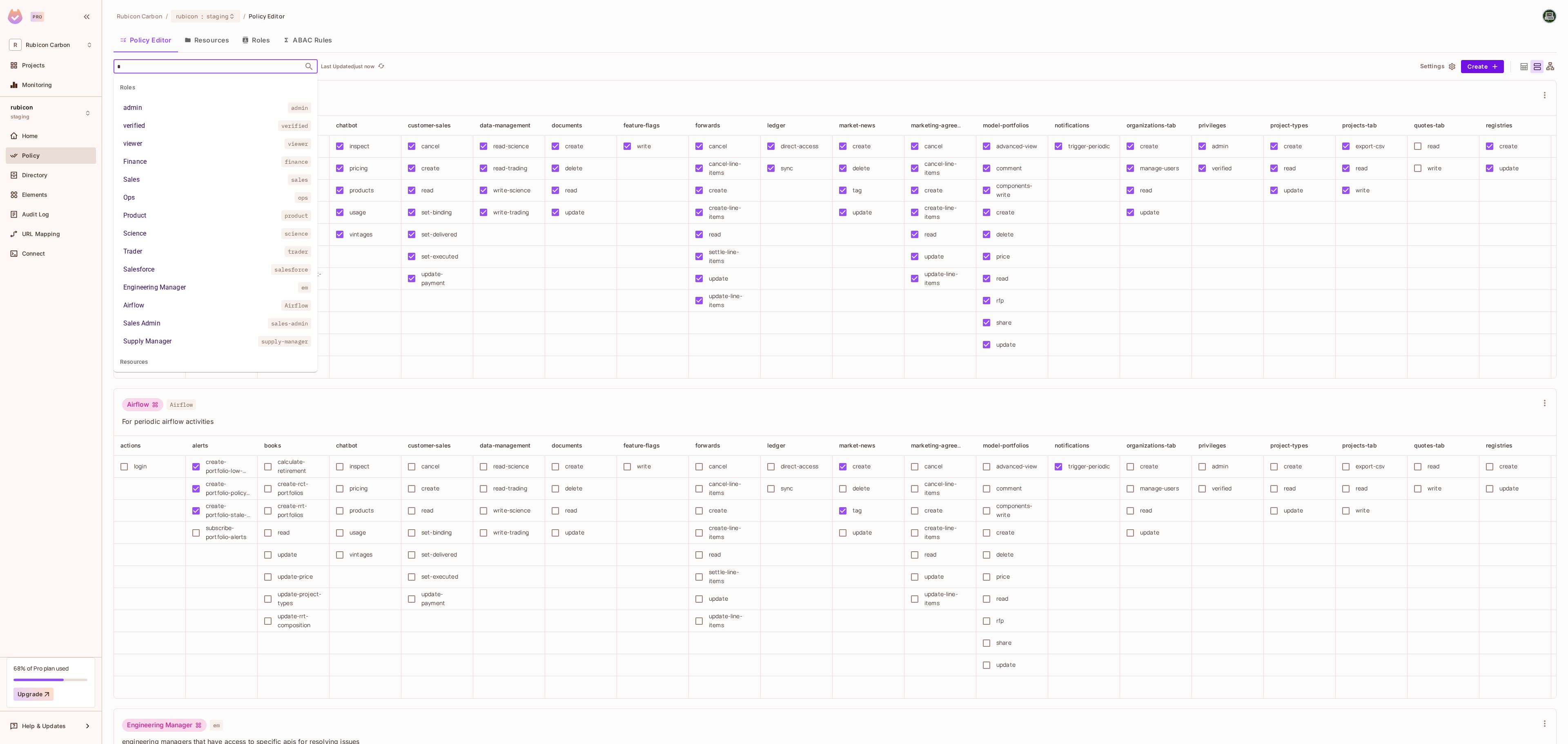
type input "**"
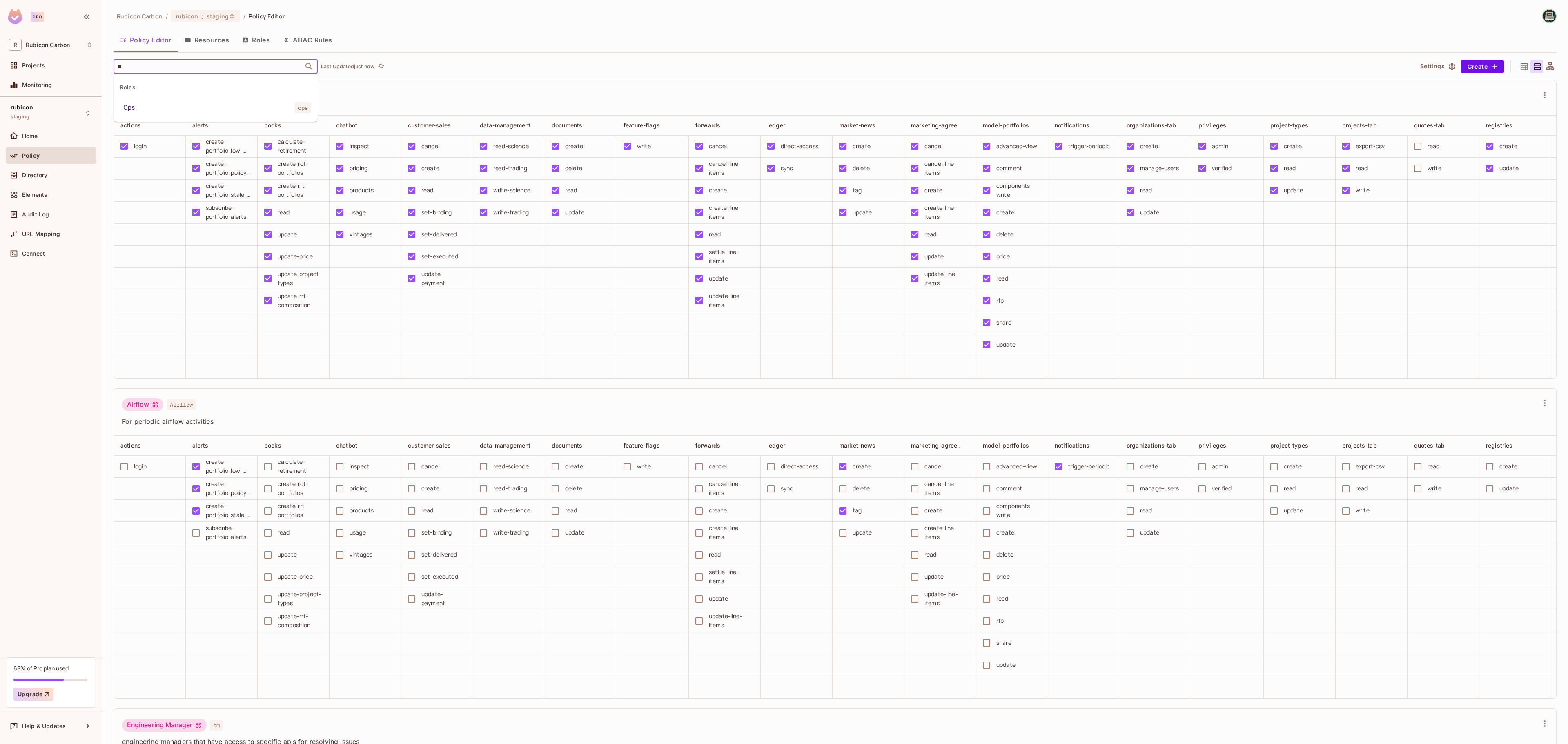
click at [152, 105] on li "Ops ops" at bounding box center [215, 108] width 204 height 15
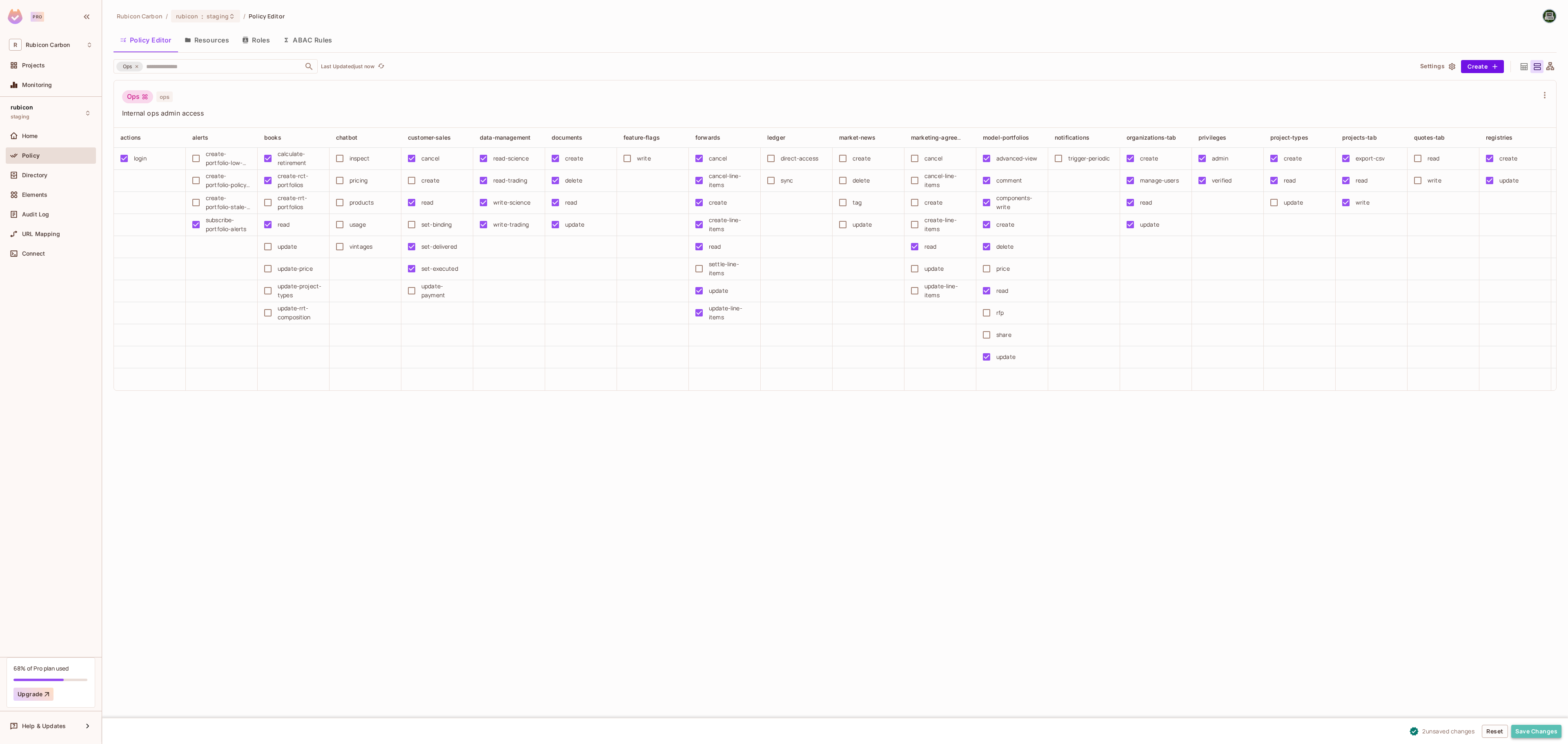
click at [1519, 732] on button "Save Changes" at bounding box center [1536, 731] width 51 height 13
click at [45, 178] on span "Directory" at bounding box center [35, 175] width 26 height 7
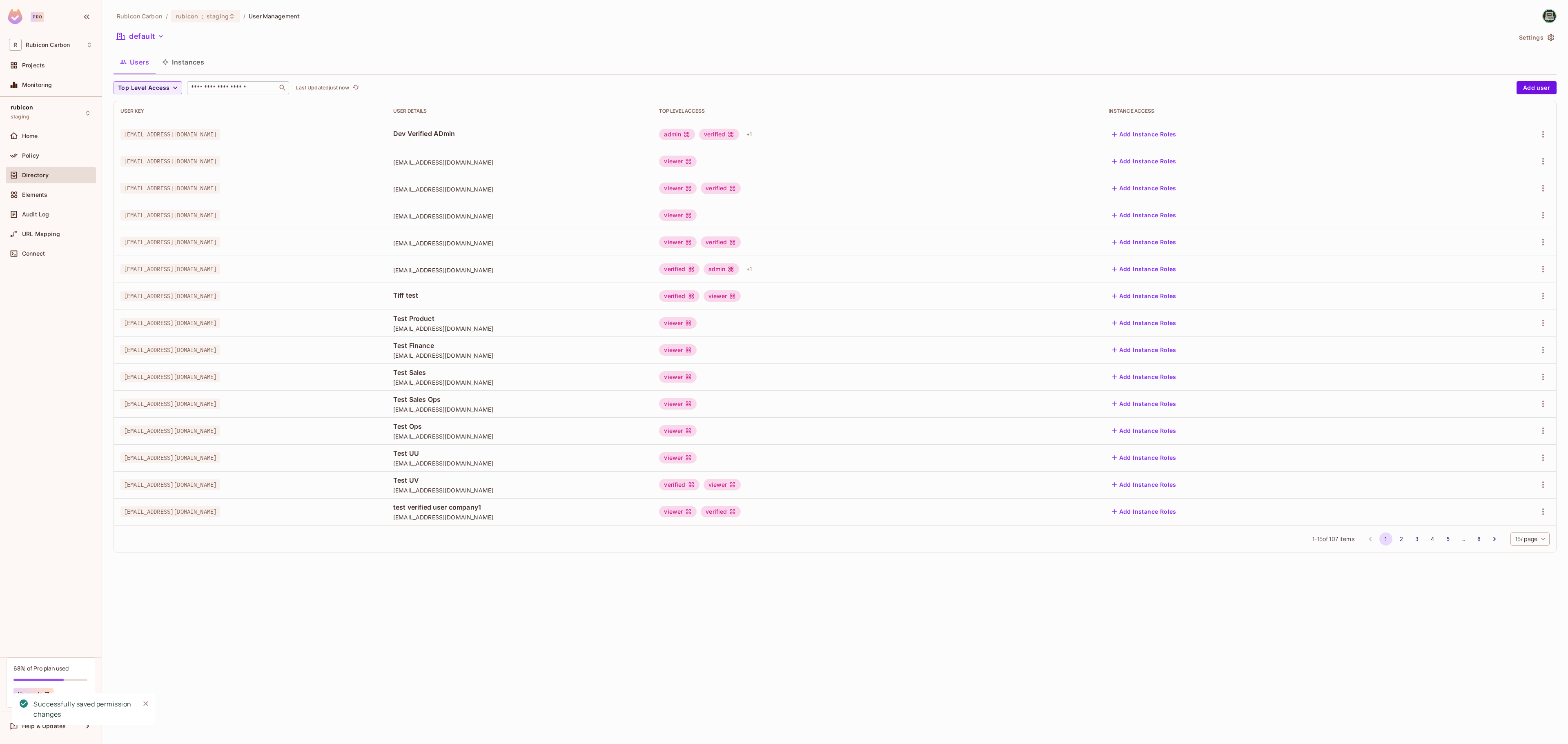
click at [208, 88] on input "text" at bounding box center [232, 88] width 86 height 8
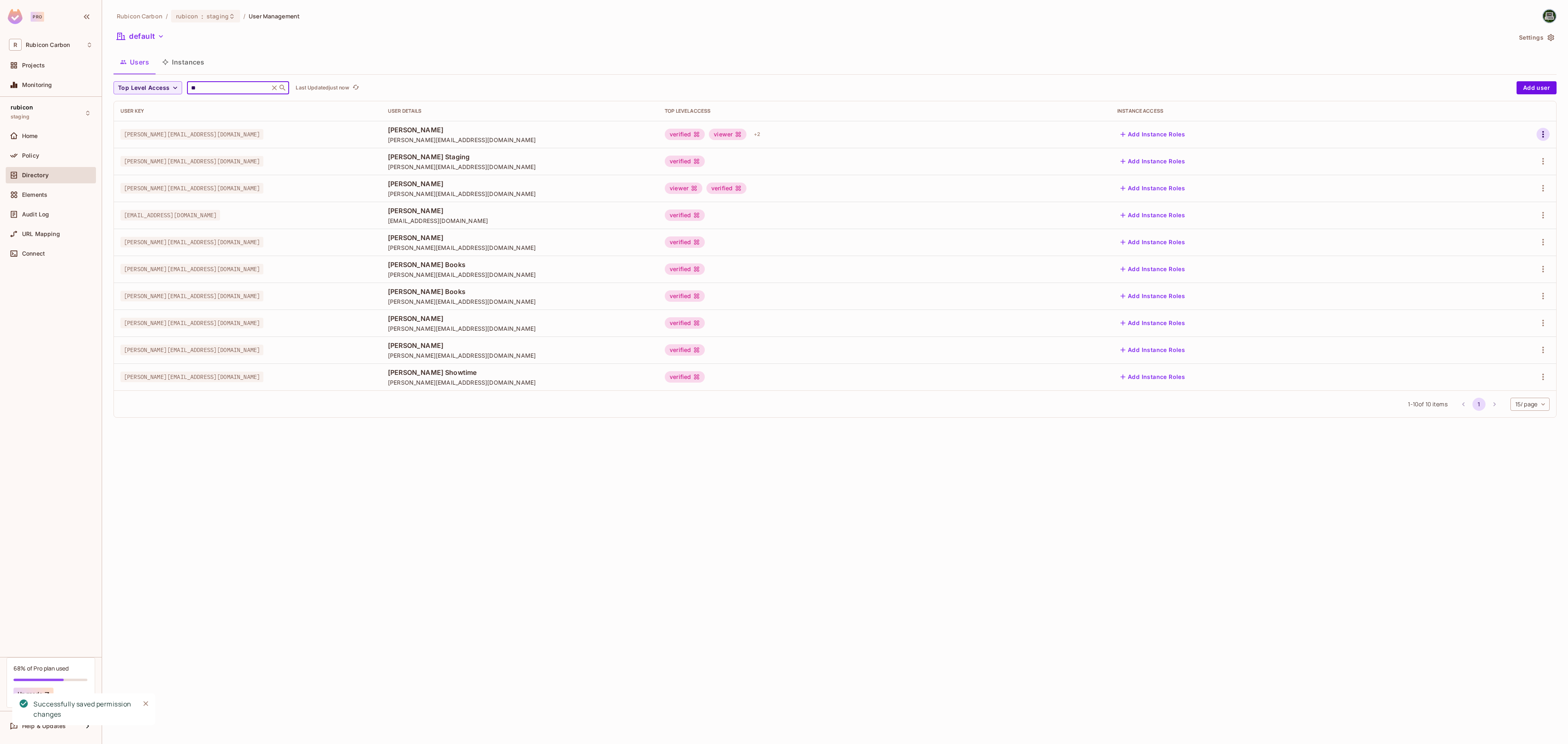
type input "**"
click at [1541, 134] on icon "button" at bounding box center [1543, 135] width 10 height 10
click at [1498, 153] on div "Edit" at bounding box center [1500, 153] width 11 height 8
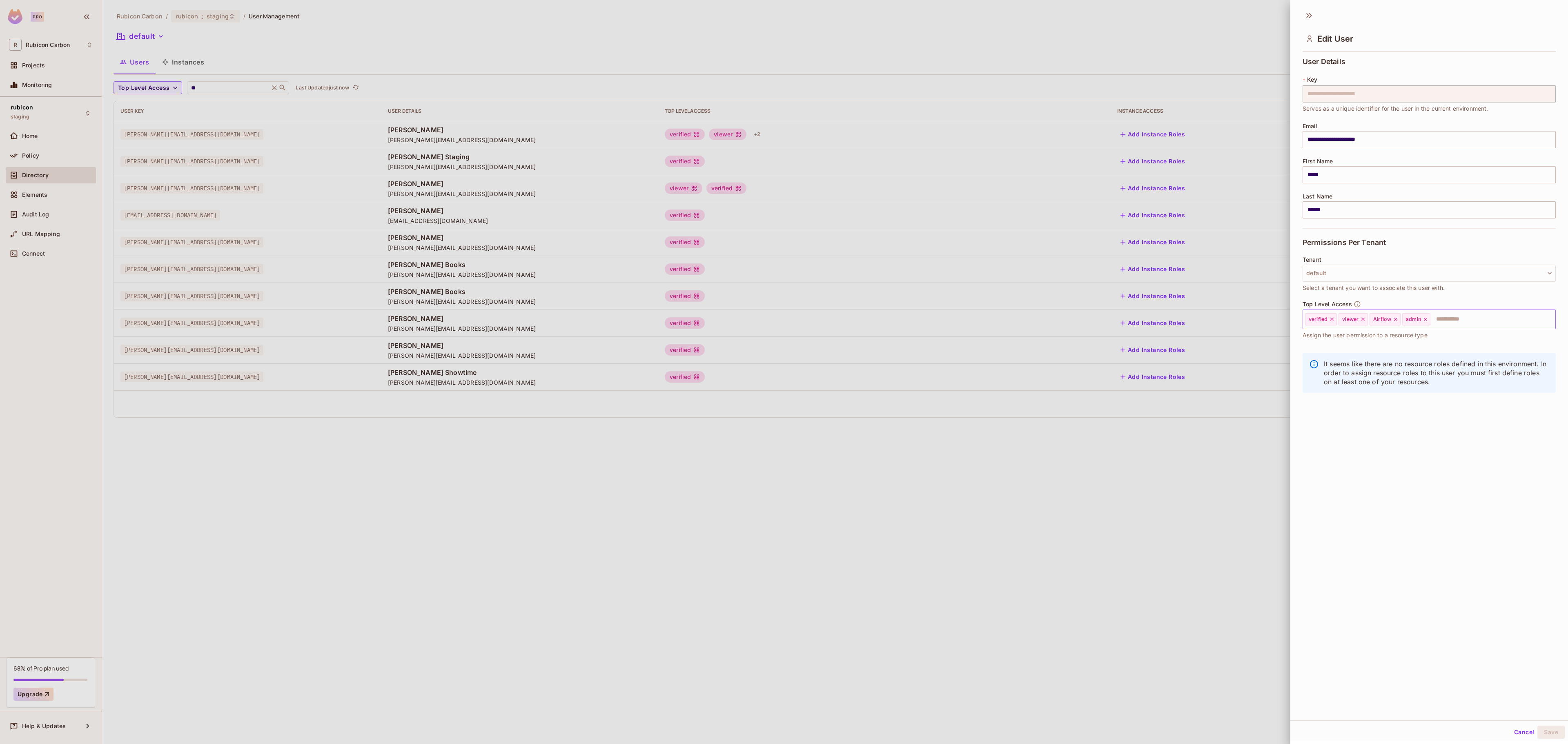
click at [1427, 320] on icon at bounding box center [1425, 319] width 3 height 3
click at [1429, 320] on input "text" at bounding box center [1470, 319] width 138 height 16
click at [1340, 413] on li "Ops" at bounding box center [1417, 414] width 229 height 15
click at [1538, 730] on button "Save" at bounding box center [1551, 732] width 27 height 13
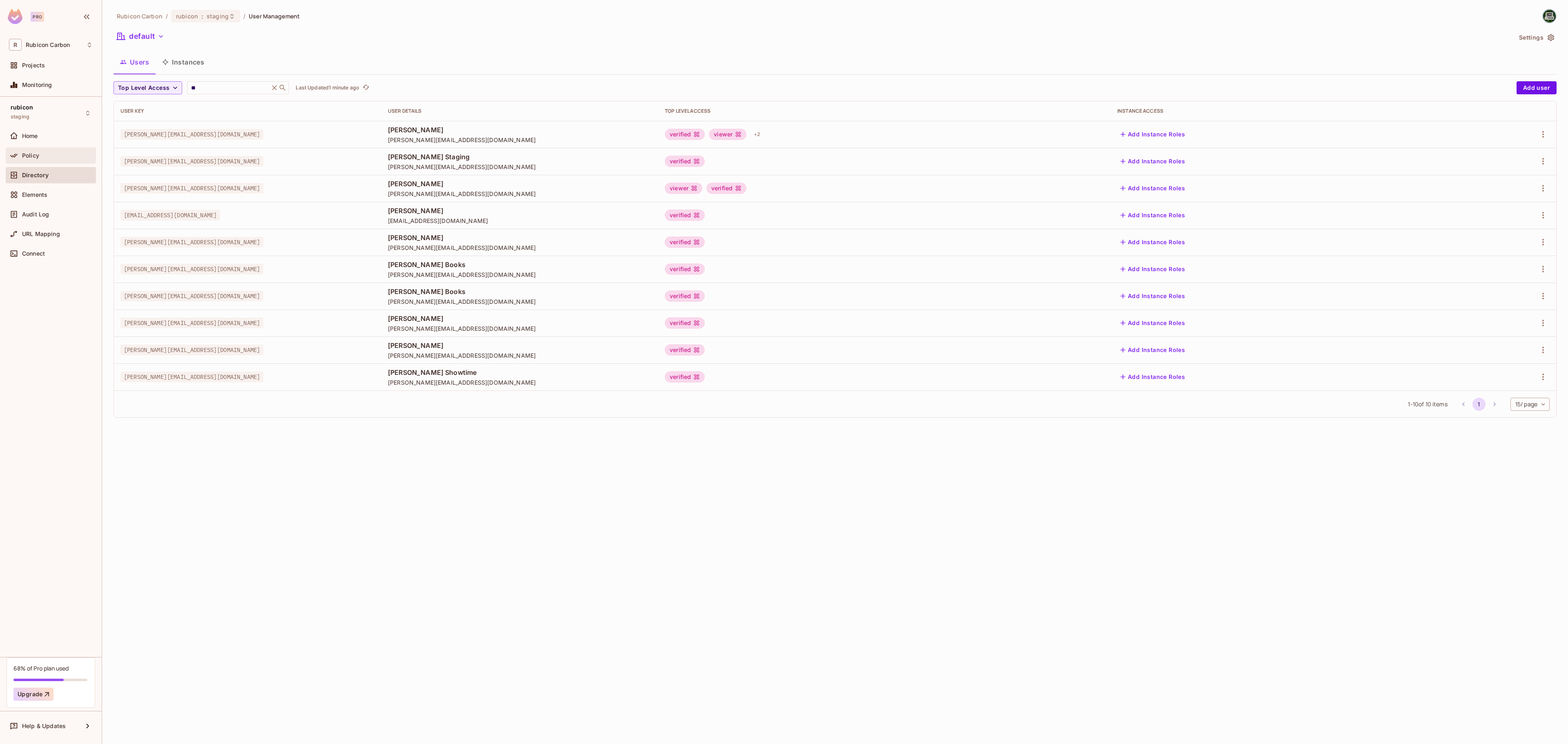
click at [49, 156] on div "Policy" at bounding box center [57, 155] width 71 height 7
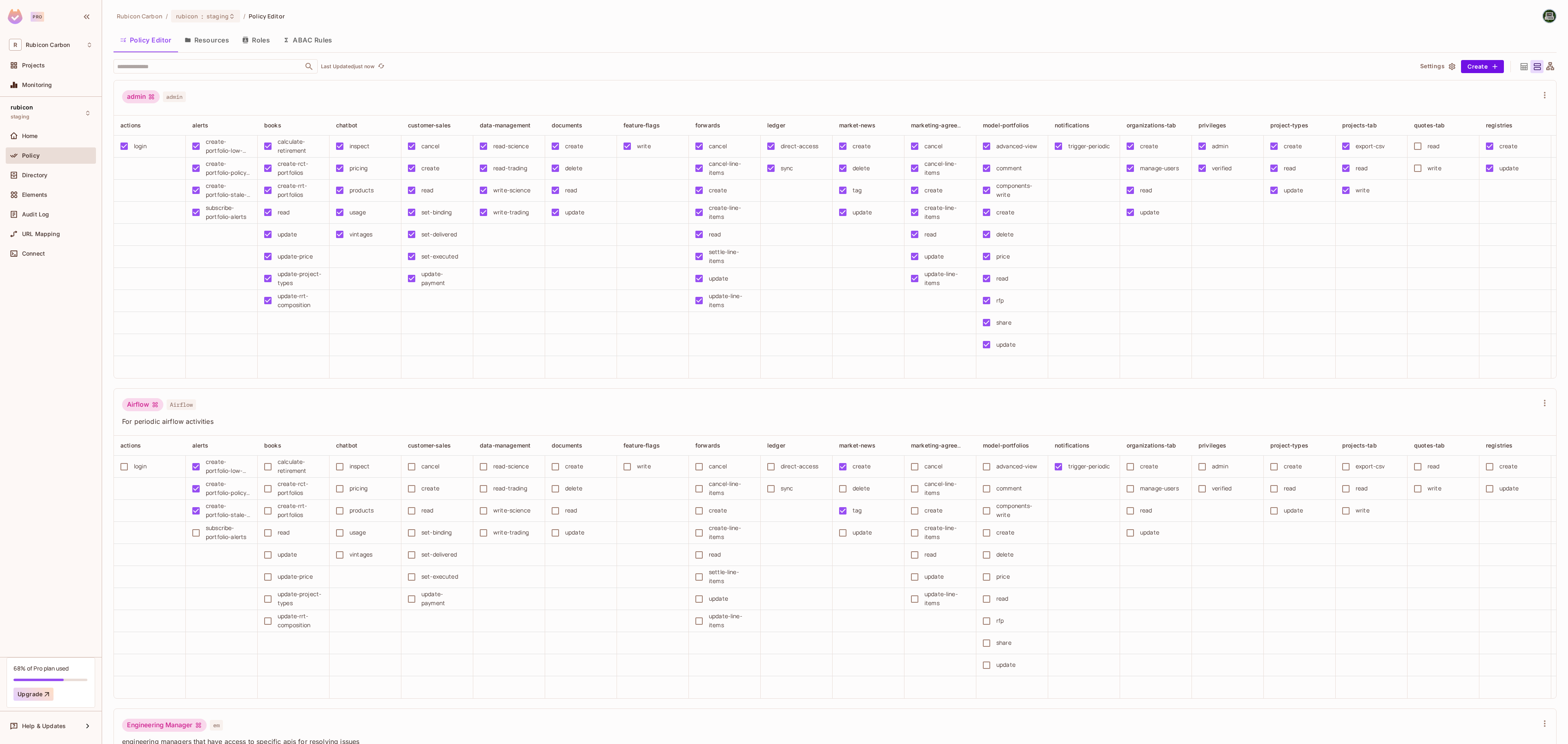
click at [215, 52] on div "Policy Editor Resources Roles ABAC Rules" at bounding box center [835, 41] width 1443 height 23
click at [220, 61] on input "text" at bounding box center [208, 66] width 187 height 14
type input "**"
click at [173, 110] on li "Ops ops" at bounding box center [215, 108] width 204 height 15
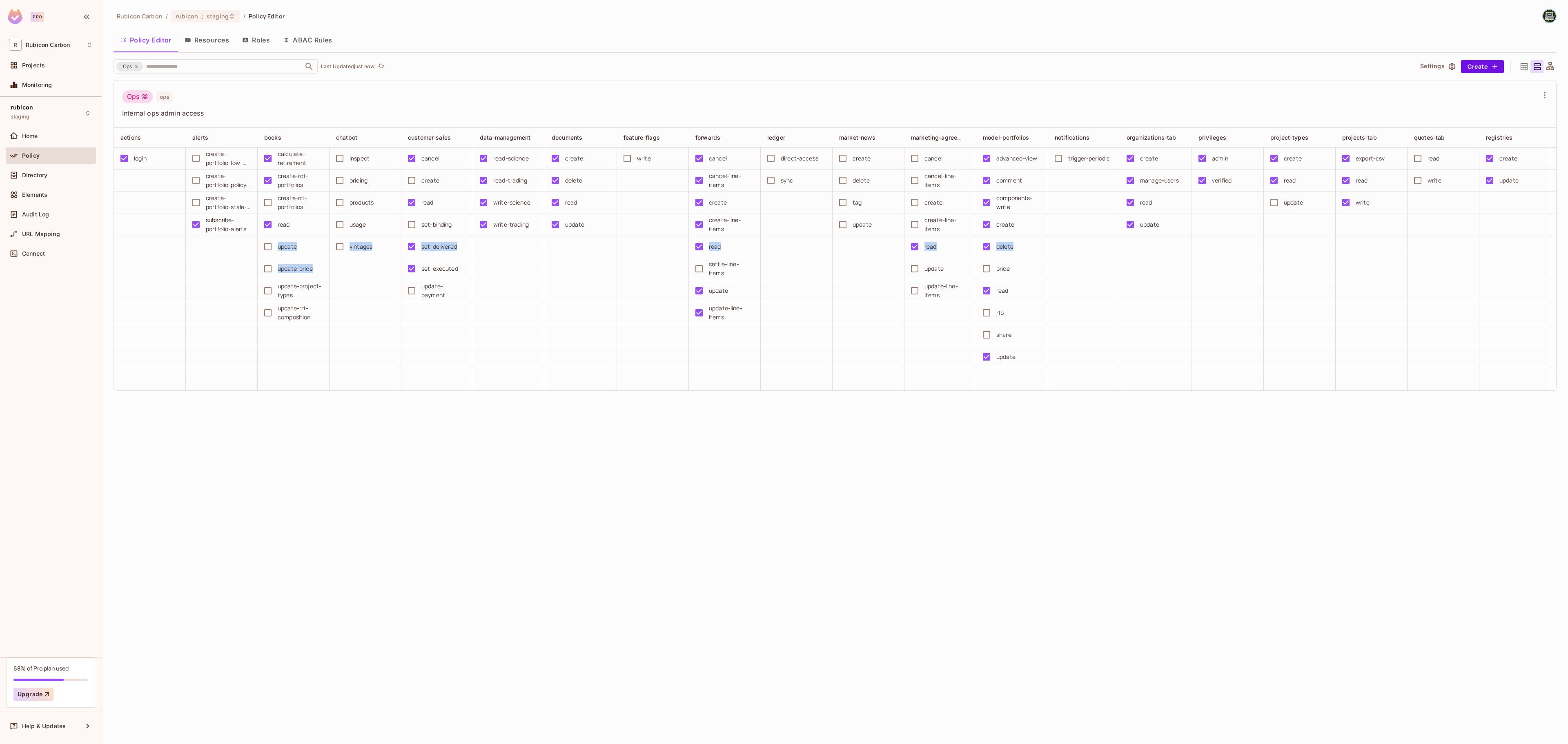
drag, startPoint x: 315, startPoint y: 268, endPoint x: 277, endPoint y: 248, distance: 42.9
click at [277, 248] on tbody "login create-portfolio-low-liquidity-entry calculate-retirement inspect cancel …" at bounding box center [1192, 269] width 2156 height 242
click at [321, 412] on div "Ops ops Internal ops admin access actions alerts books chatbot customer-sales d…" at bounding box center [839, 245] width 1451 height 331
click at [217, 16] on span "staging" at bounding box center [217, 16] width 22 height 8
click at [318, 105] on div "test" at bounding box center [350, 107] width 106 height 10
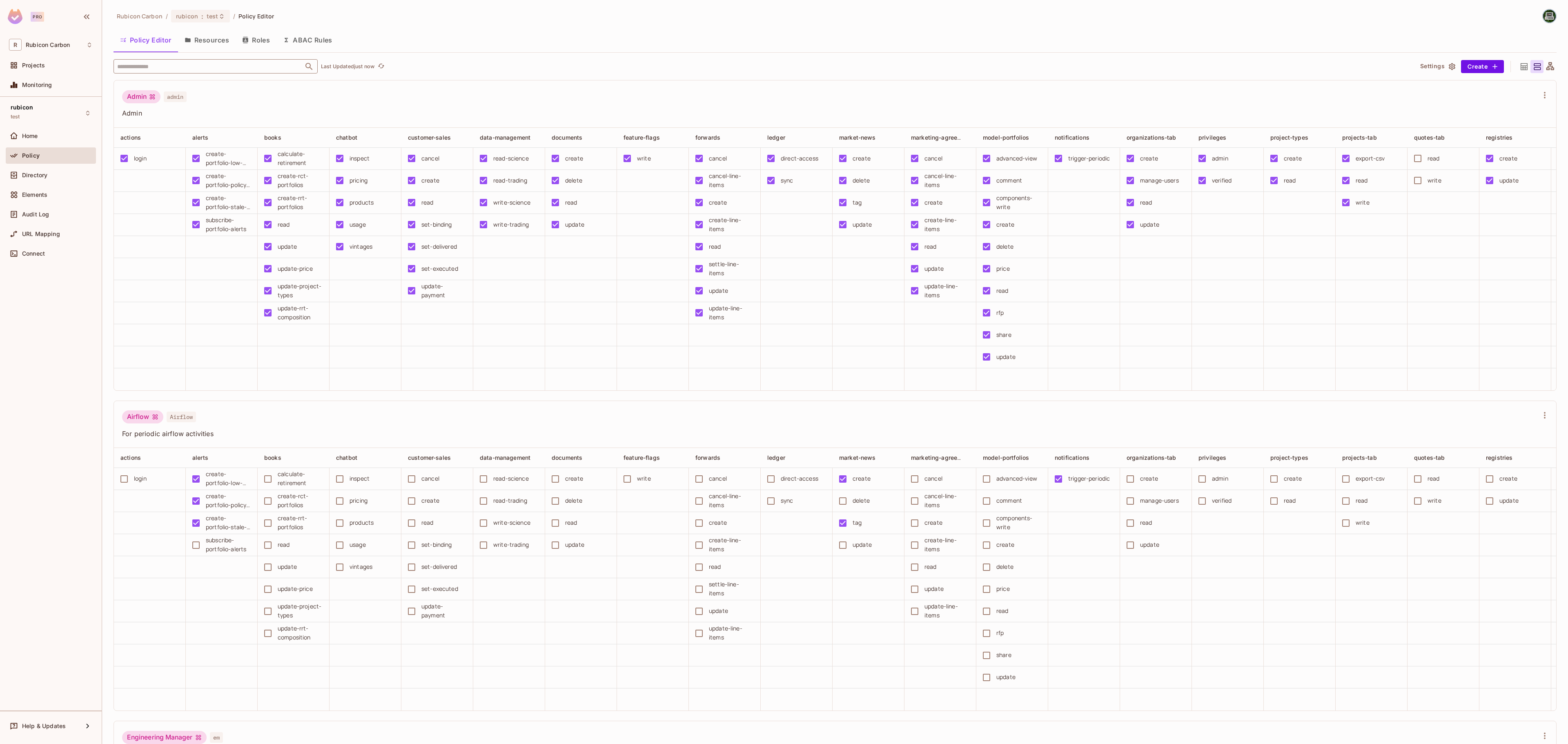
click at [167, 68] on input "text" at bounding box center [208, 66] width 187 height 14
type input "***"
click at [170, 102] on li "Ops ops" at bounding box center [215, 108] width 204 height 15
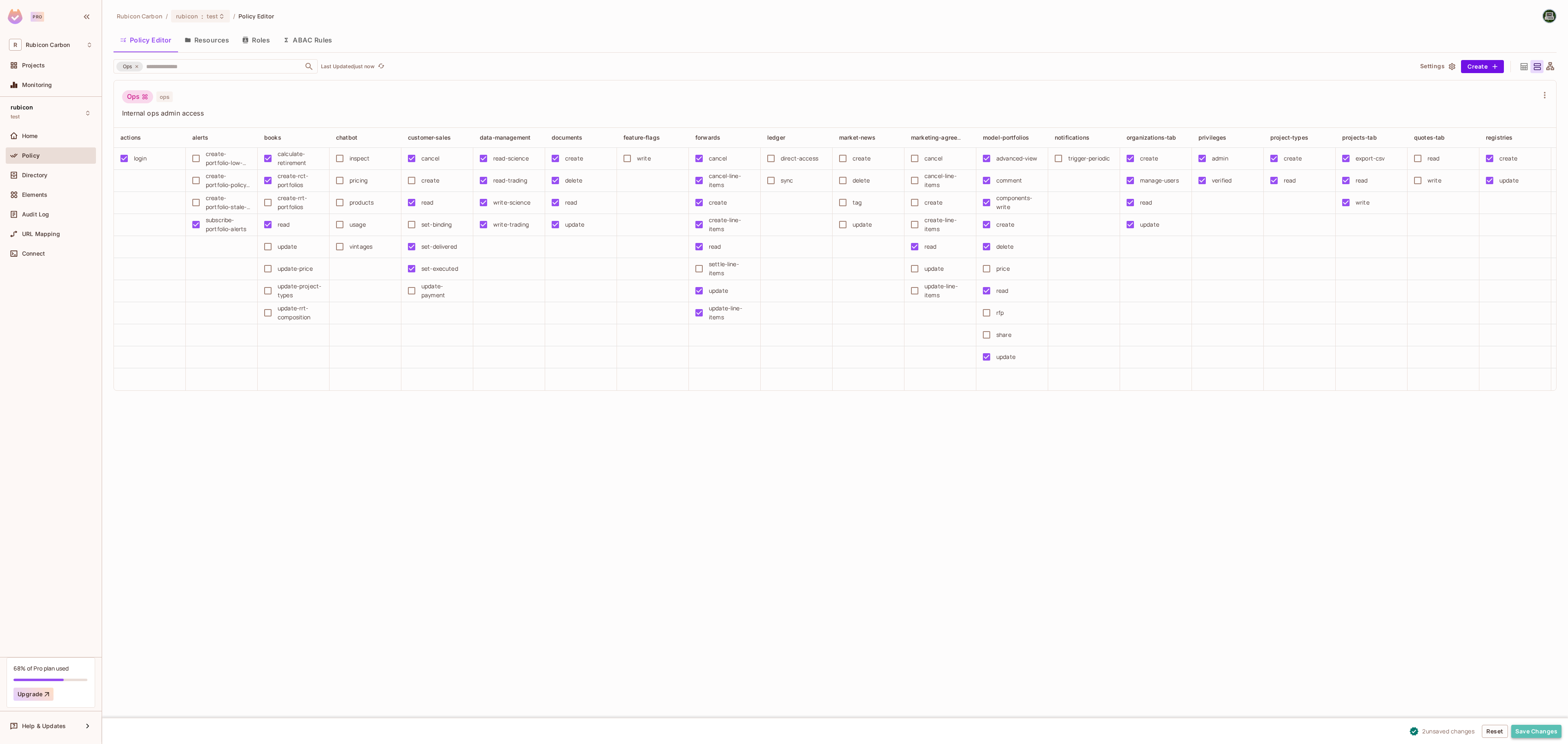
click at [1513, 735] on button "Save Changes" at bounding box center [1536, 731] width 51 height 13
click at [201, 19] on span ":" at bounding box center [202, 16] width 3 height 7
click at [315, 88] on div "dev" at bounding box center [350, 93] width 106 height 10
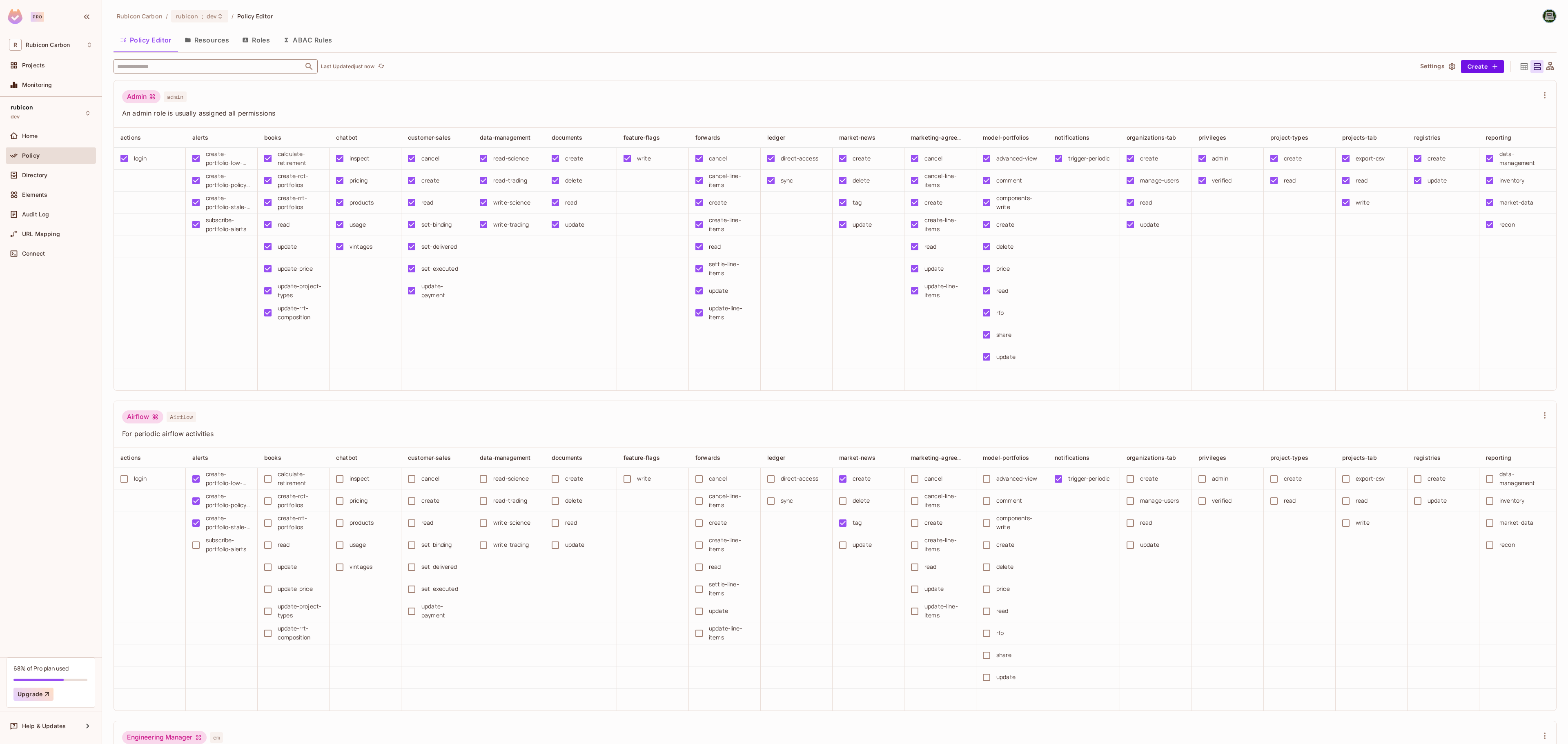
click at [191, 68] on input "text" at bounding box center [208, 66] width 187 height 14
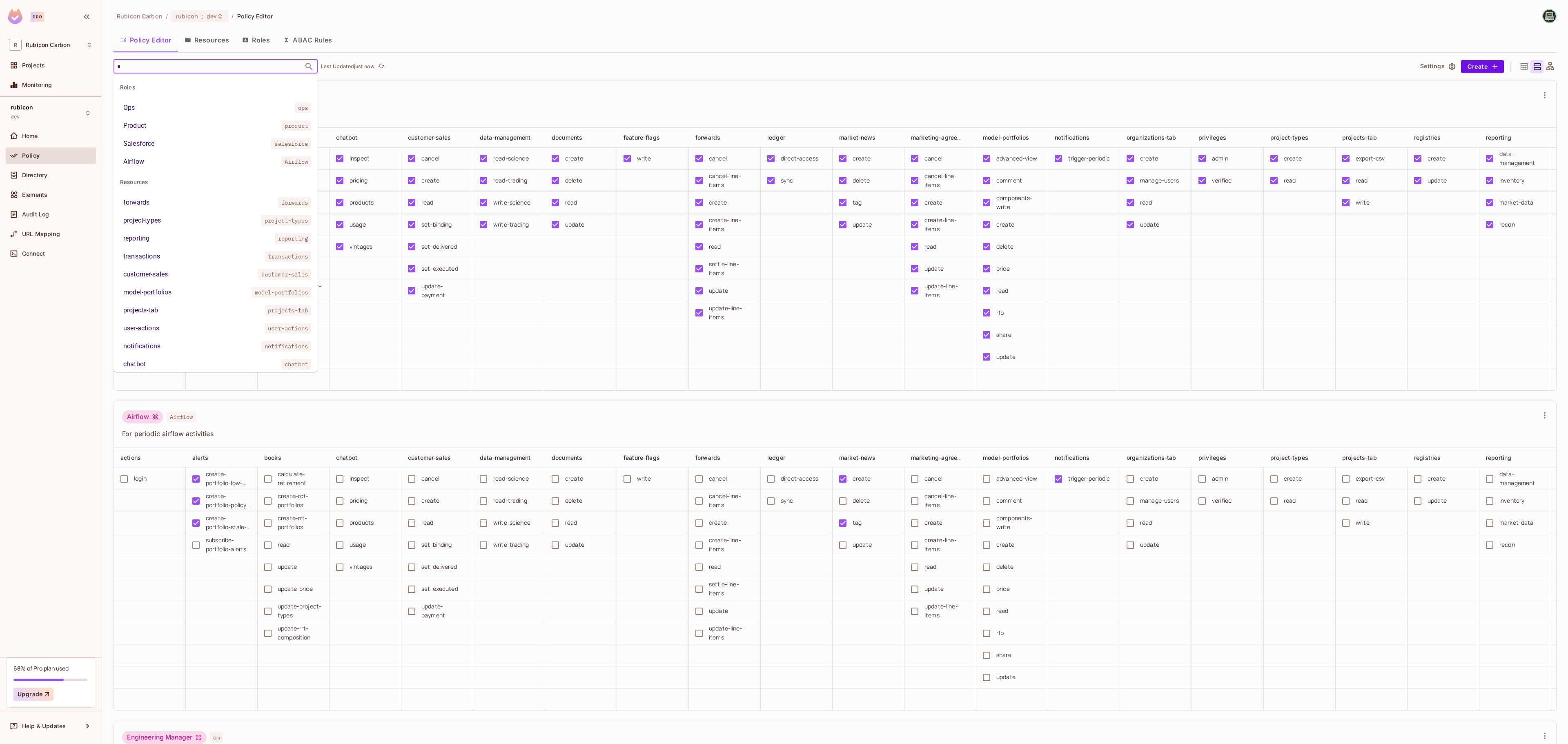
type input "**"
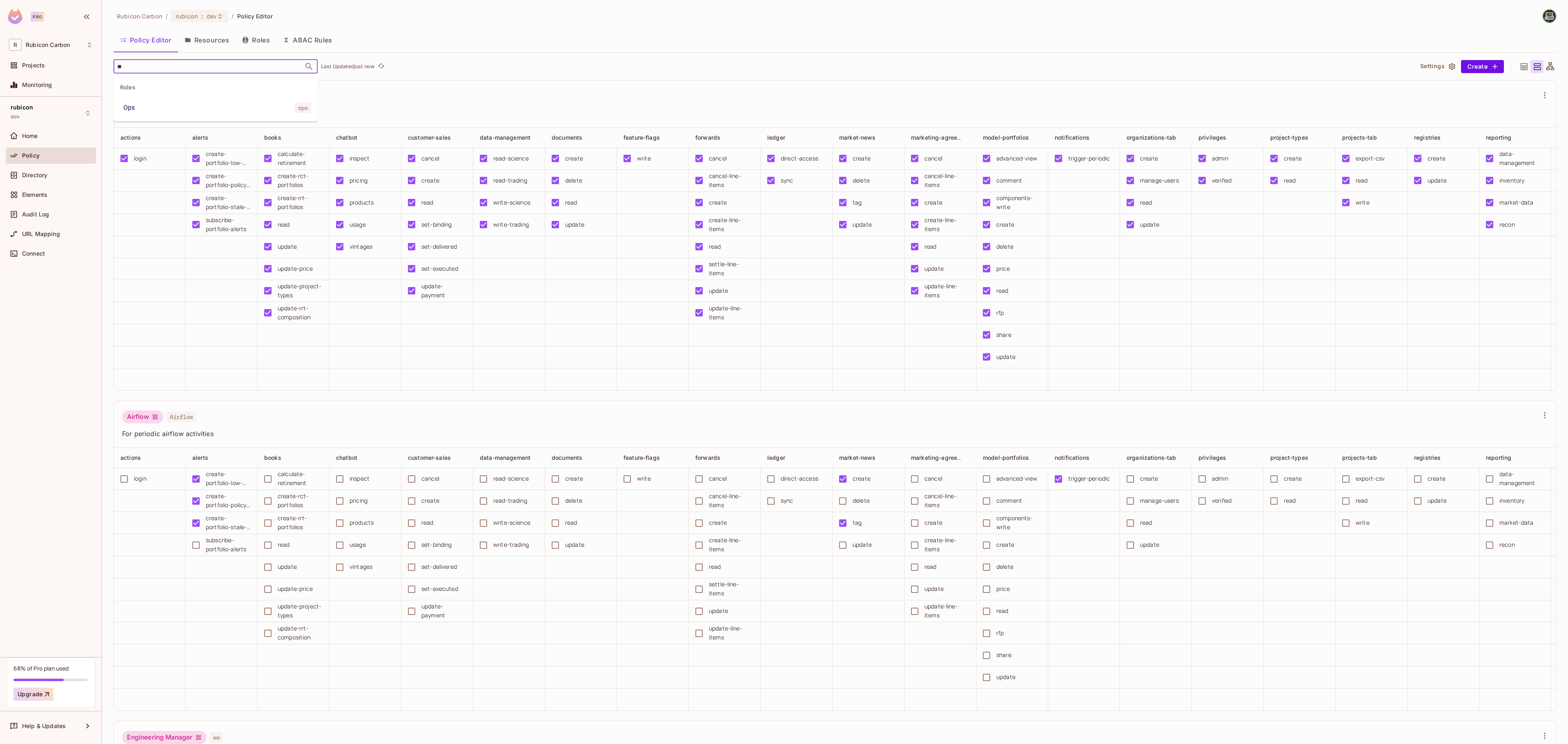
click at [148, 112] on li "Ops ops" at bounding box center [215, 108] width 204 height 15
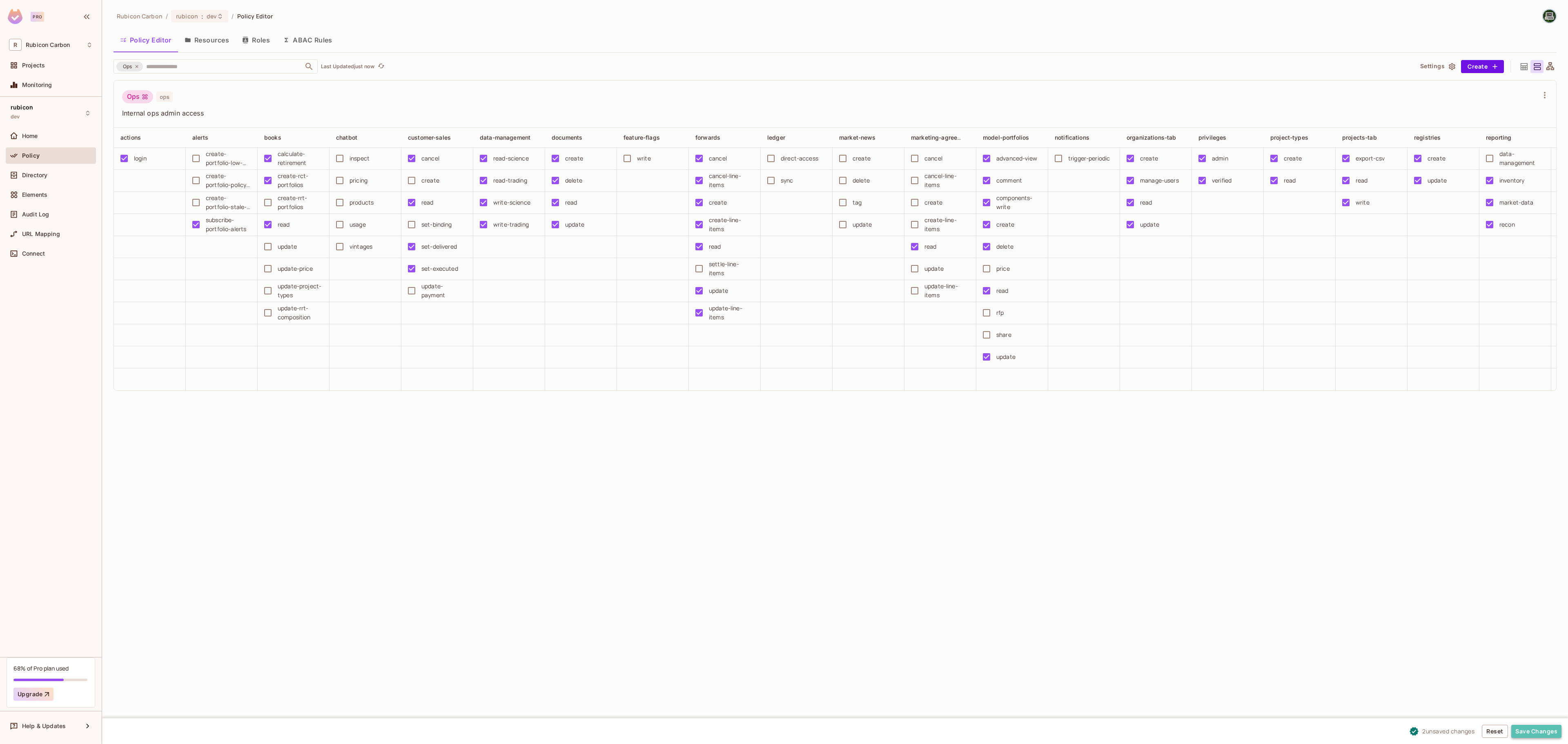
click at [1533, 734] on button "Save Changes" at bounding box center [1536, 731] width 51 height 13
click at [212, 17] on span "dev" at bounding box center [211, 16] width 10 height 8
click at [304, 120] on div "sandbox" at bounding box center [350, 120] width 106 height 10
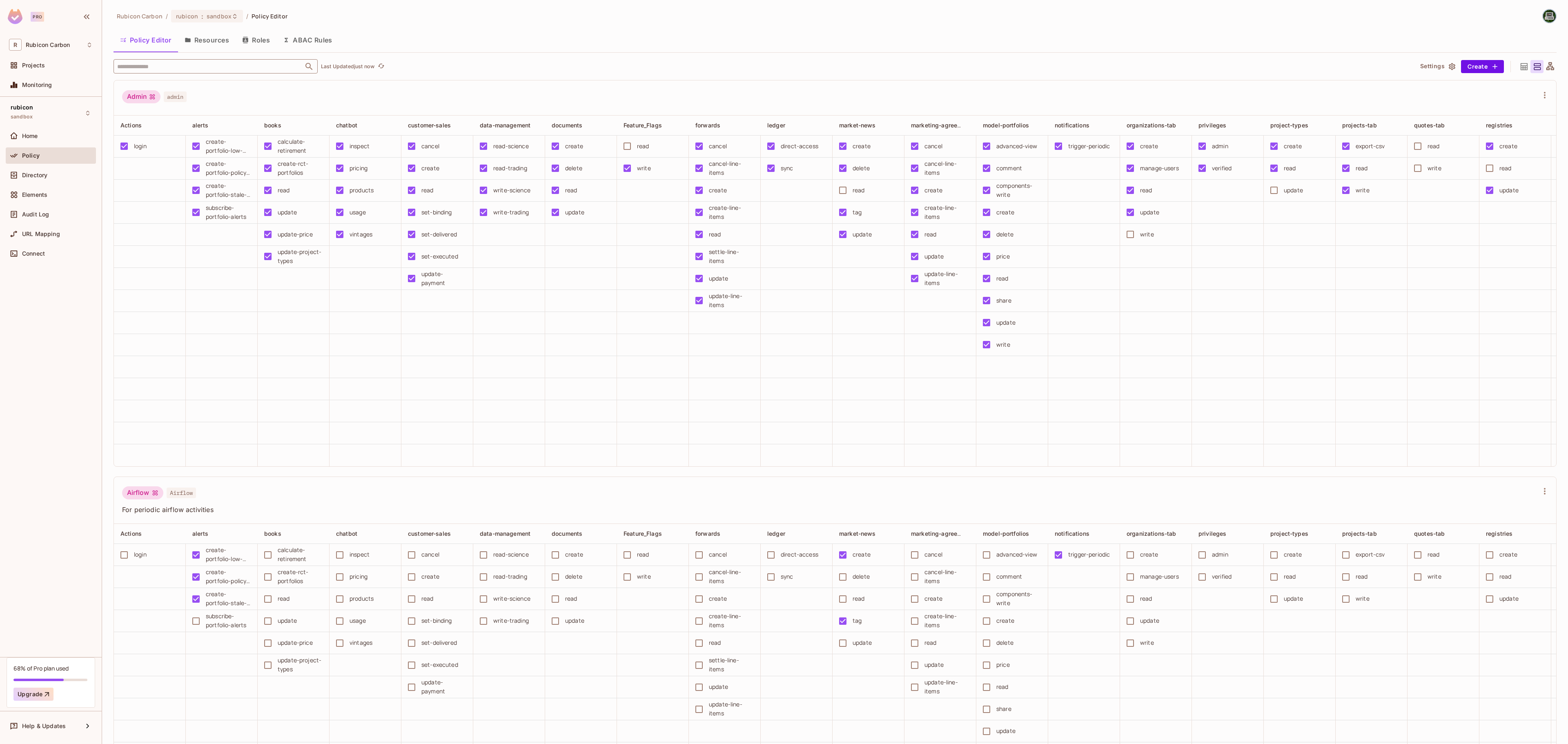
click at [201, 67] on input "text" at bounding box center [208, 66] width 187 height 14
type input "***"
click at [164, 104] on li "Ops ops" at bounding box center [215, 108] width 204 height 15
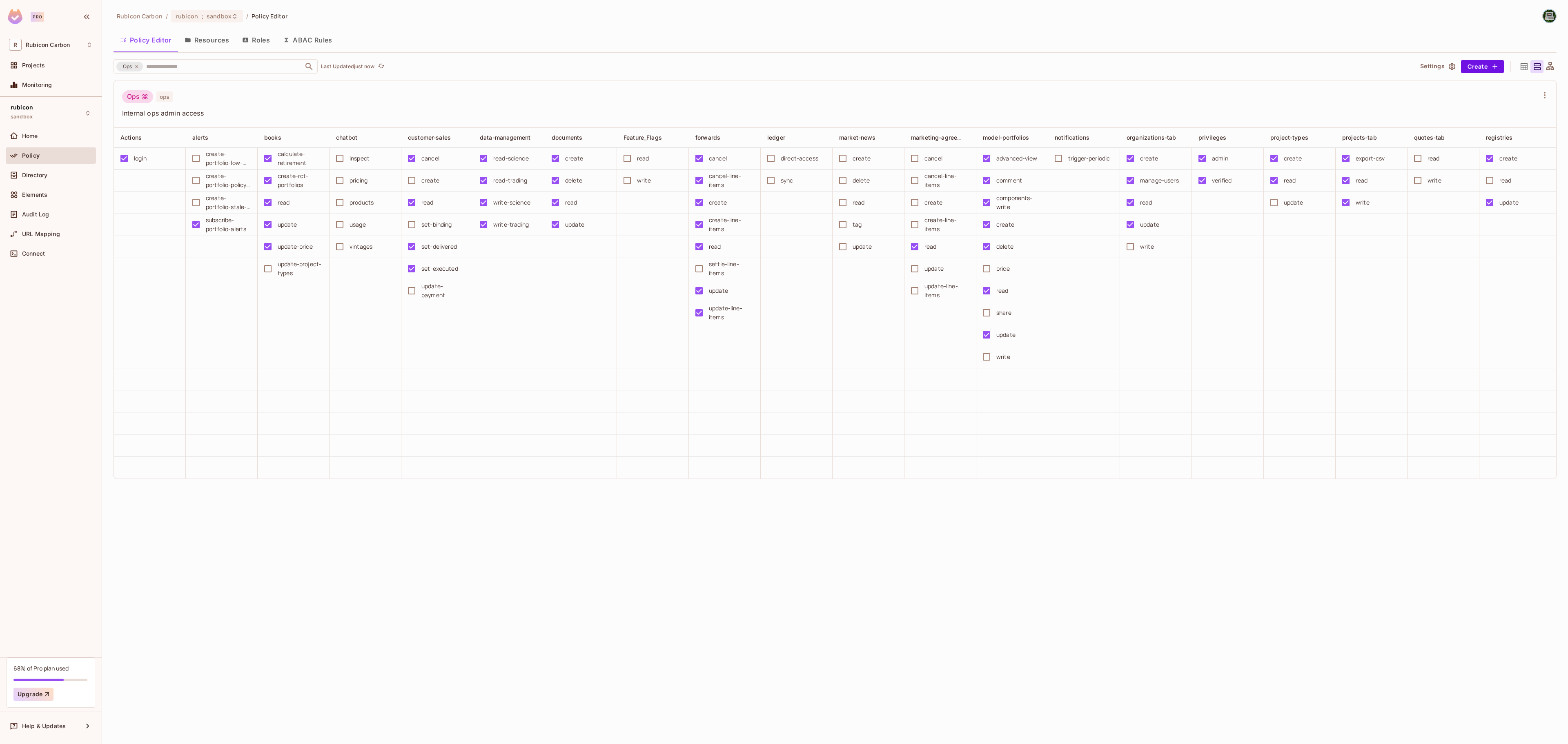
click at [279, 226] on div "update" at bounding box center [287, 225] width 19 height 9
click at [1525, 726] on button "Save Changes" at bounding box center [1536, 731] width 51 height 13
click at [296, 110] on div "Ops ops Internal ops admin access Actions alerts books chatbot customer-sales d…" at bounding box center [835, 279] width 1443 height 399
click at [212, 19] on span "sandbox" at bounding box center [219, 16] width 25 height 8
click at [301, 110] on div "staging" at bounding box center [350, 107] width 106 height 10
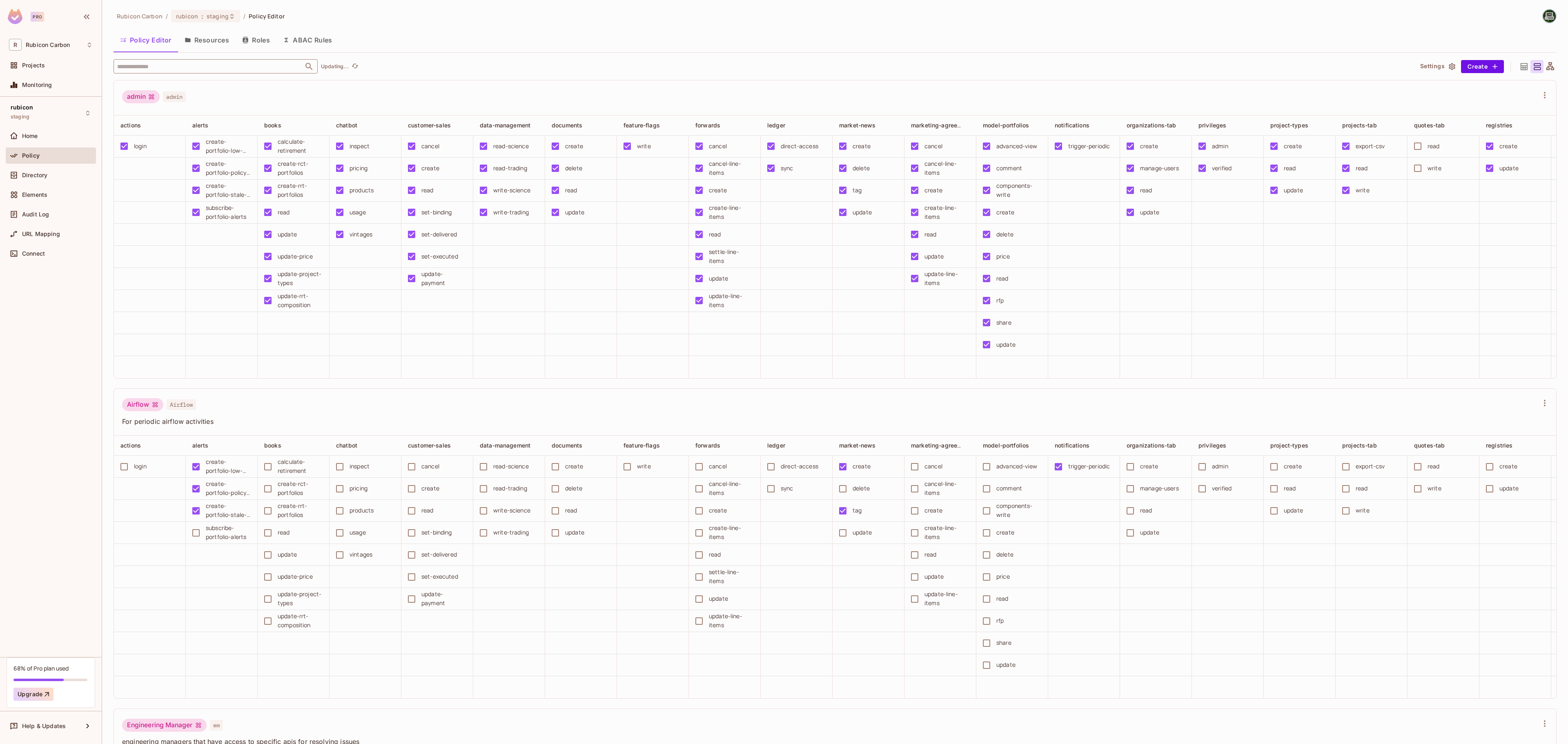
click at [147, 65] on input "text" at bounding box center [208, 66] width 187 height 14
click at [131, 65] on input "text" at bounding box center [208, 66] width 187 height 14
drag, startPoint x: 301, startPoint y: 239, endPoint x: 278, endPoint y: 234, distance: 23.5
click at [278, 234] on div "update" at bounding box center [291, 234] width 63 height 17
copy div "update"
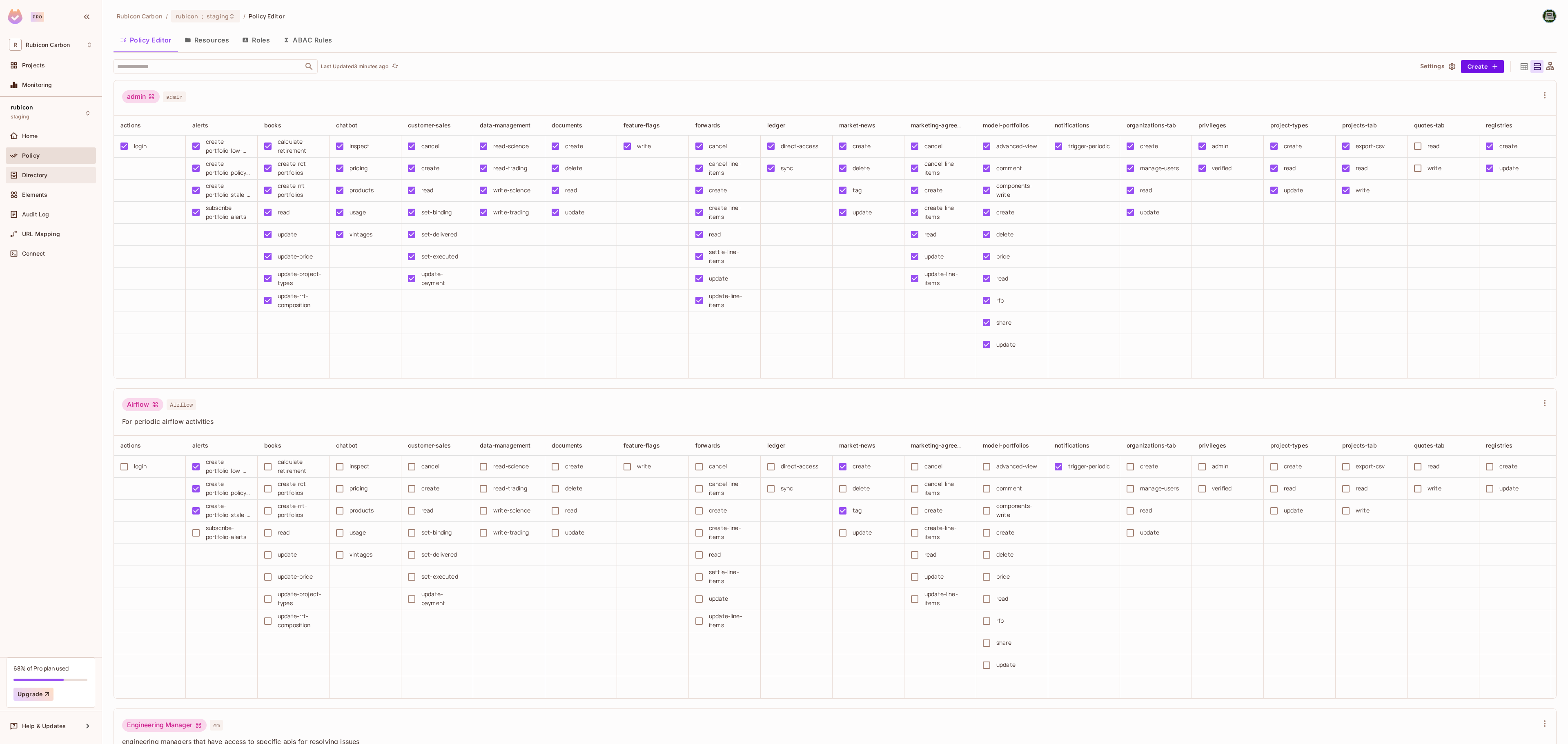
click at [79, 177] on div "Directory" at bounding box center [57, 175] width 71 height 7
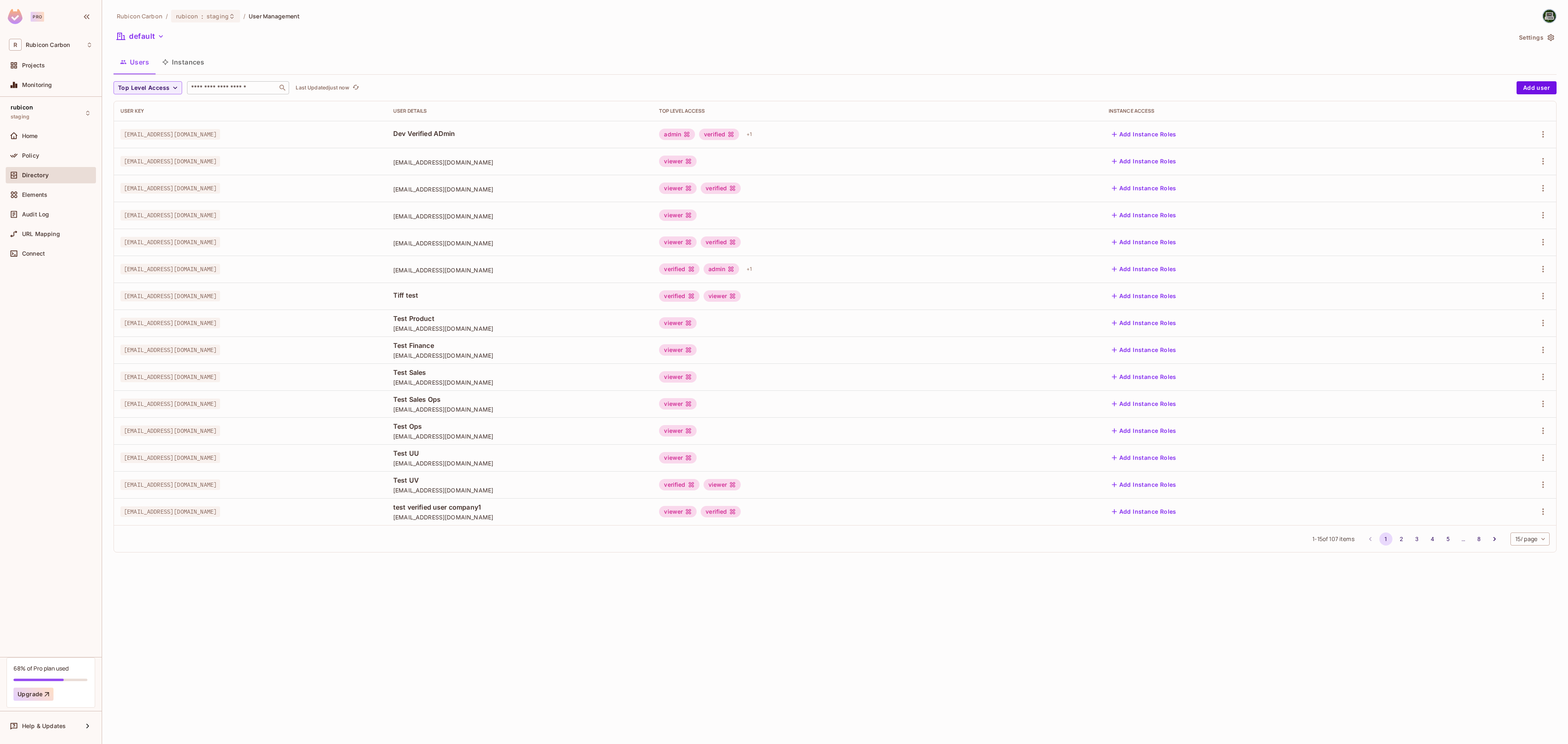
click at [212, 91] on input "text" at bounding box center [232, 88] width 86 height 8
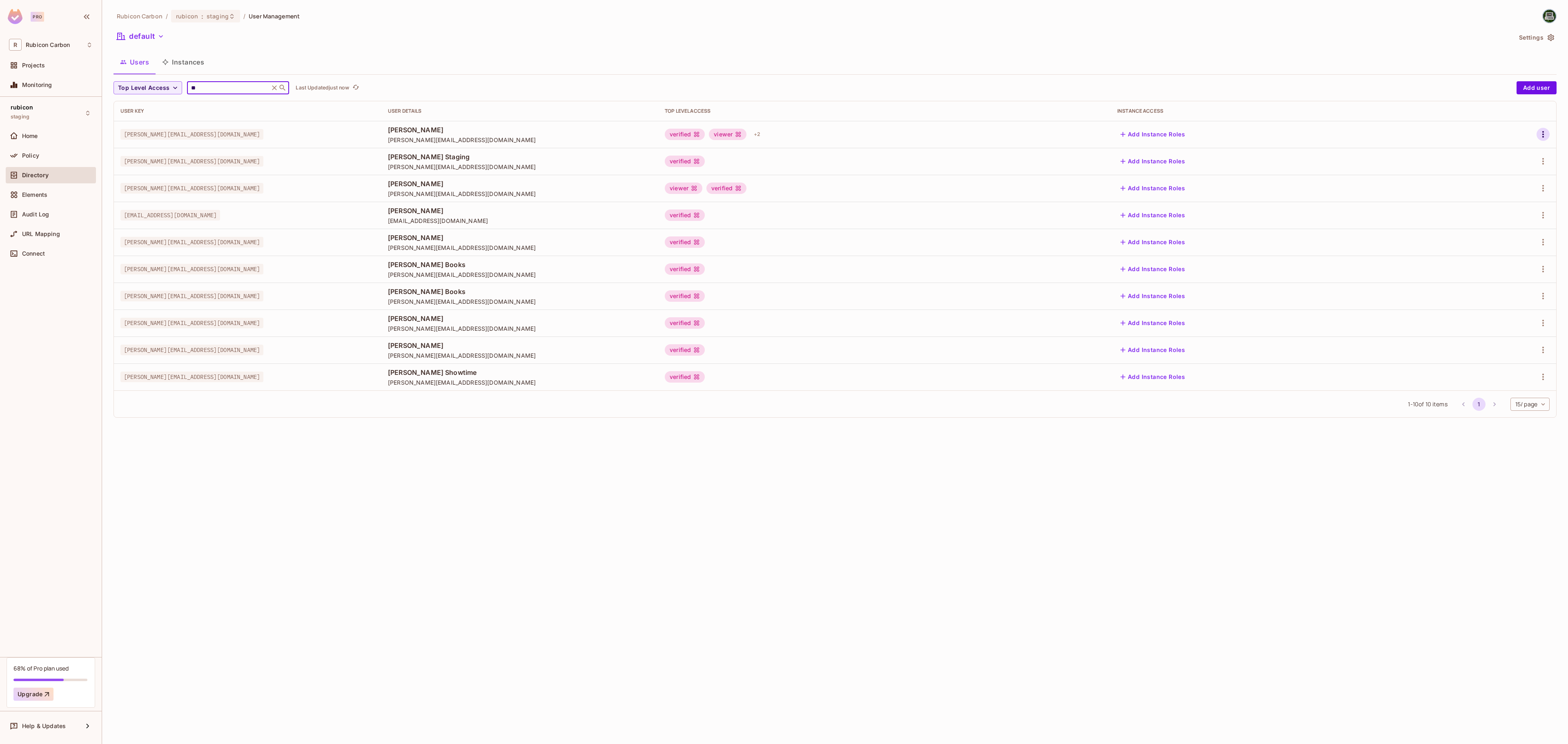
type input "**"
click at [1542, 136] on icon "button" at bounding box center [1543, 134] width 2 height 7
click at [1507, 147] on span "Edit" at bounding box center [1500, 153] width 16 height 13
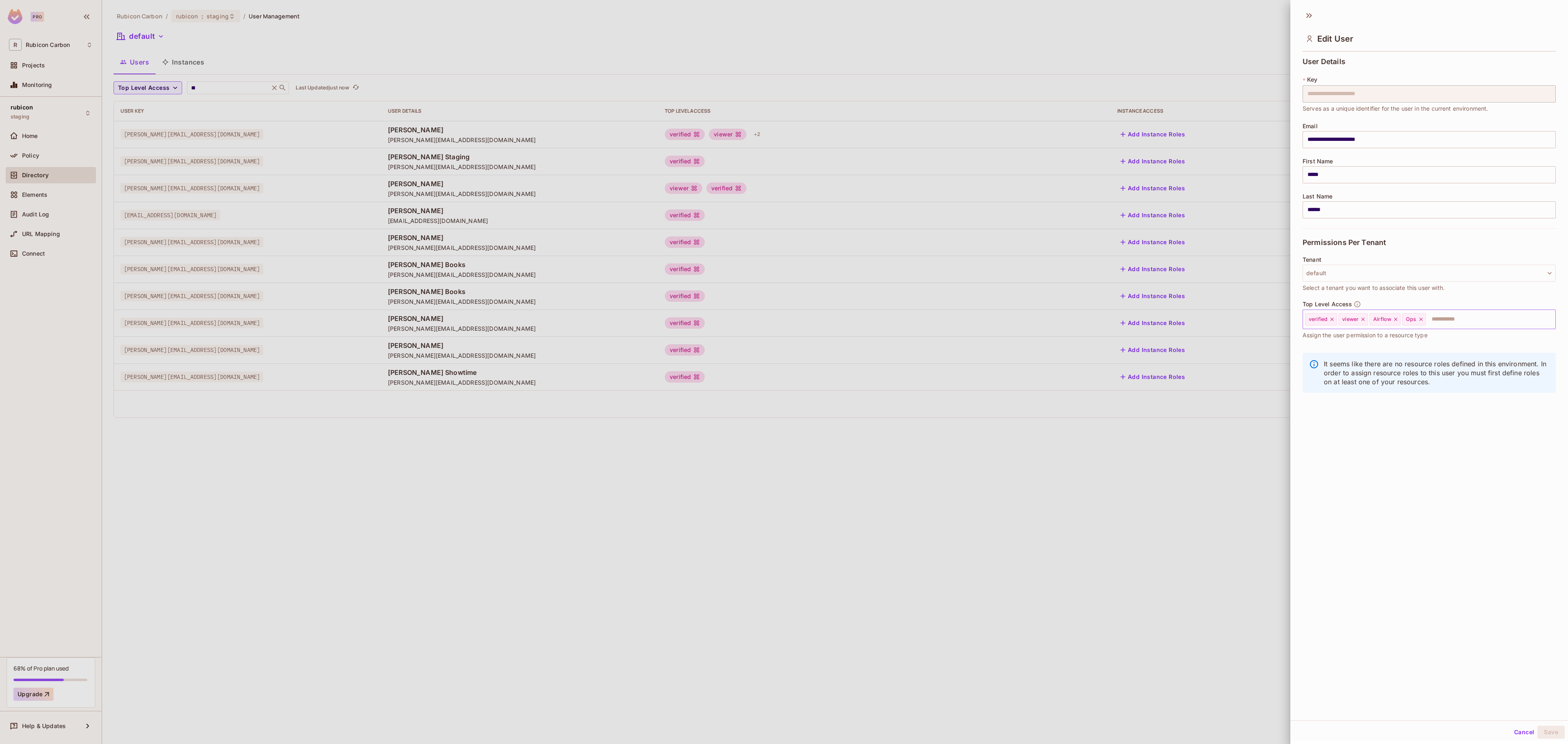
click at [1426, 321] on div "Ops" at bounding box center [1414, 320] width 23 height 12
click at [1424, 321] on icon at bounding box center [1421, 319] width 5 height 5
click at [1424, 321] on input "text" at bounding box center [1470, 319] width 138 height 16
click at [1375, 339] on li "admin" at bounding box center [1417, 340] width 229 height 15
click at [1538, 732] on button "Save" at bounding box center [1551, 732] width 27 height 13
